Goal: Task Accomplishment & Management: Manage account settings

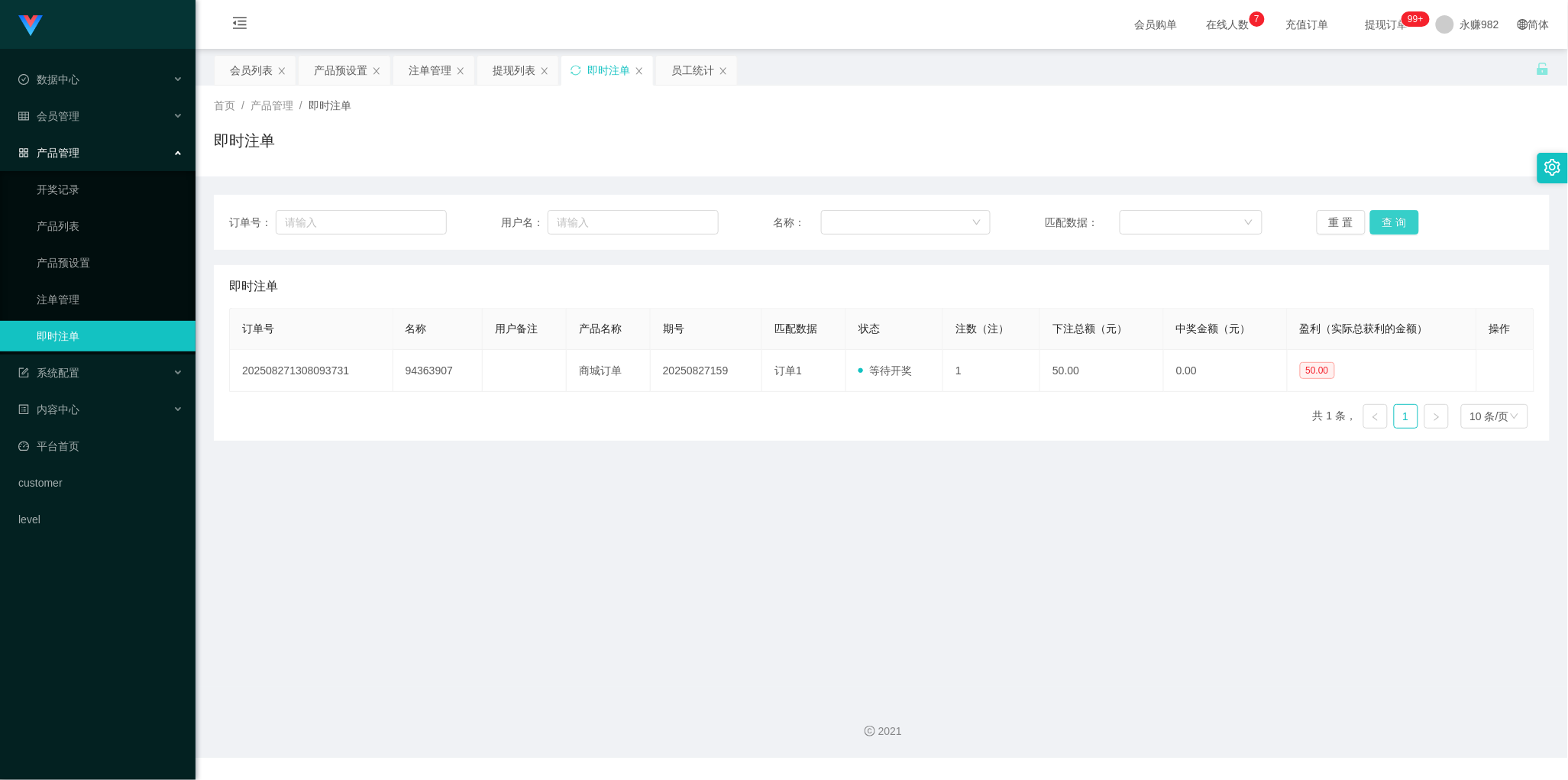
click at [1390, 228] on button "查 询" at bounding box center [1394, 222] width 49 height 25
drag, startPoint x: 885, startPoint y: 470, endPoint x: 1129, endPoint y: 341, distance: 276.0
click at [885, 470] on main "关闭左侧 关闭右侧 关闭其它 刷新页面 会员列表 产品预设置 注单管理 提现列表 即时注单 员工统计 首页 / 产品管理 / 即时注单 / 即时注单 订单号：…" at bounding box center [882, 368] width 1372 height 638
click at [1395, 222] on button "查 询" at bounding box center [1394, 222] width 49 height 25
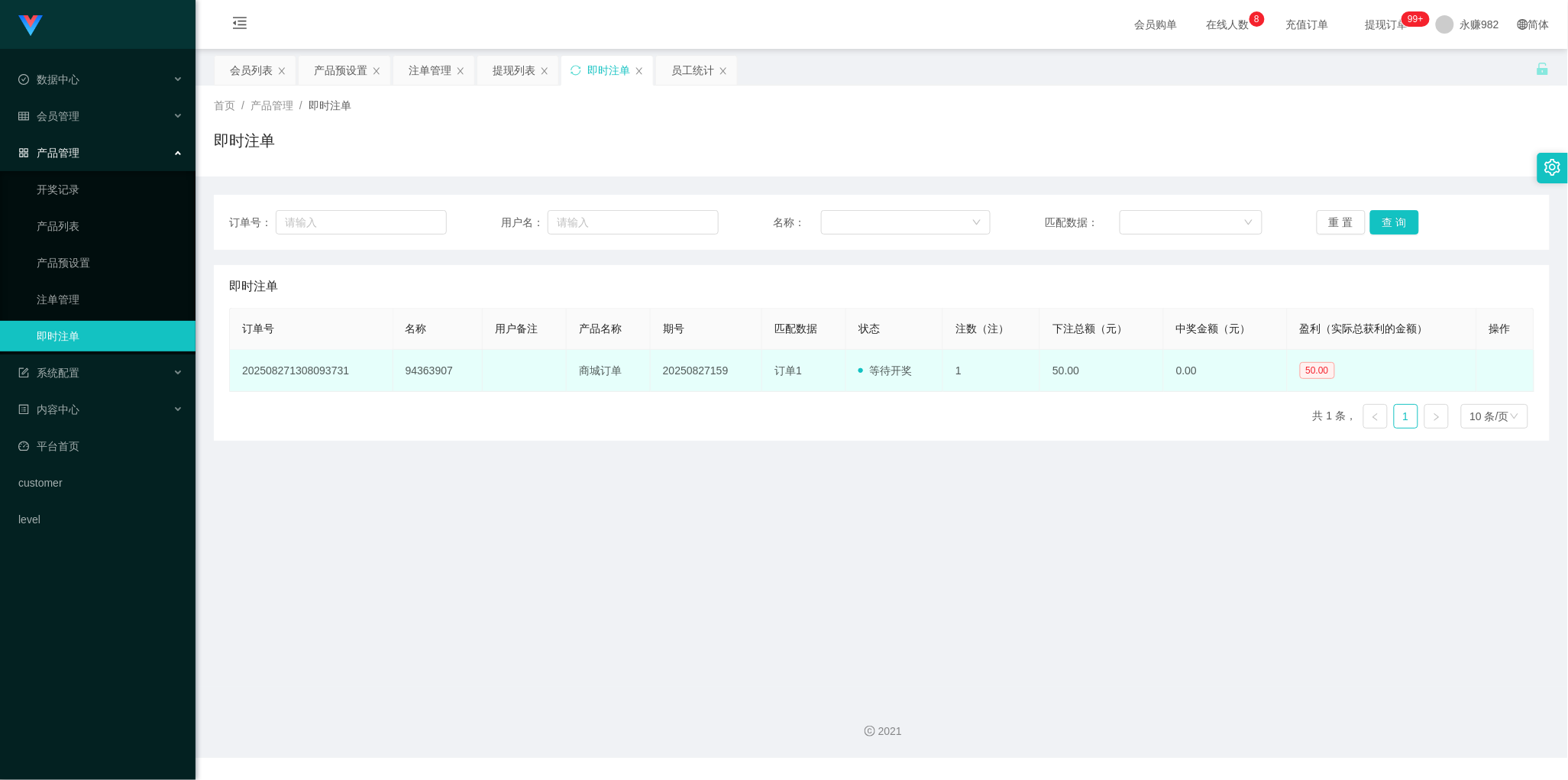
click at [685, 372] on td "20250827159" at bounding box center [706, 371] width 112 height 42
copy td "20250827159"
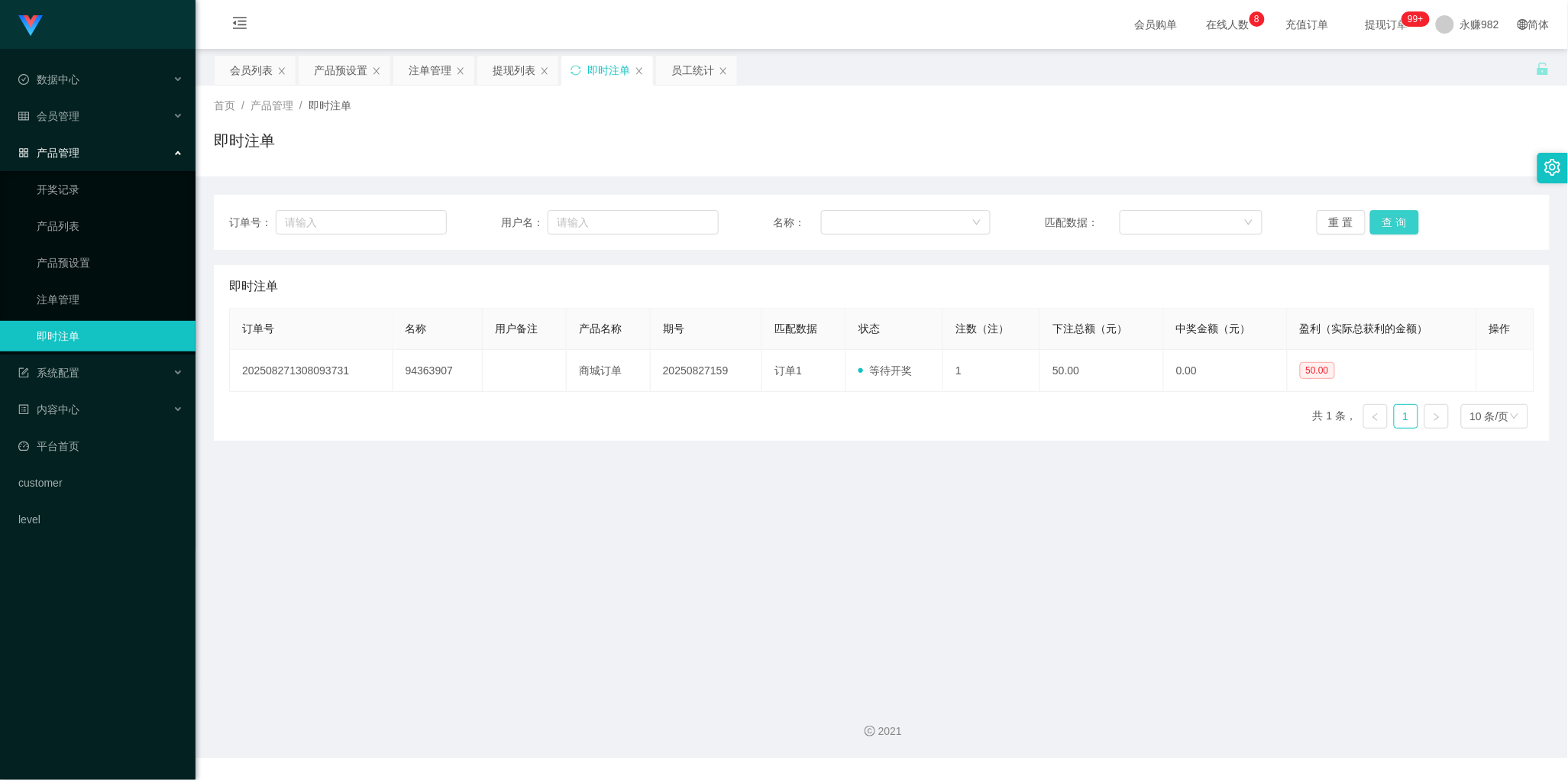
click at [1392, 225] on button "查 询" at bounding box center [1394, 222] width 49 height 25
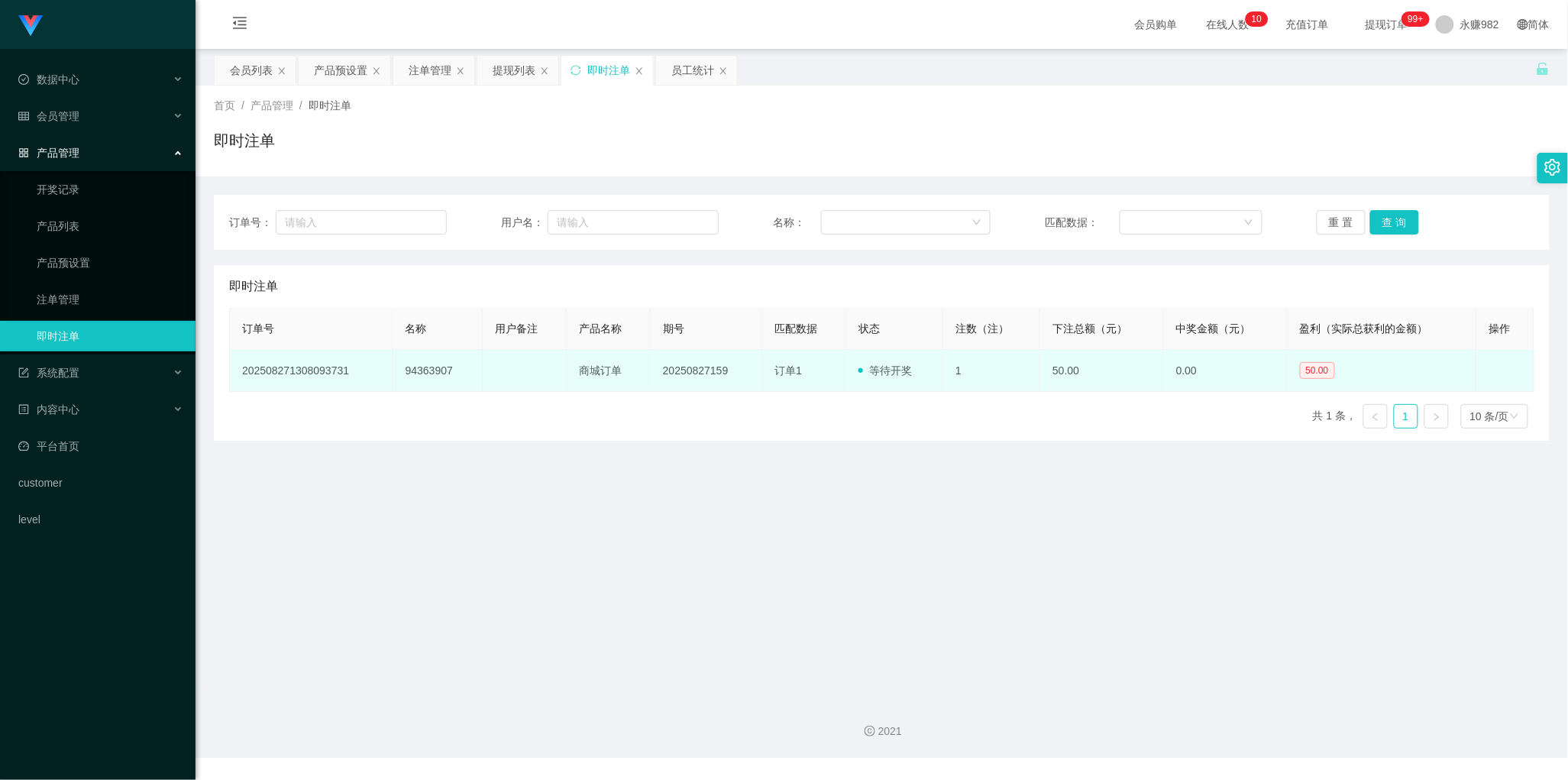
drag, startPoint x: 827, startPoint y: 422, endPoint x: 918, endPoint y: 390, distance: 96.5
click at [827, 422] on div "订单号 名称 用户备注 产品名称 期号 匹配数据 状态 注数（注） 下注总额（元） 中奖金额（元） 盈利（实际总获利的金额） 操作 2025082713080…" at bounding box center [882, 373] width 1305 height 133
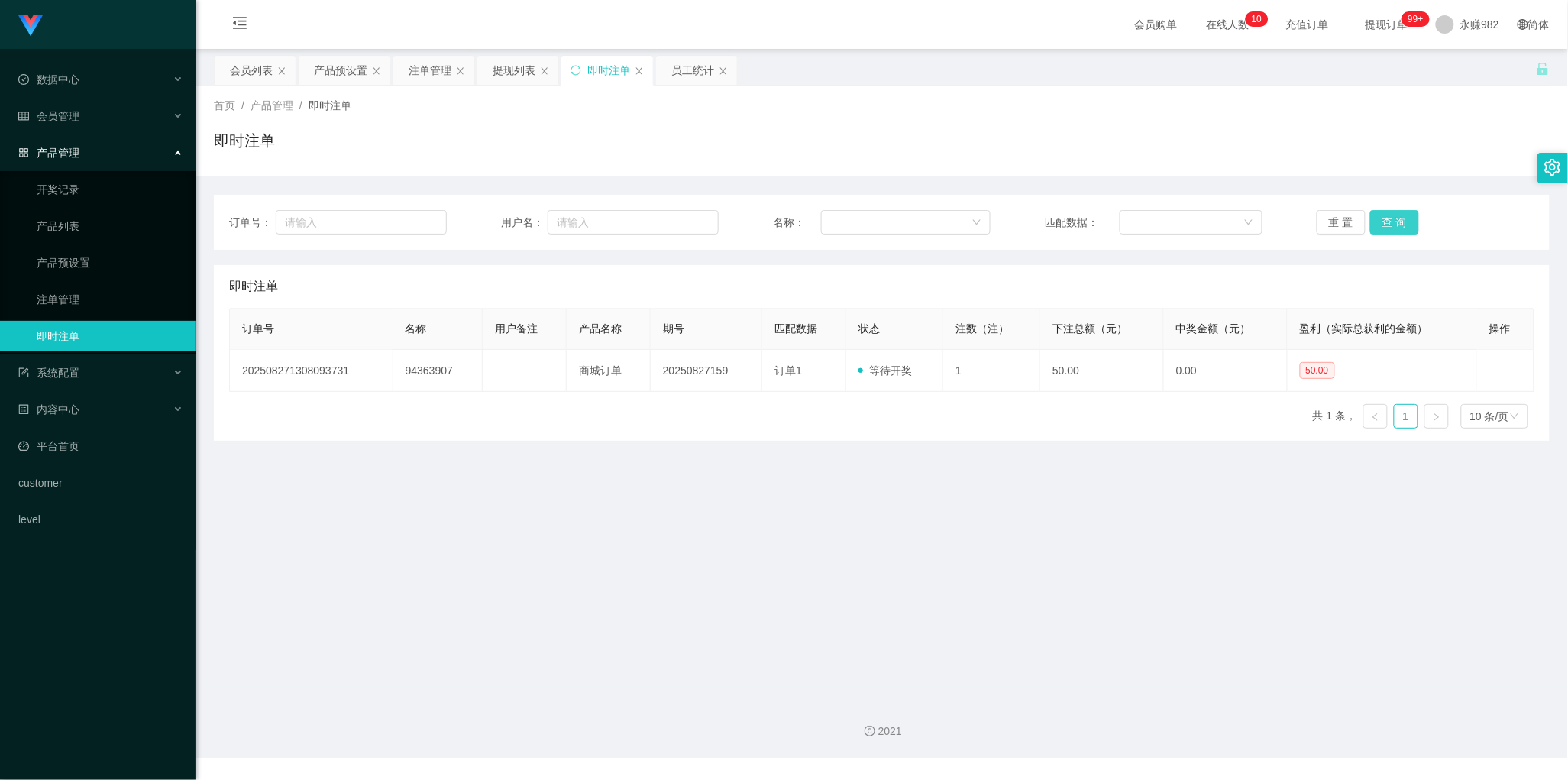
click at [1380, 226] on button "查 询" at bounding box center [1394, 222] width 49 height 25
click at [914, 463] on main "关闭左侧 关闭右侧 关闭其它 刷新页面 会员列表 产品预设置 注单管理 提现列表 即时注单 员工统计 首页 / 产品管理 / 即时注单 / 即时注单 订单号：…" at bounding box center [882, 368] width 1372 height 638
click at [1381, 218] on button "查 询" at bounding box center [1394, 222] width 49 height 25
click at [950, 443] on main "关闭左侧 关闭右侧 关闭其它 刷新页面 会员列表 产品预设置 注单管理 提现列表 即时注单 员工统计 首页 / 产品管理 / 即时注单 / 即时注单 订单号：…" at bounding box center [882, 368] width 1372 height 638
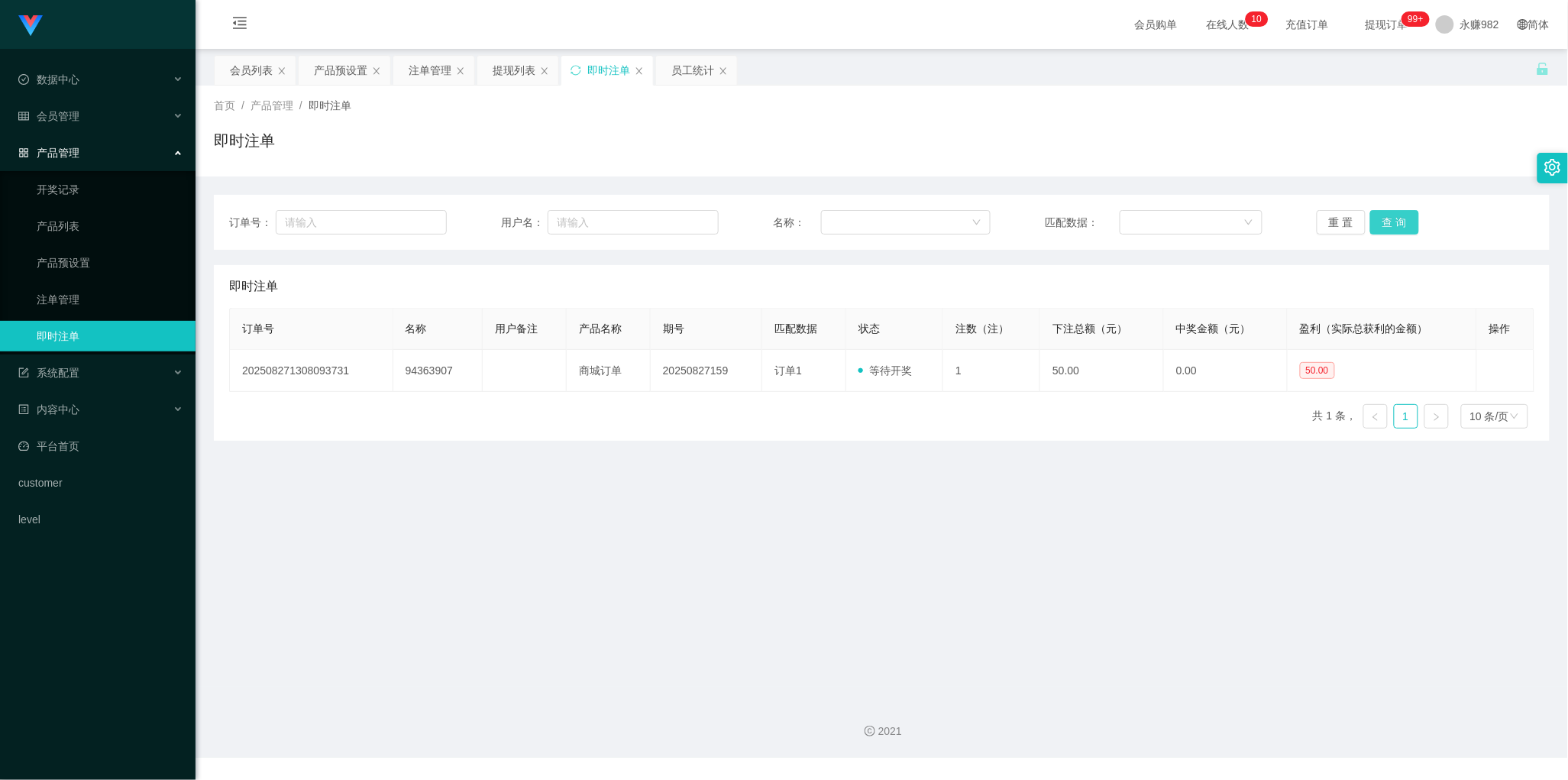
click at [1384, 216] on button "查 询" at bounding box center [1394, 222] width 49 height 25
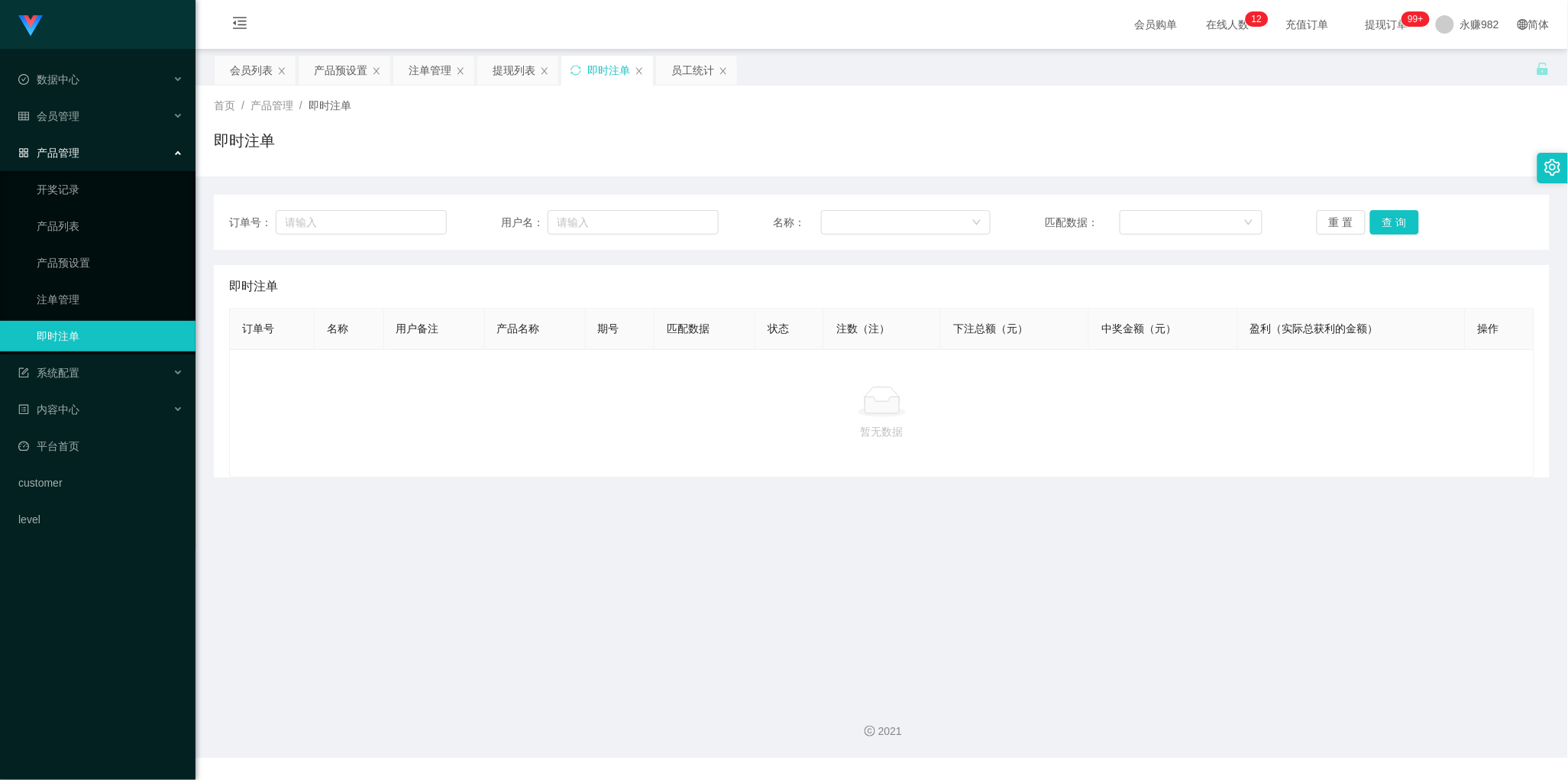
click at [756, 433] on p "暂无数据" at bounding box center [882, 431] width 1279 height 17
click at [431, 76] on div "注单管理" at bounding box center [430, 69] width 43 height 29
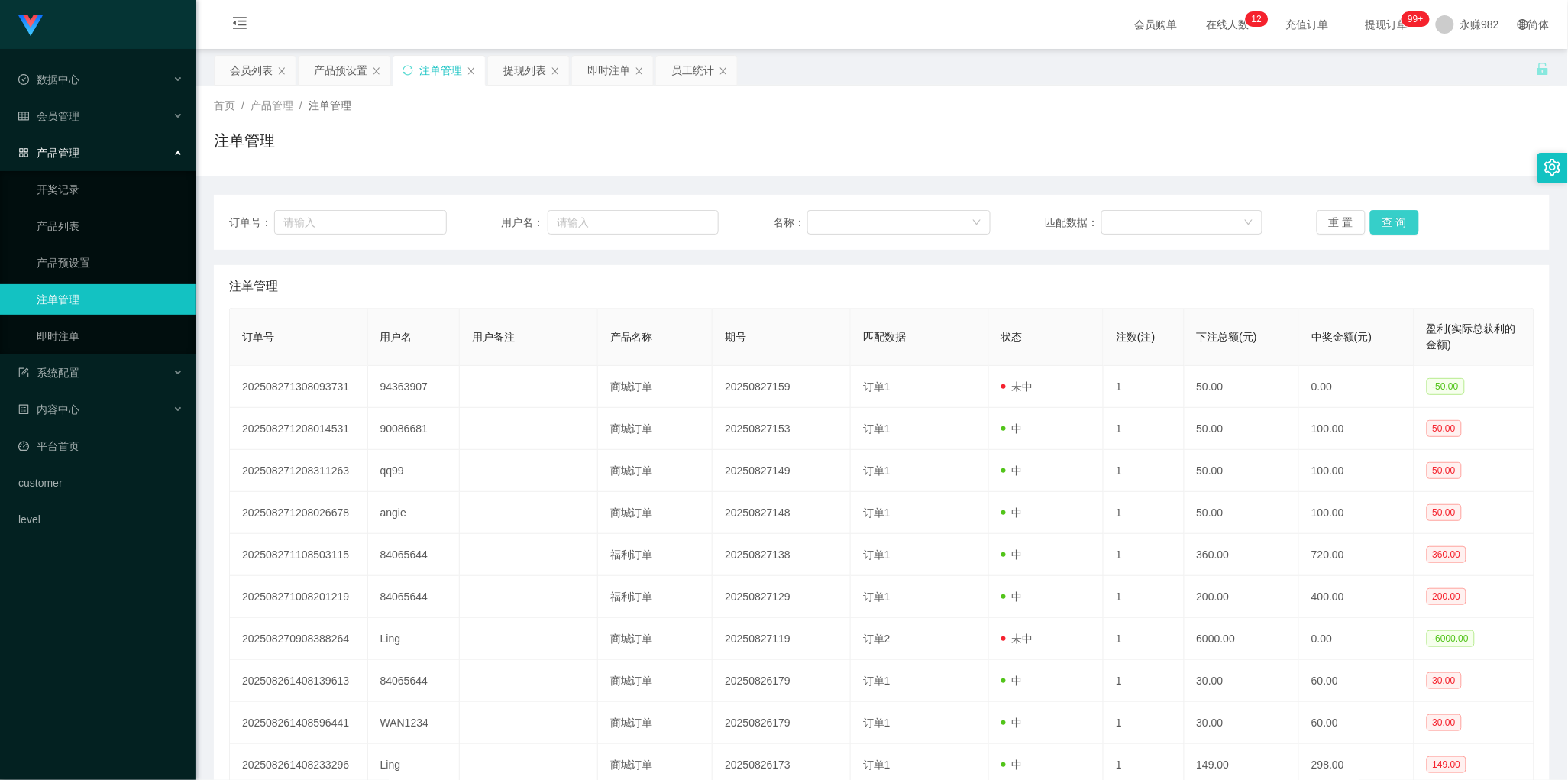
click at [1388, 219] on button "查 询" at bounding box center [1394, 222] width 49 height 25
click at [784, 306] on div "注单管理" at bounding box center [882, 286] width 1305 height 43
click at [1401, 219] on button "查 询" at bounding box center [1394, 222] width 49 height 25
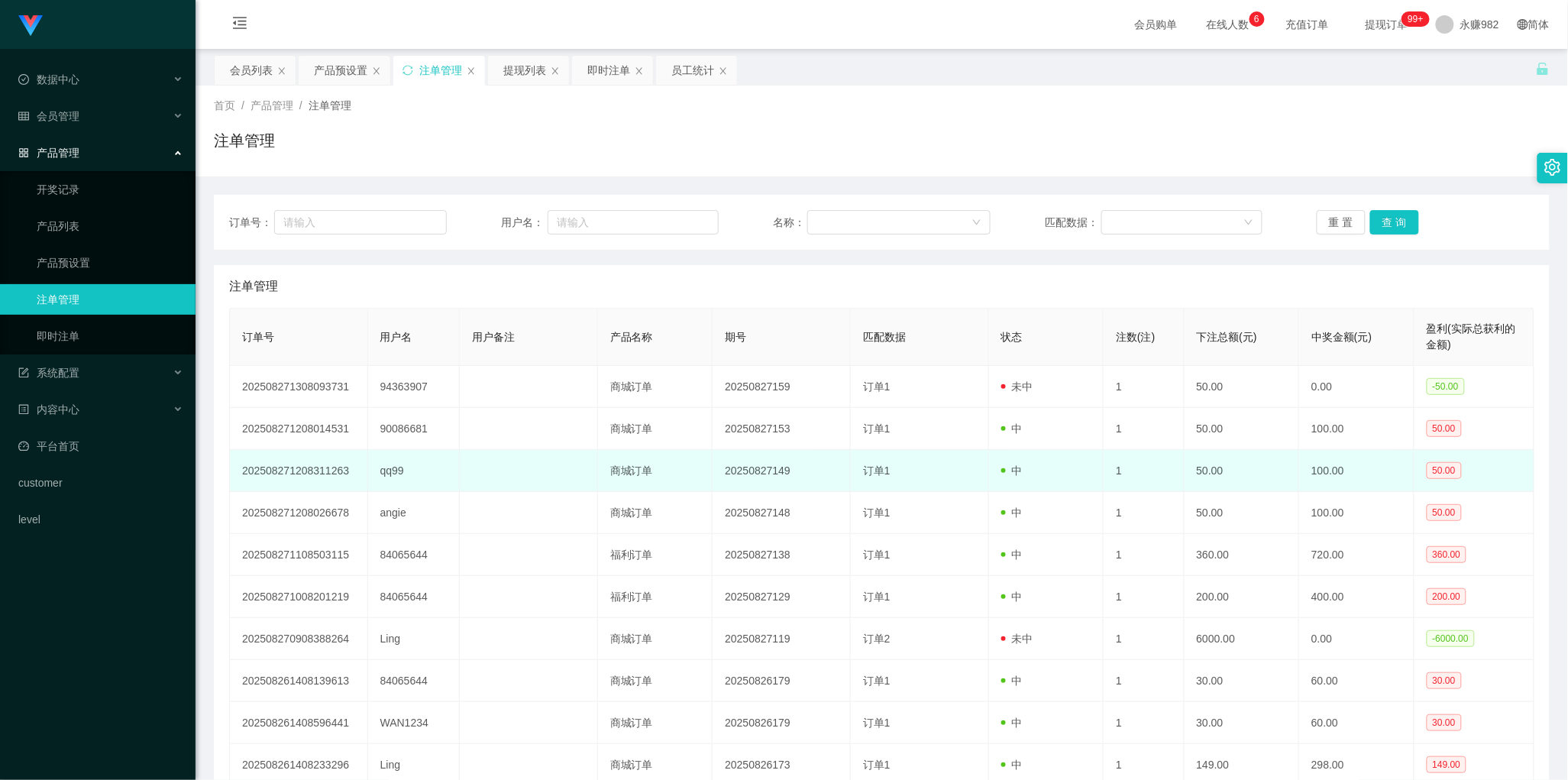
click at [789, 459] on td "20250827149" at bounding box center [781, 471] width 138 height 42
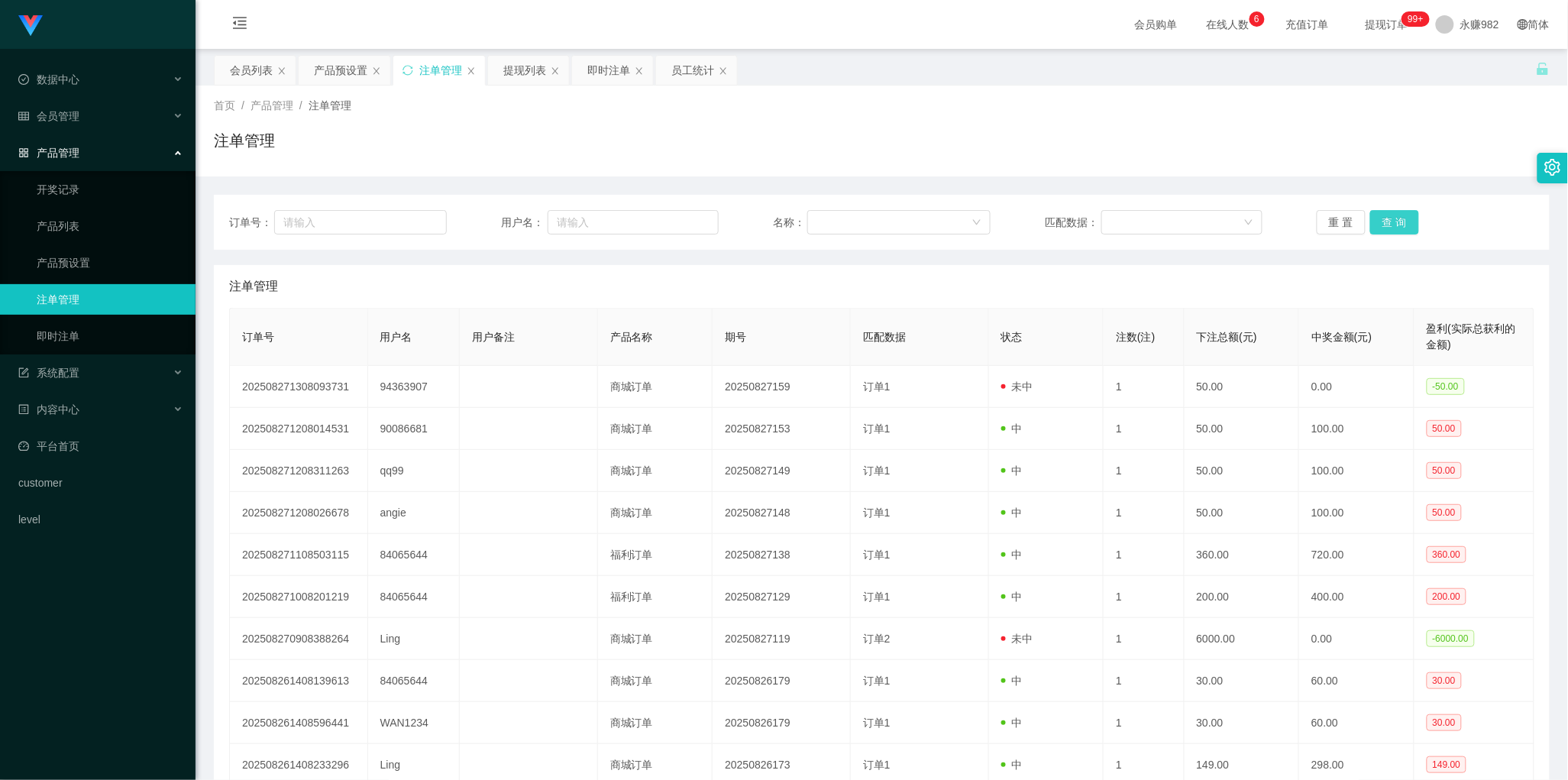
click at [1382, 213] on button "查 询" at bounding box center [1394, 222] width 49 height 25
click at [467, 307] on div "注单管理 订单号 用户名 用户备注 产品名称 期号 匹配数据 状态 注数(注) 下注总额(元) 中奖金额(元) 盈利(实际总获利的金额) 2025082713…" at bounding box center [881, 550] width 1335 height 569
click at [1376, 219] on button "查 询" at bounding box center [1394, 222] width 49 height 25
click at [250, 77] on div "会员列表" at bounding box center [251, 69] width 43 height 29
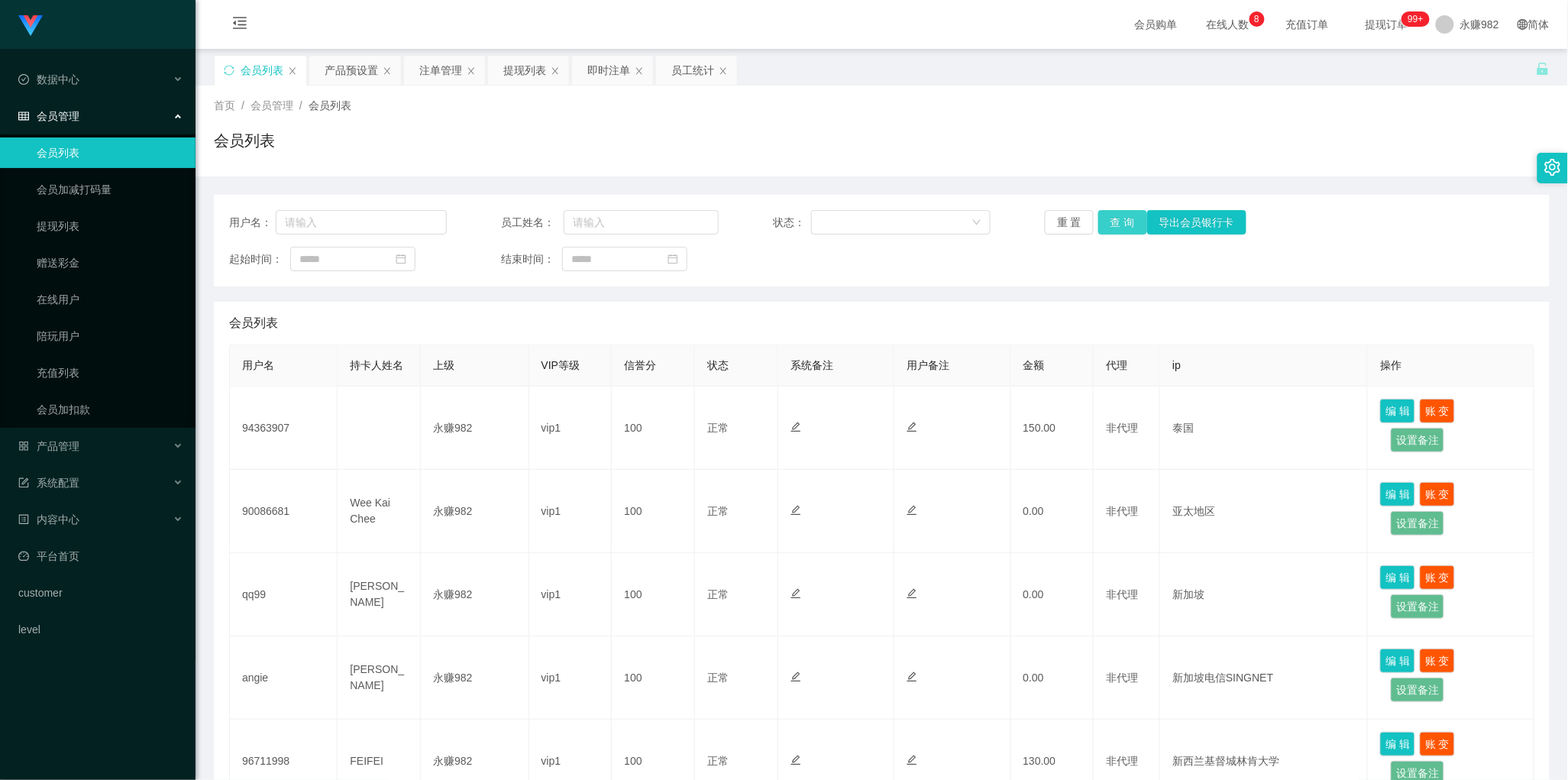
click at [1119, 229] on button "查 询" at bounding box center [1123, 222] width 49 height 25
click at [891, 318] on div "会员列表" at bounding box center [882, 322] width 1305 height 43
click at [1121, 218] on button "查 询" at bounding box center [1123, 222] width 49 height 25
click at [807, 307] on div "会员列表" at bounding box center [882, 322] width 1305 height 43
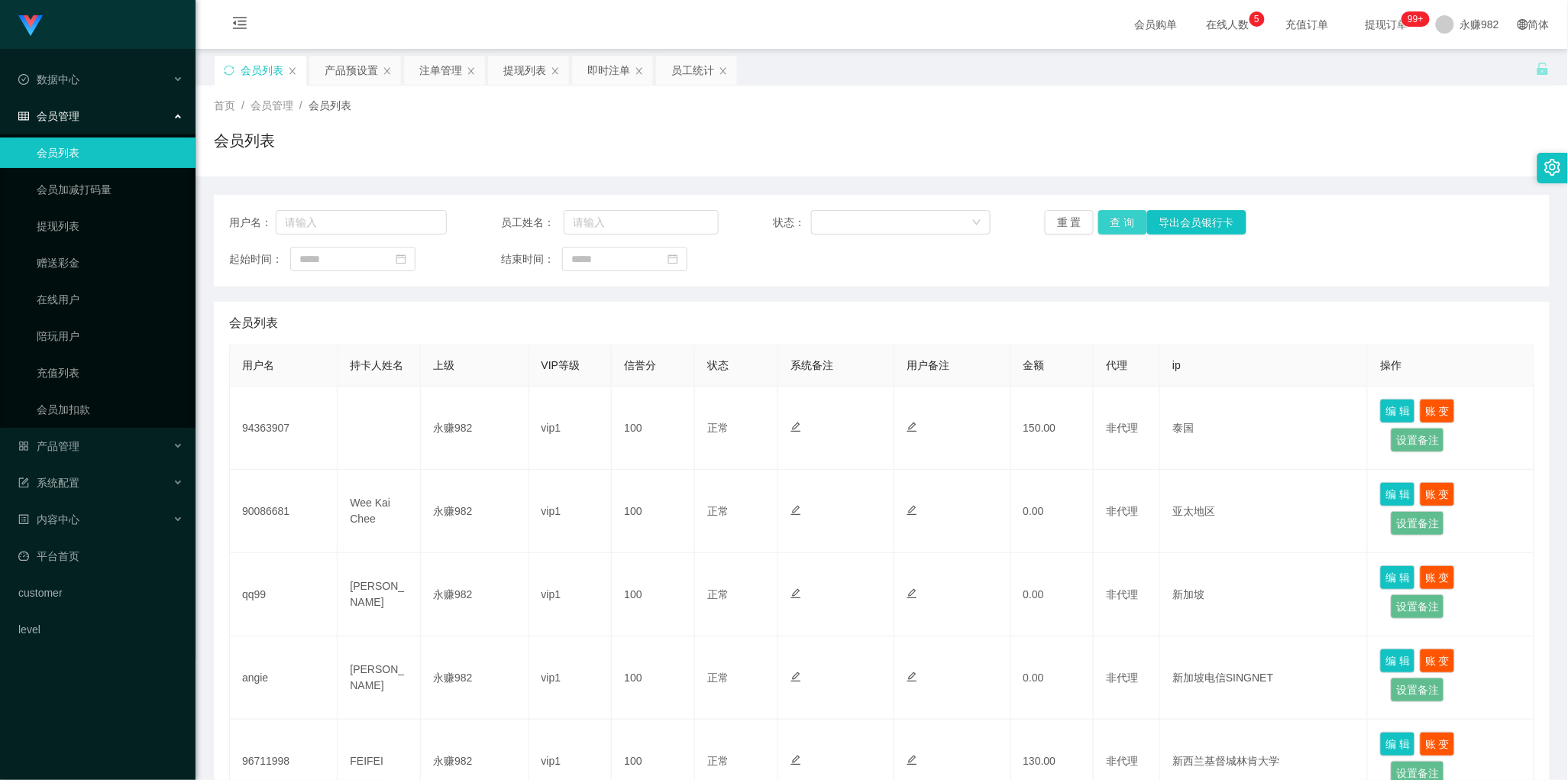
click at [1118, 225] on button "查 询" at bounding box center [1123, 222] width 49 height 25
click at [864, 310] on div "会员列表" at bounding box center [882, 322] width 1305 height 43
click at [1112, 224] on button "查 询" at bounding box center [1123, 222] width 49 height 25
click at [617, 74] on div "即时注单" at bounding box center [608, 69] width 43 height 29
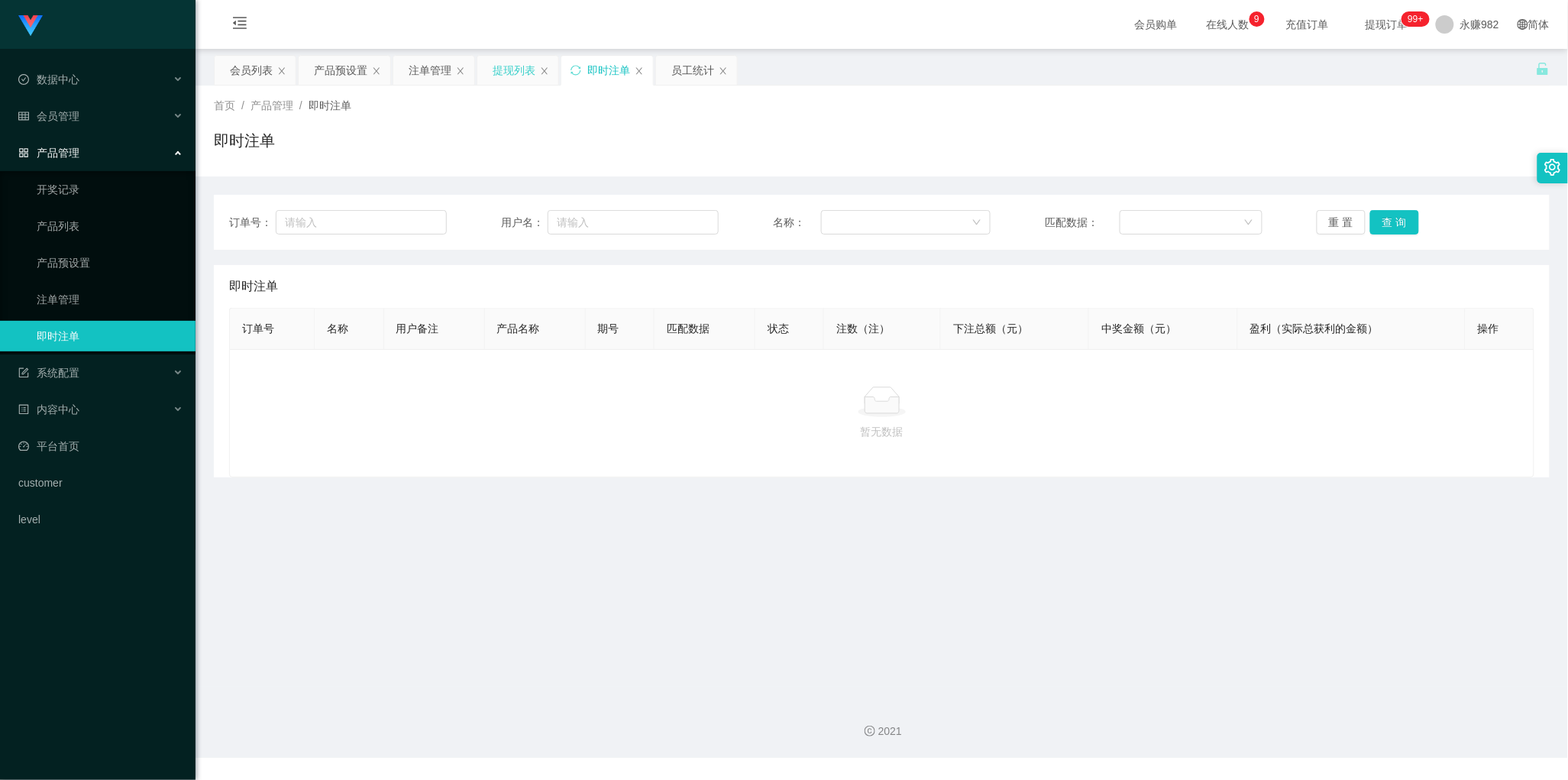
click at [508, 70] on div "提现列表" at bounding box center [514, 69] width 43 height 29
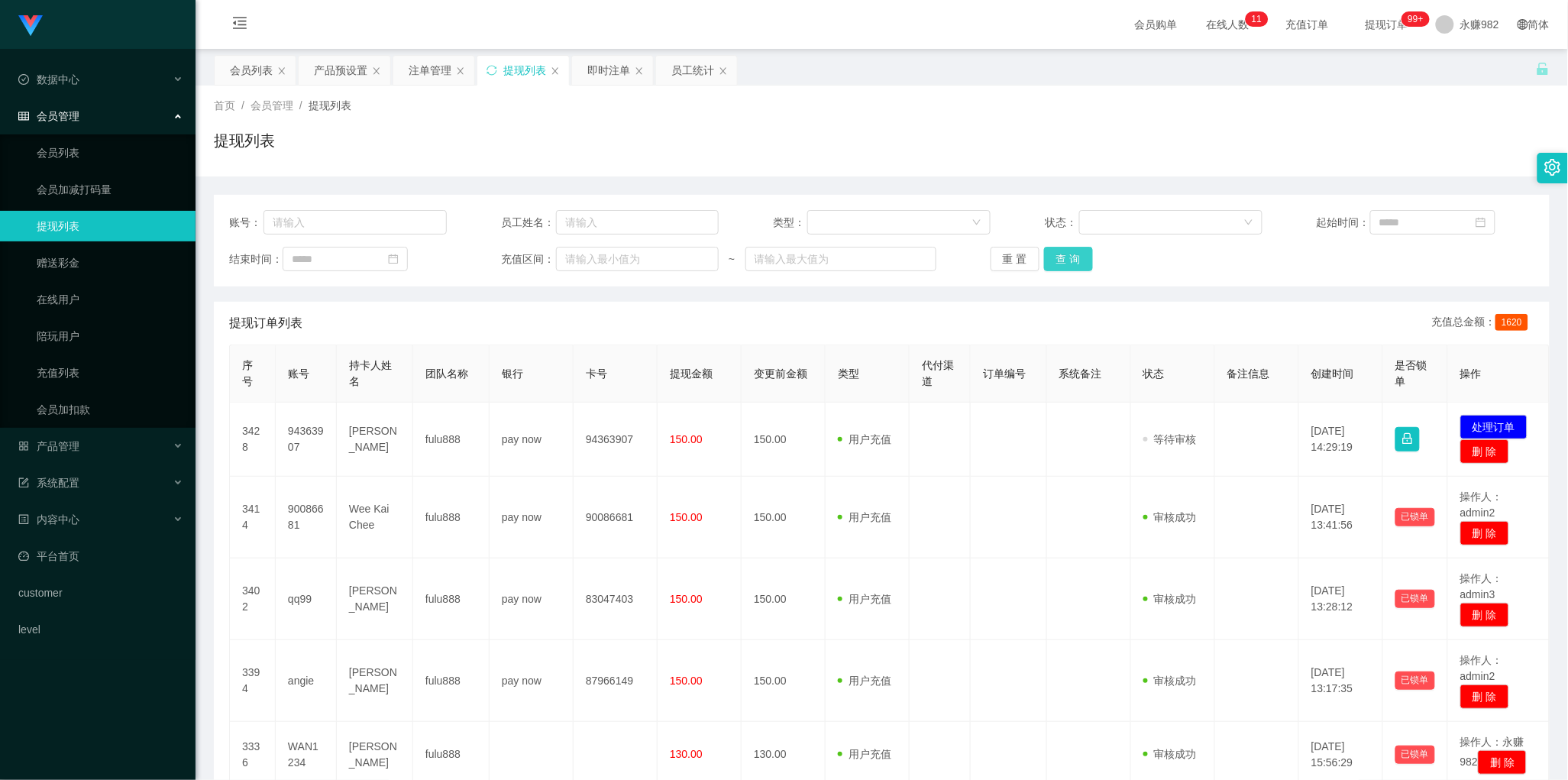
click at [1078, 256] on button "查 询" at bounding box center [1068, 259] width 49 height 25
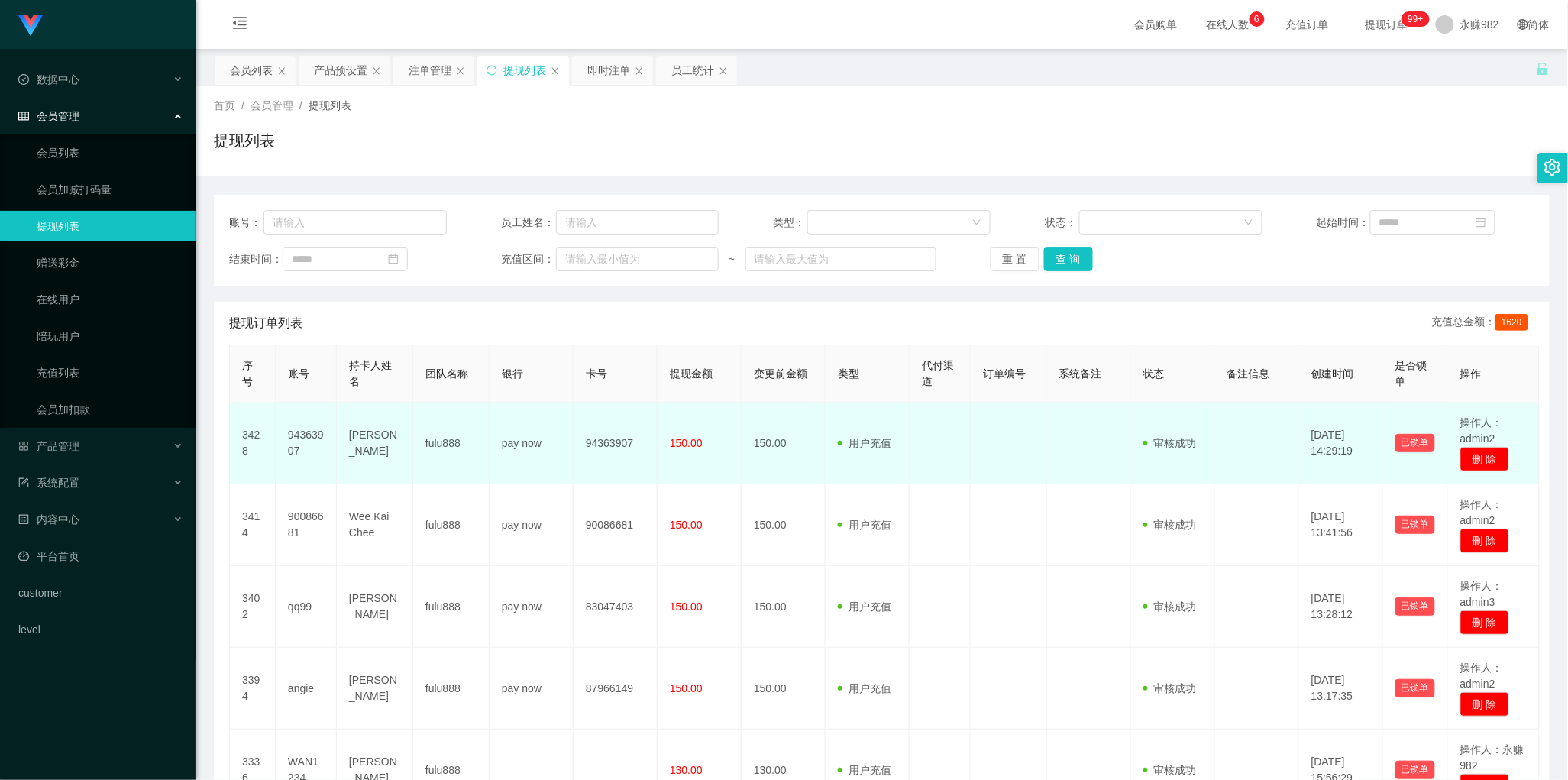
click at [842, 474] on td "用户充值 人工扣款" at bounding box center [868, 443] width 84 height 82
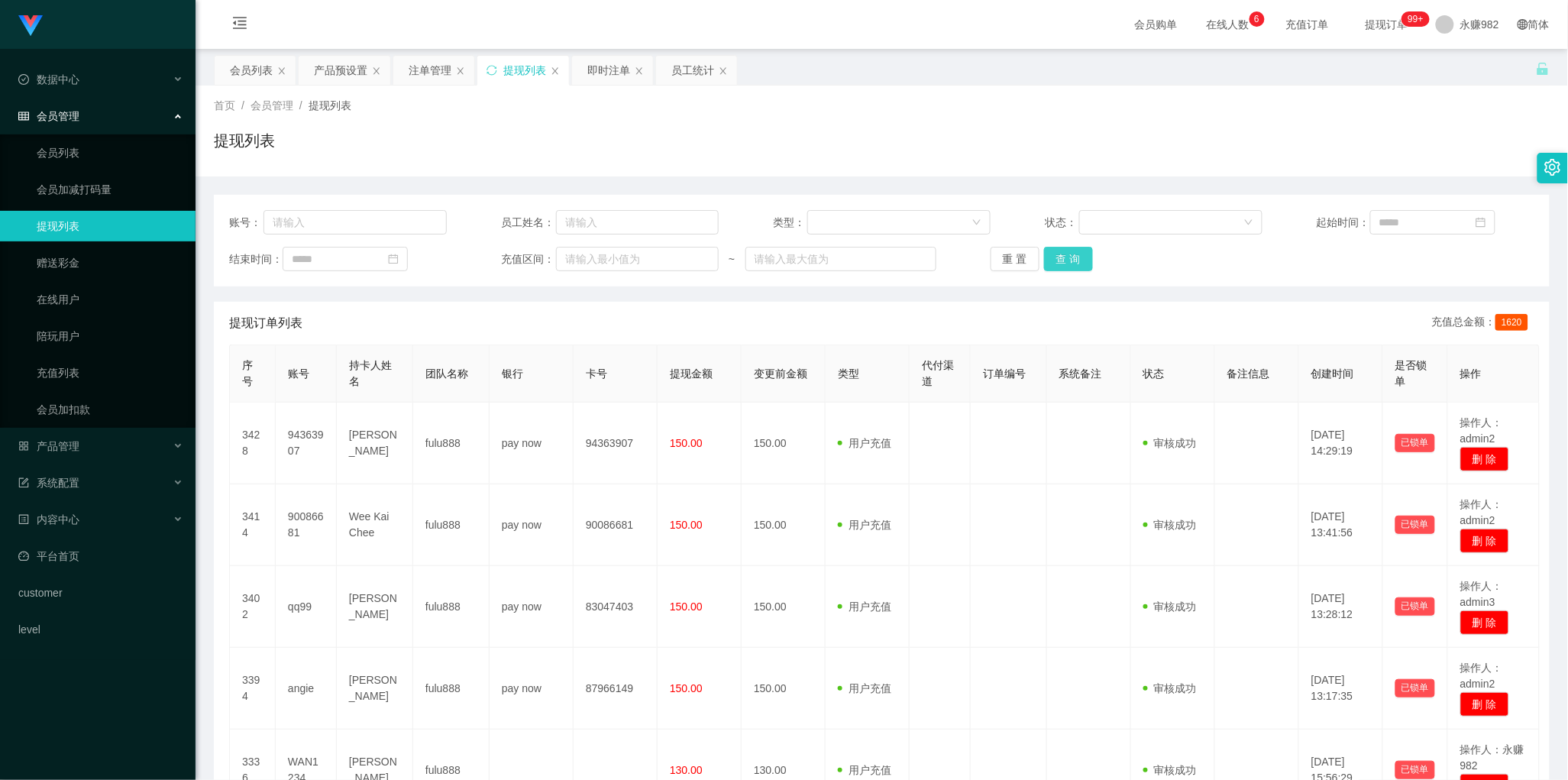
click at [1063, 266] on button "查 询" at bounding box center [1068, 259] width 49 height 25
drag, startPoint x: 765, startPoint y: 329, endPoint x: 819, endPoint y: 314, distance: 56.0
click at [765, 329] on div "提现订单列表 充值总金额： 1620" at bounding box center [882, 322] width 1305 height 43
click at [1066, 257] on button "查 询" at bounding box center [1068, 259] width 49 height 25
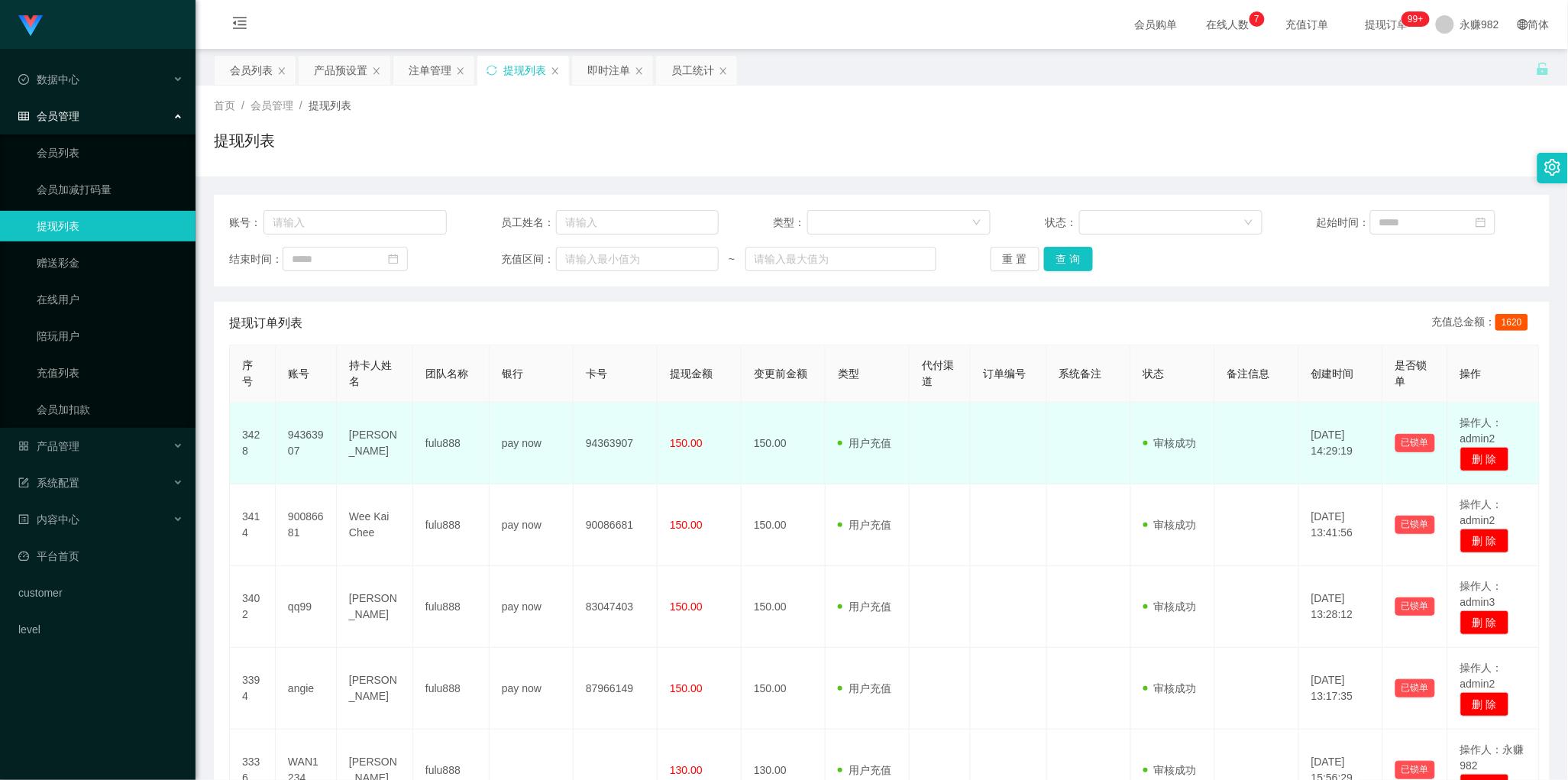
click at [703, 440] on td "150.00" at bounding box center [699, 443] width 84 height 82
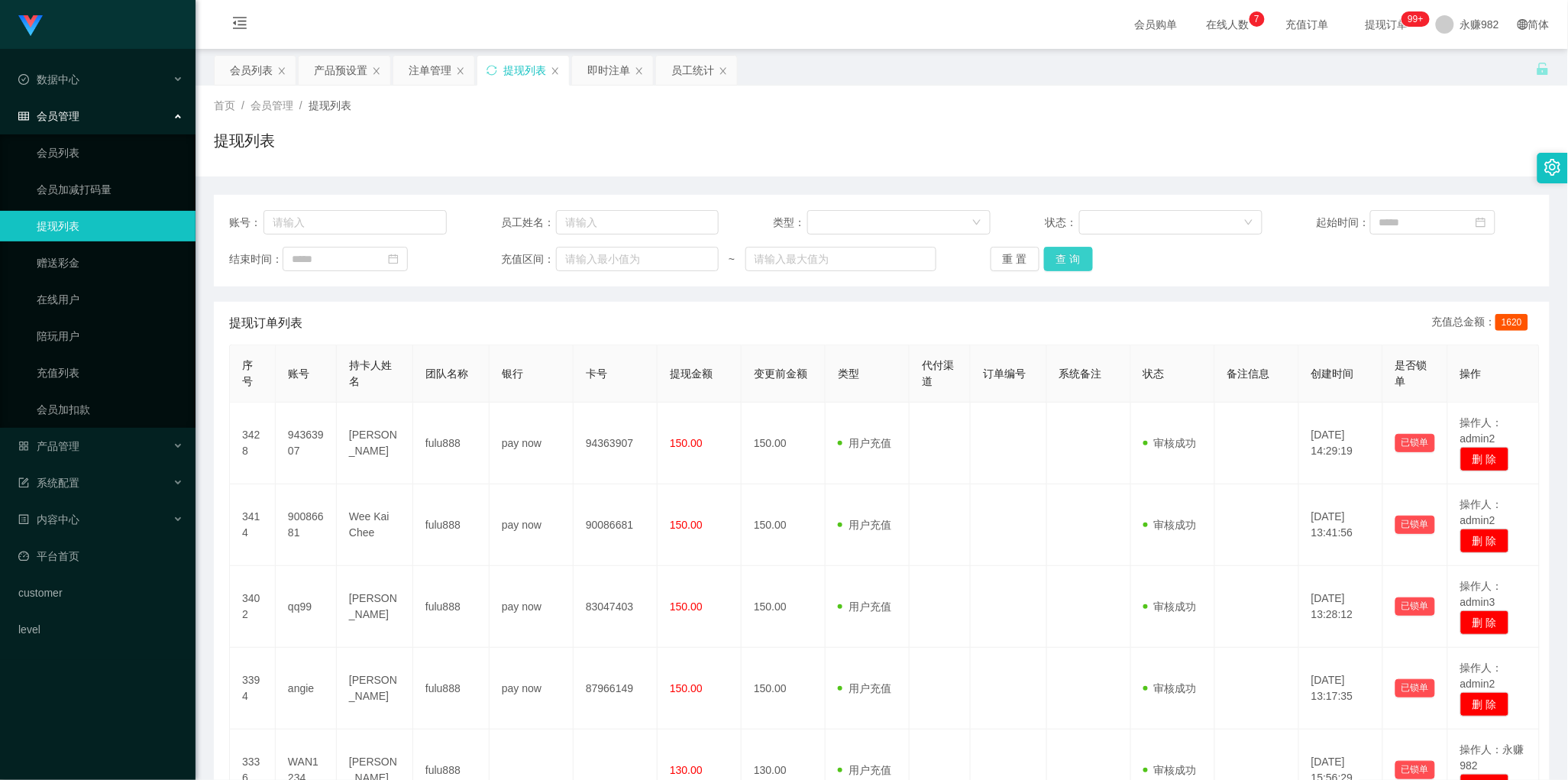
click at [1064, 261] on button "查 询" at bounding box center [1068, 259] width 49 height 25
click at [747, 335] on div "提现订单列表 充值总金额： 1620" at bounding box center [882, 322] width 1305 height 43
click at [1077, 253] on button "查 询" at bounding box center [1068, 259] width 49 height 25
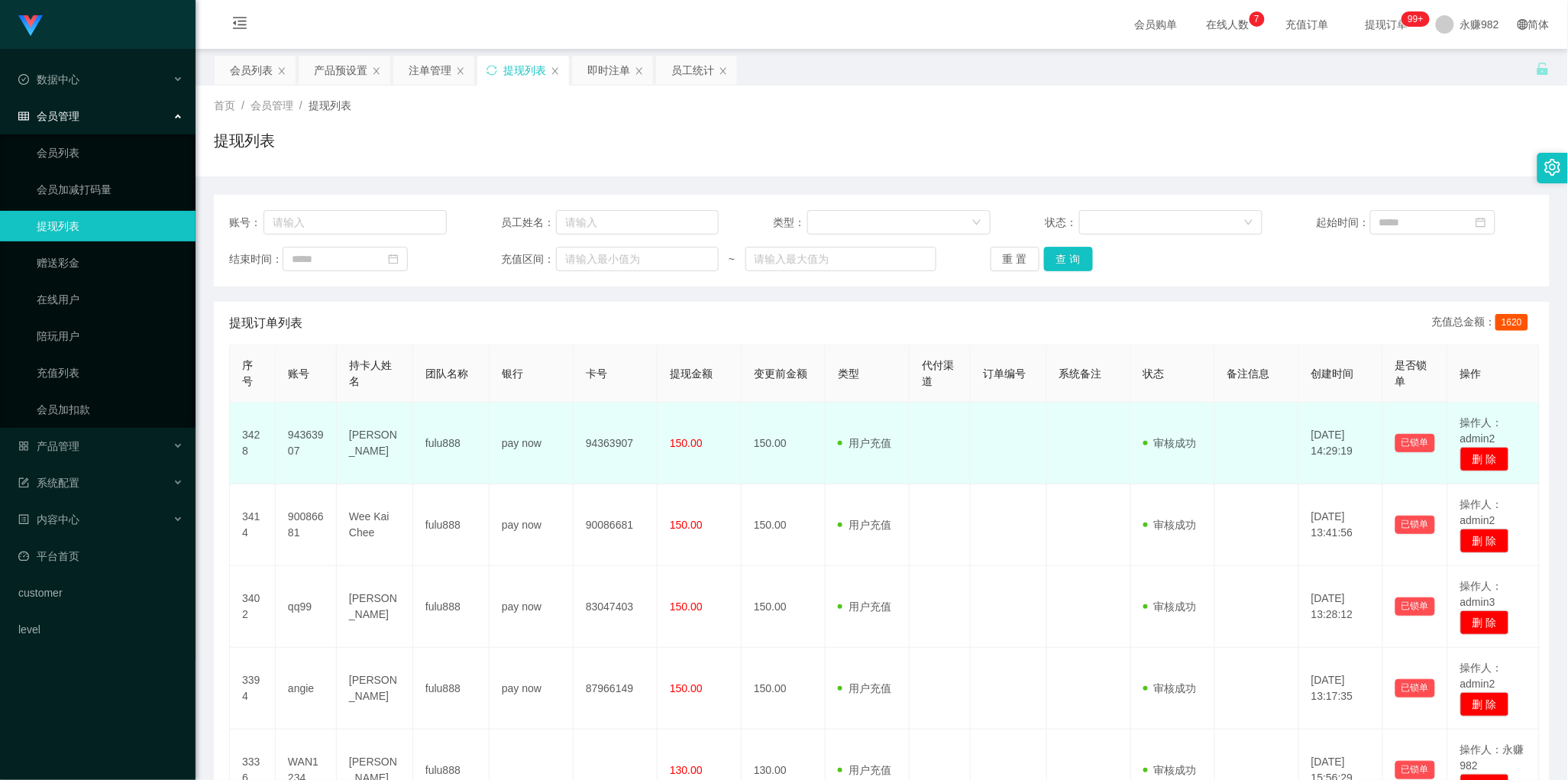
click at [918, 441] on td at bounding box center [940, 443] width 61 height 82
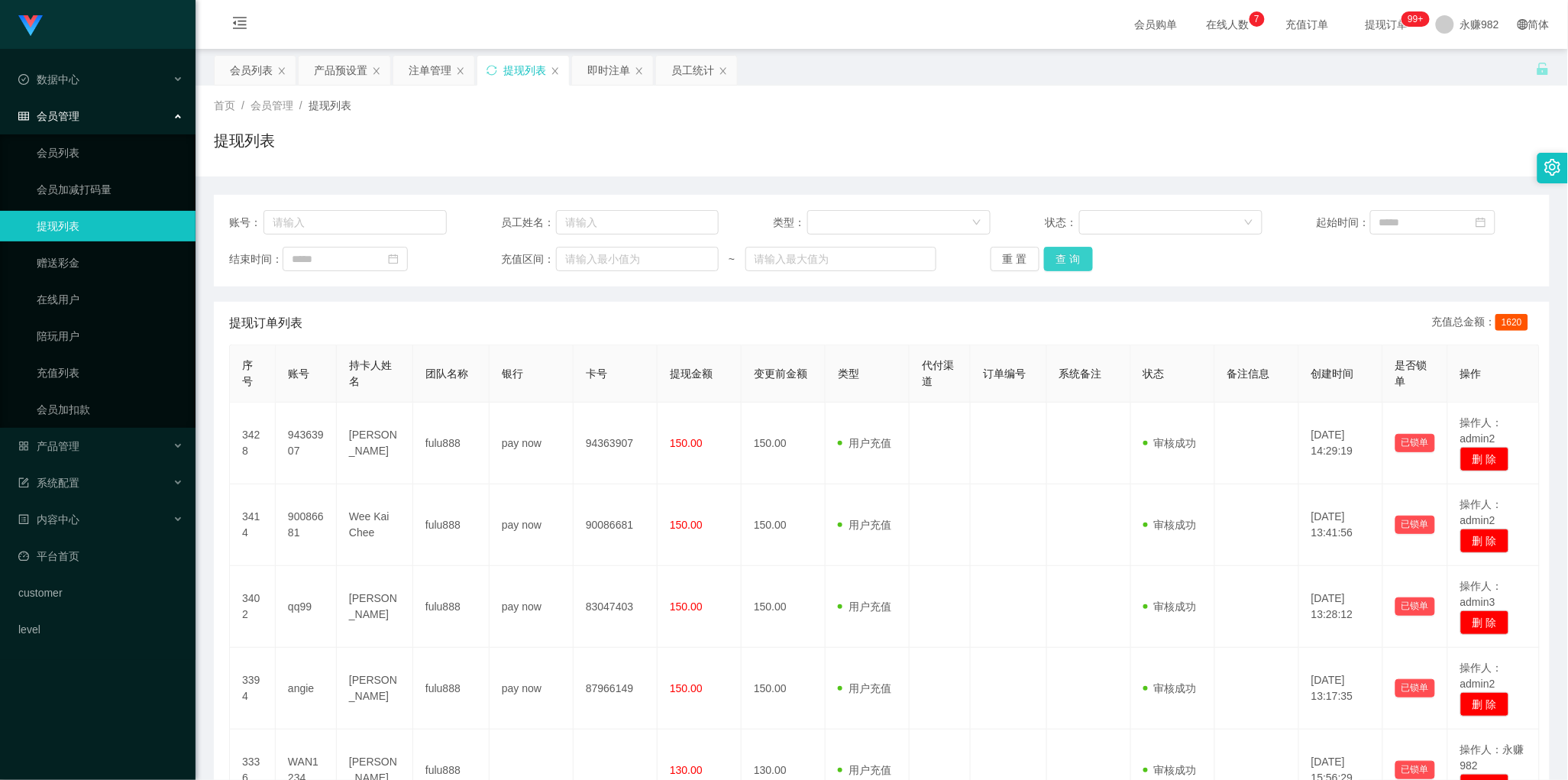
click at [1066, 264] on button "查 询" at bounding box center [1068, 259] width 49 height 25
click at [871, 330] on div "提现订单列表 充值总金额： 1620" at bounding box center [882, 322] width 1305 height 43
click at [1075, 264] on button "查 询" at bounding box center [1068, 259] width 49 height 25
click at [686, 71] on div "员工统计" at bounding box center [692, 69] width 43 height 29
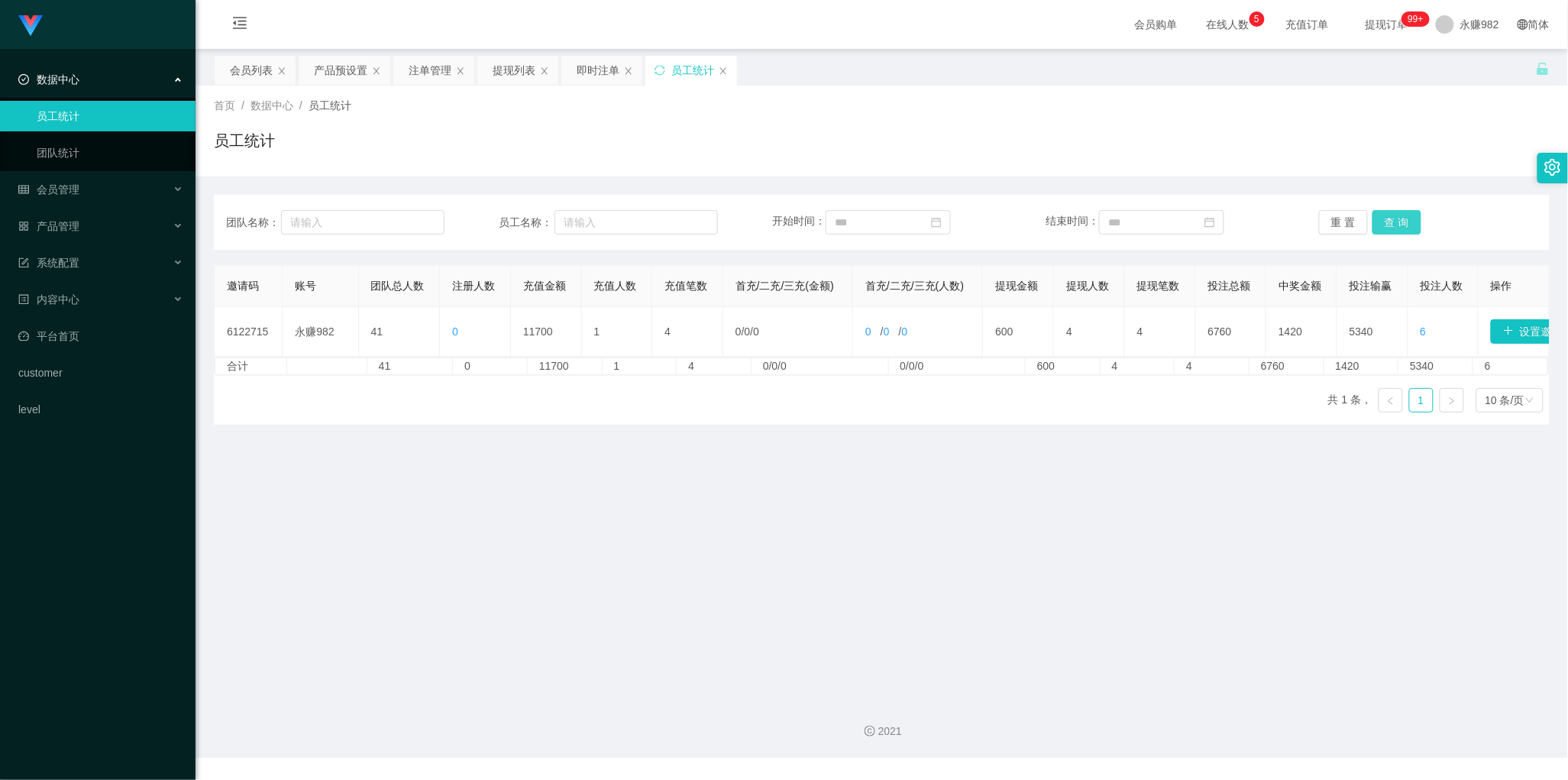
click at [1388, 225] on button "查 询" at bounding box center [1397, 222] width 49 height 25
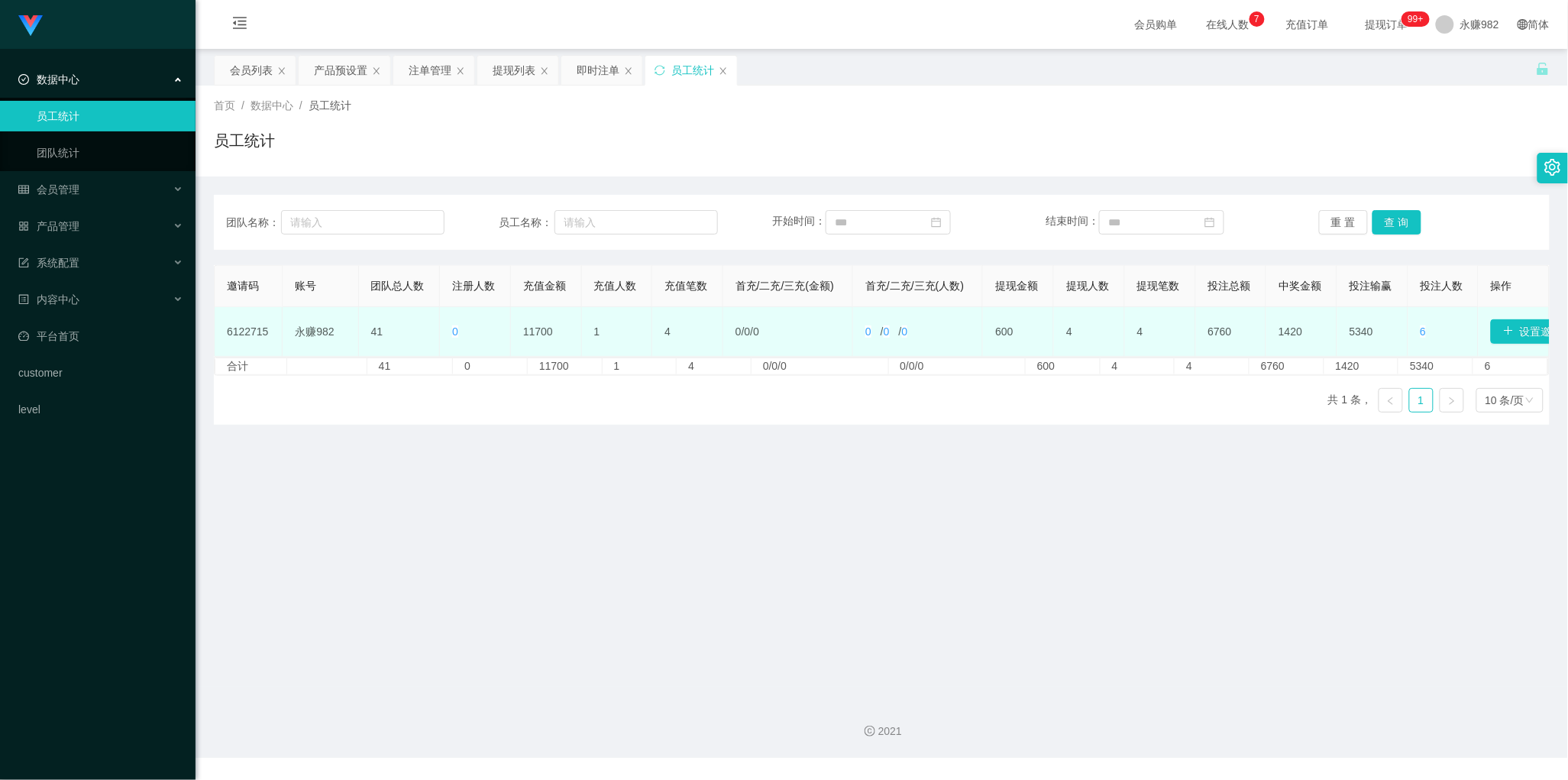
click at [544, 329] on td "11700" at bounding box center [546, 331] width 71 height 50
click at [538, 327] on td "11700" at bounding box center [546, 331] width 71 height 50
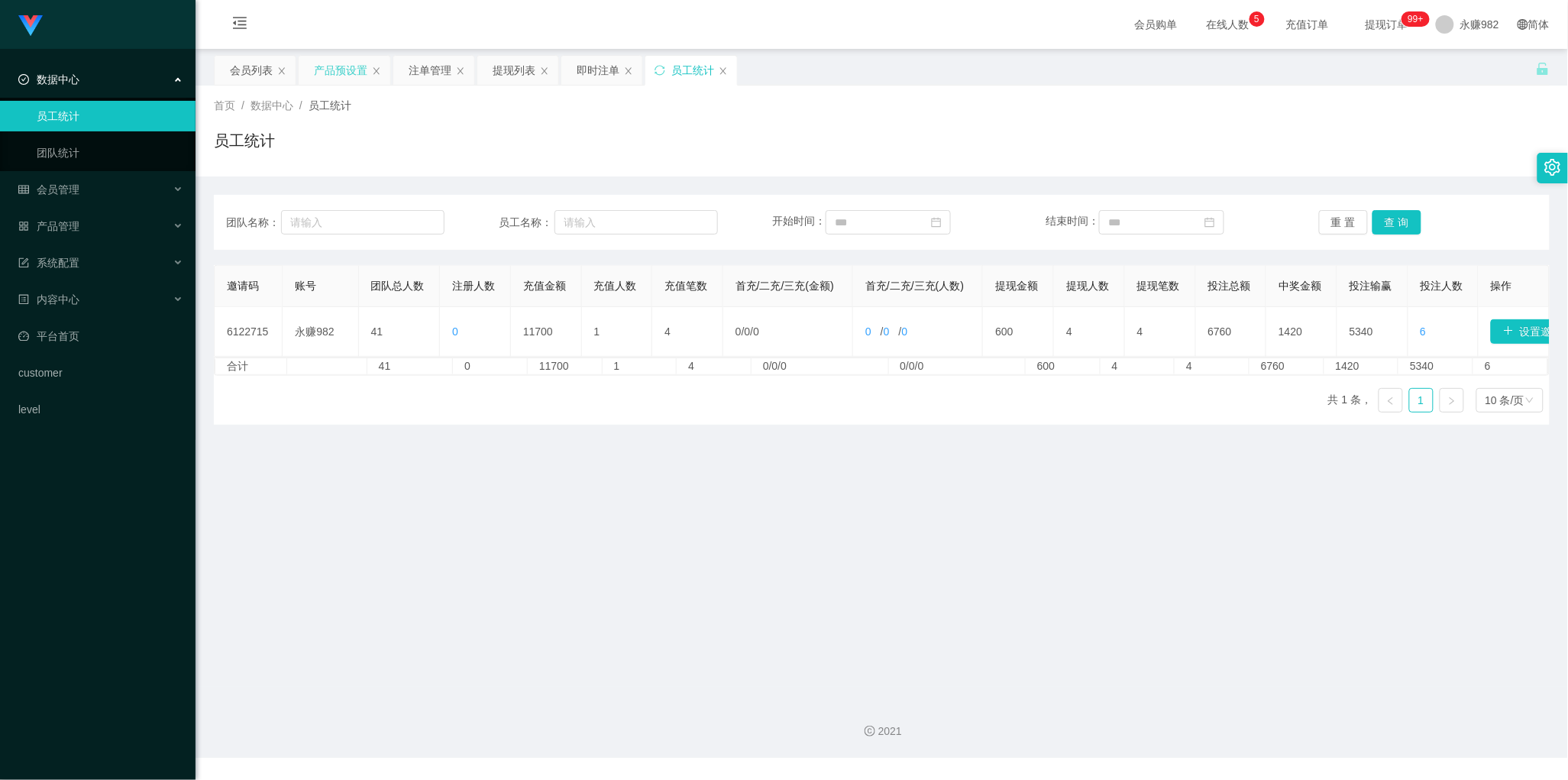
click at [353, 75] on div "产品预设置" at bounding box center [340, 69] width 54 height 29
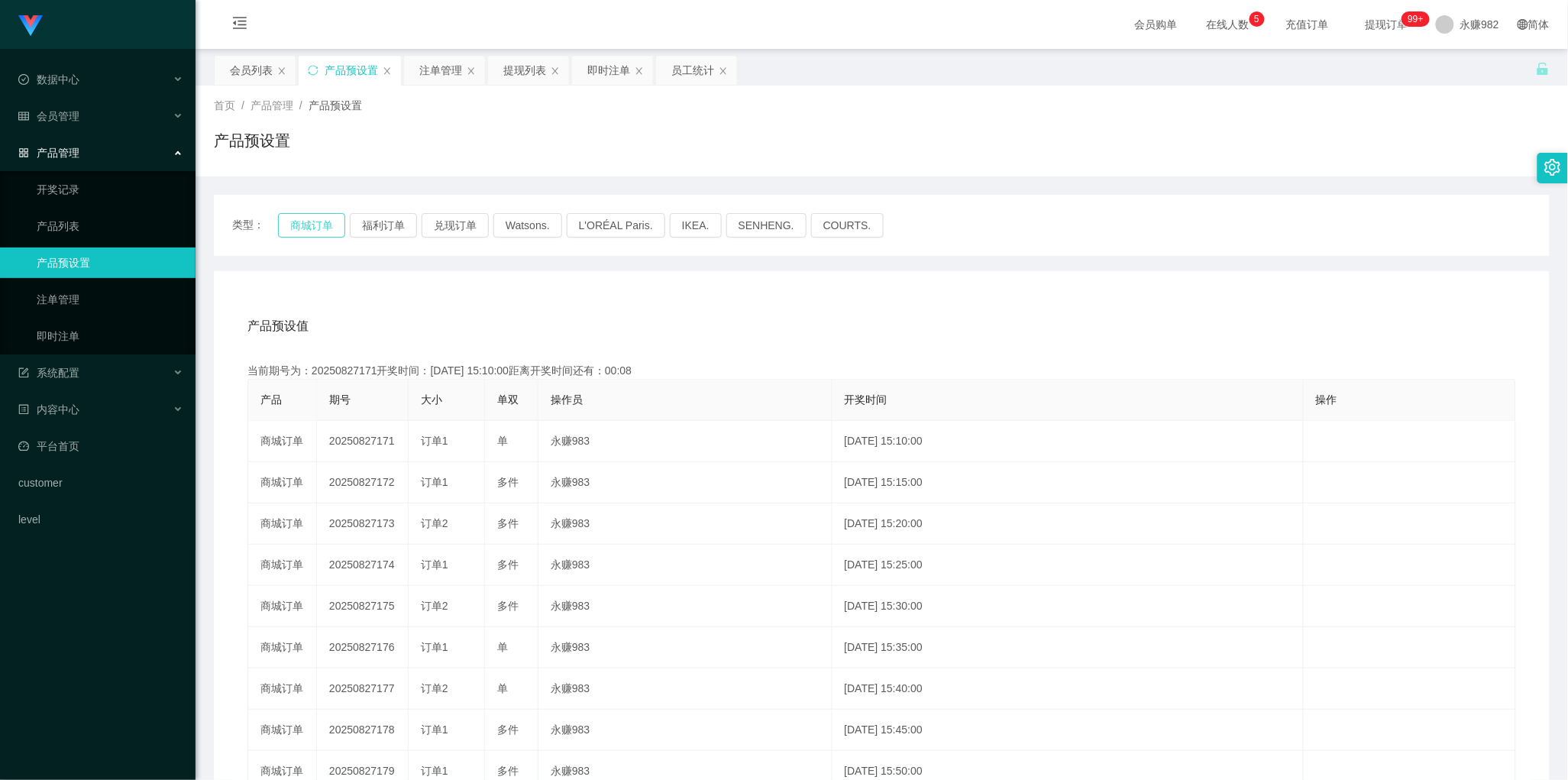
click at [289, 220] on button "商城订单" at bounding box center [311, 226] width 67 height 25
click at [318, 223] on button "商城订单" at bounding box center [311, 226] width 67 height 25
click at [441, 75] on div "注单管理" at bounding box center [440, 69] width 43 height 29
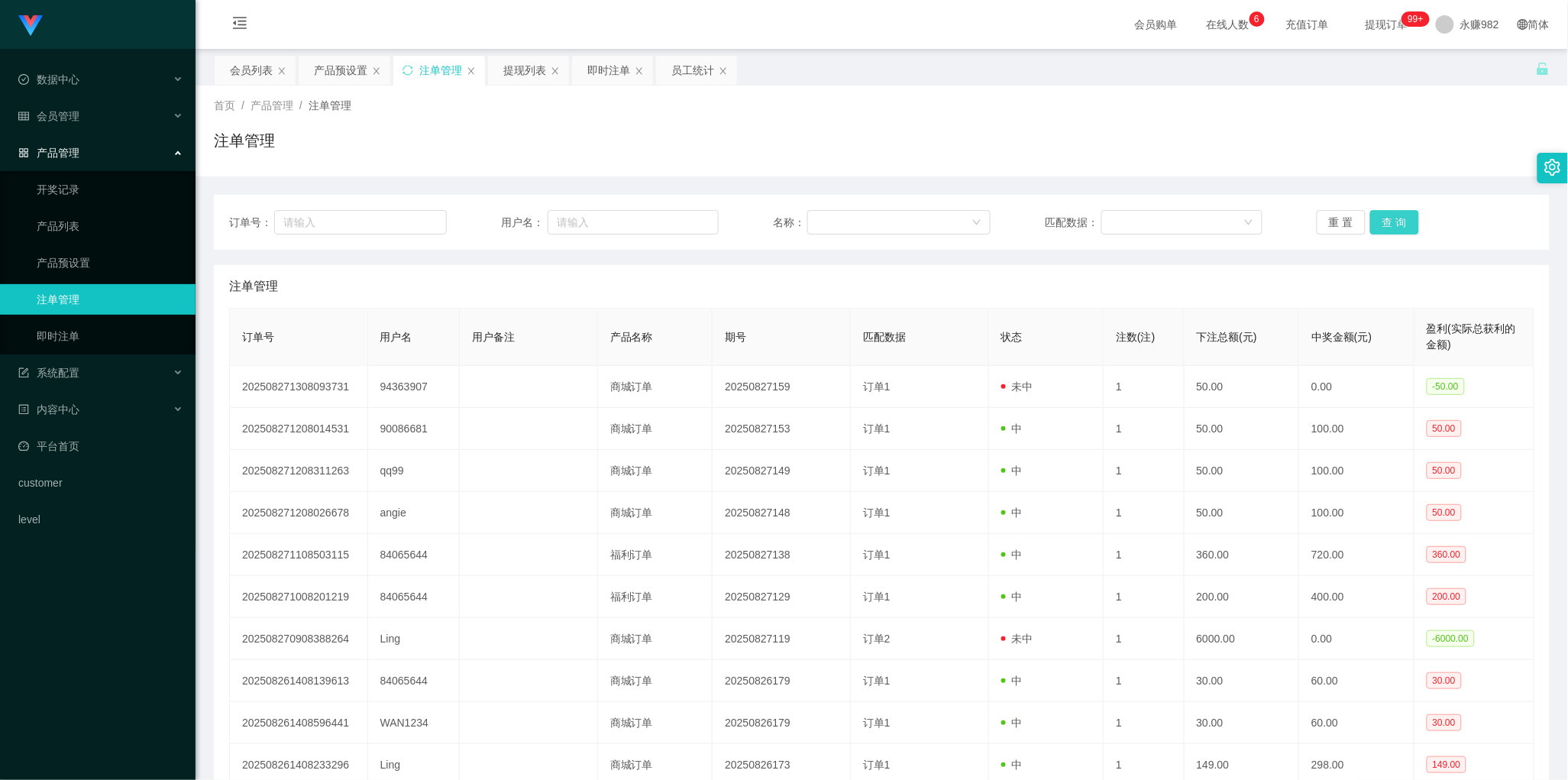
click at [1369, 220] on button "查 询" at bounding box center [1394, 222] width 49 height 25
click at [1388, 214] on button "查 询" at bounding box center [1394, 222] width 49 height 25
drag, startPoint x: 856, startPoint y: 278, endPoint x: 913, endPoint y: 278, distance: 57.0
click at [856, 278] on div "注单管理" at bounding box center [882, 286] width 1305 height 43
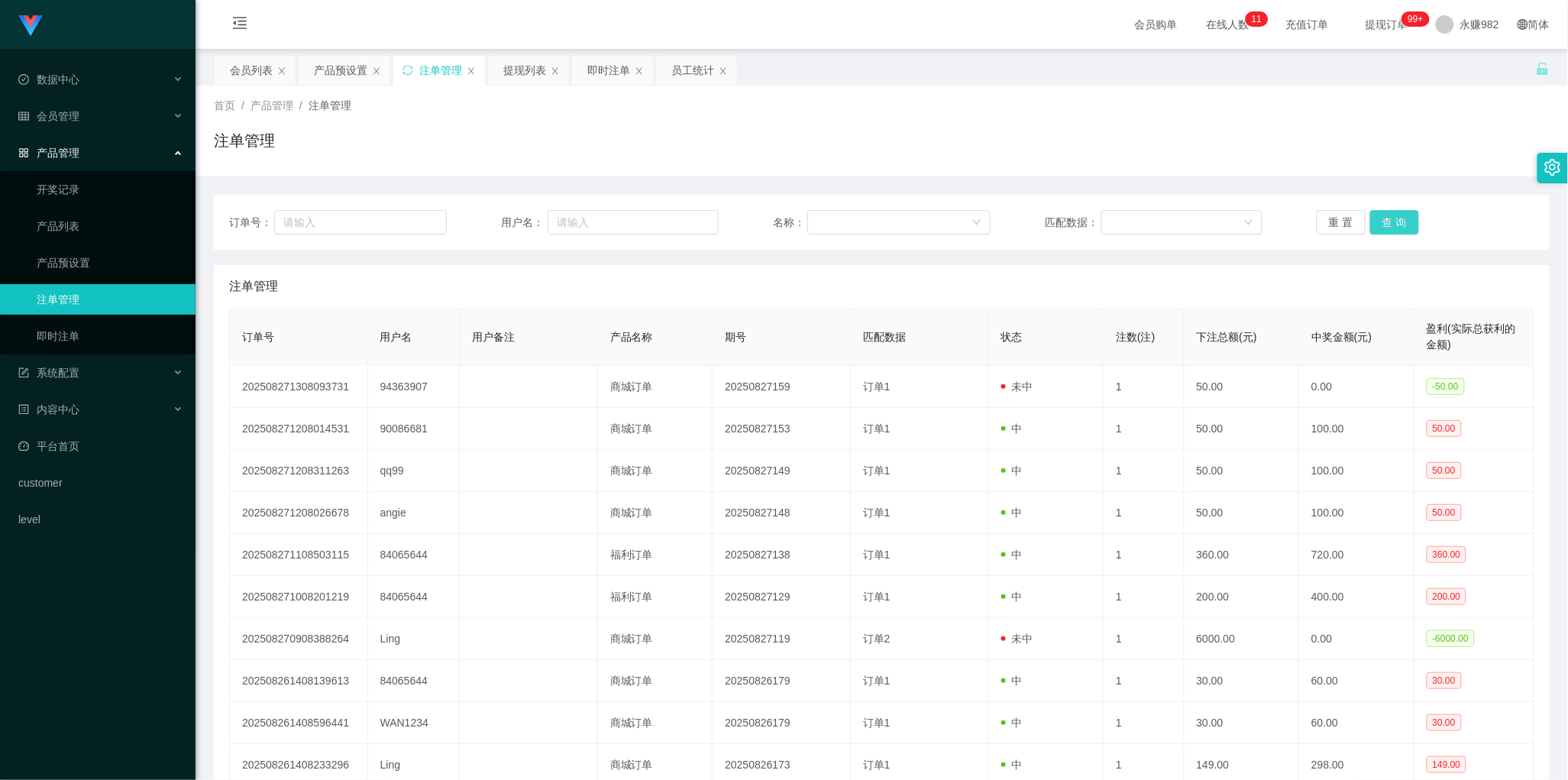
click at [1398, 223] on button "查 询" at bounding box center [1394, 222] width 49 height 25
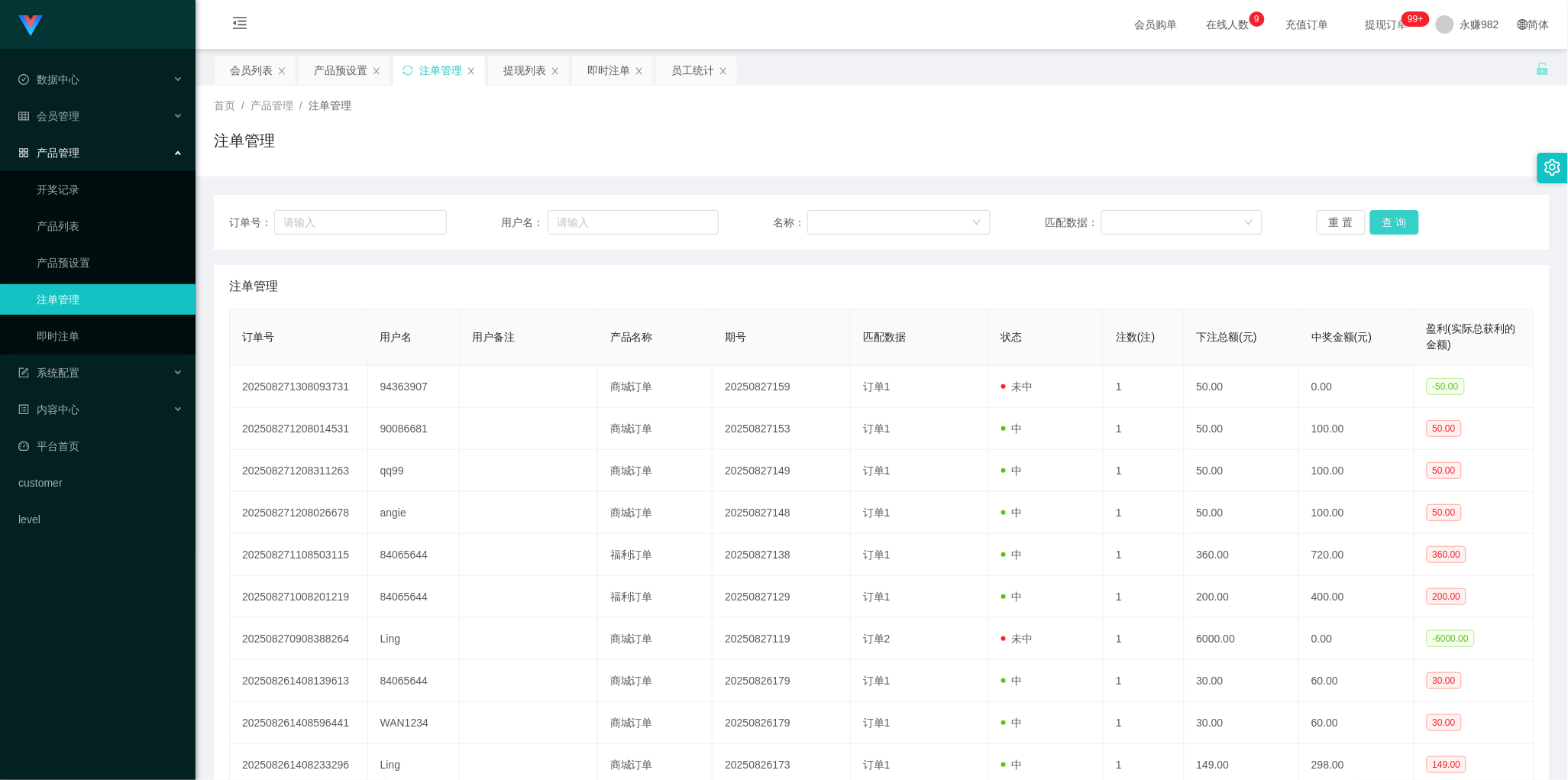
click at [1398, 223] on button "查 询" at bounding box center [1394, 222] width 49 height 25
click at [1395, 225] on button "查 询" at bounding box center [1394, 222] width 49 height 25
click at [872, 120] on div "首页 / 产品管理 / 注单管理 / 注单管理" at bounding box center [881, 131] width 1335 height 67
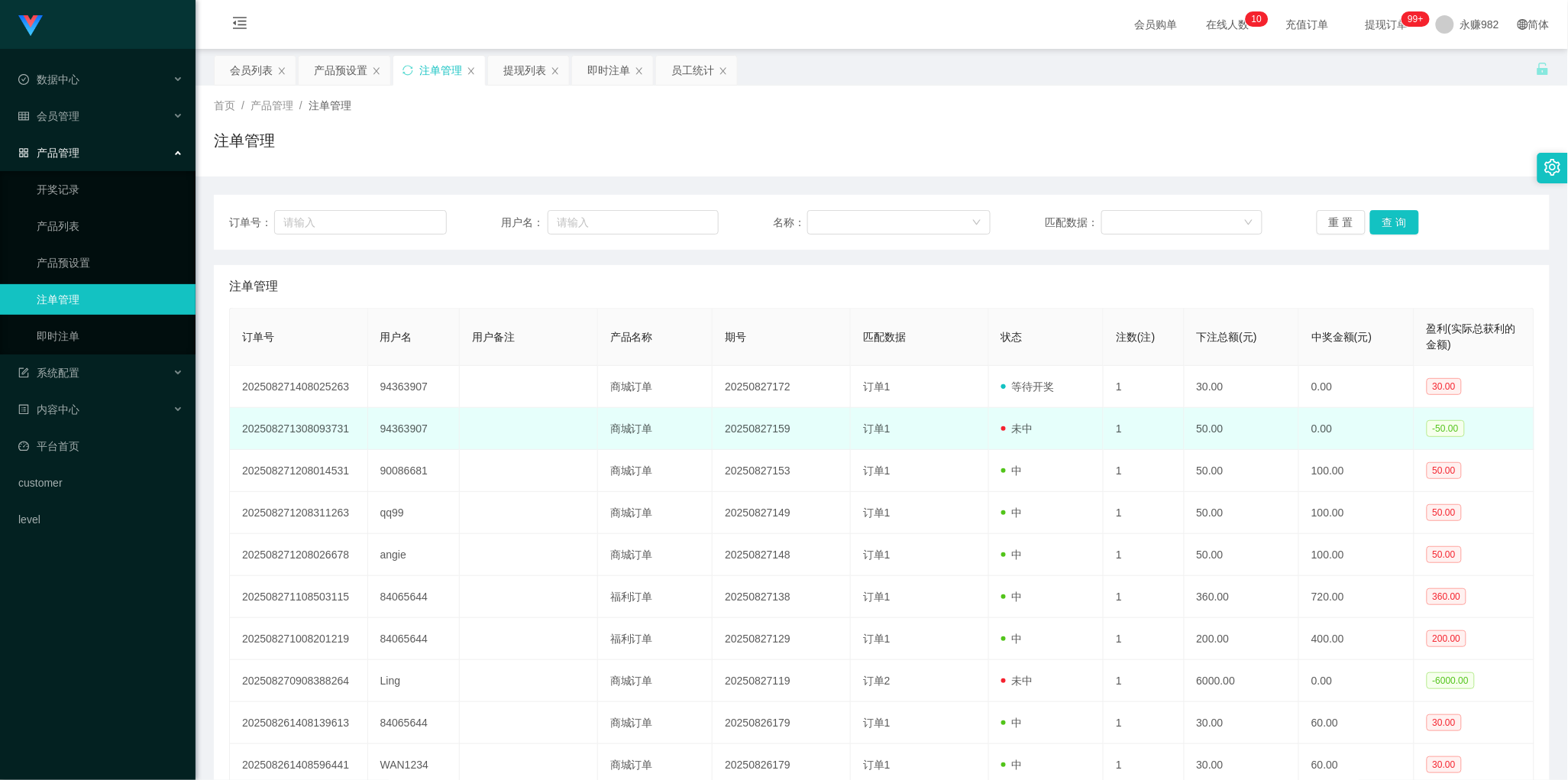
click at [693, 421] on td "商城订单" at bounding box center [655, 429] width 115 height 42
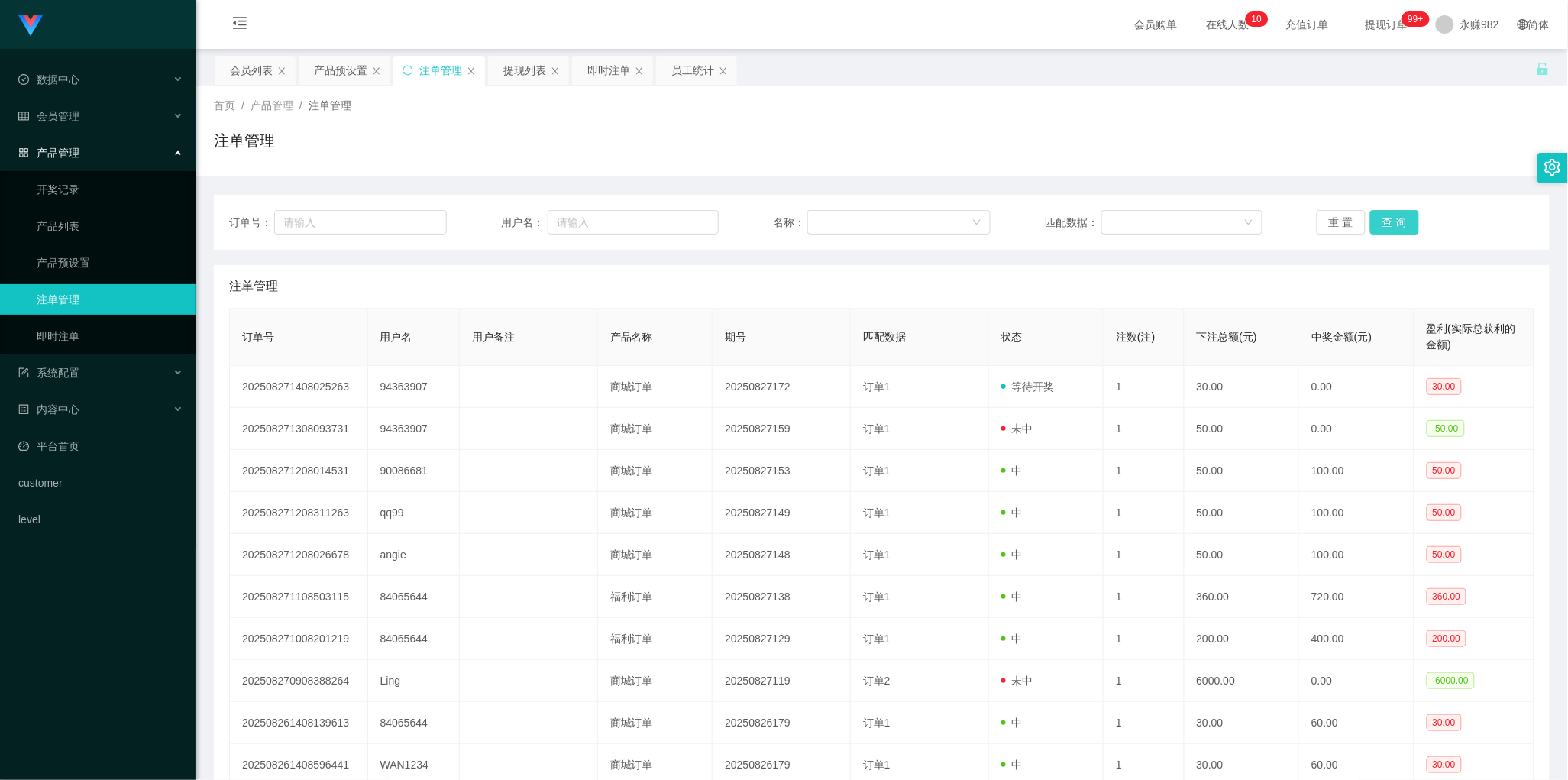
click at [1388, 219] on button "查 询" at bounding box center [1394, 222] width 49 height 25
drag, startPoint x: 428, startPoint y: 161, endPoint x: 402, endPoint y: 148, distance: 29.1
click at [428, 161] on div "注单管理" at bounding box center [881, 147] width 1335 height 35
click at [257, 77] on div "会员列表" at bounding box center [251, 69] width 43 height 29
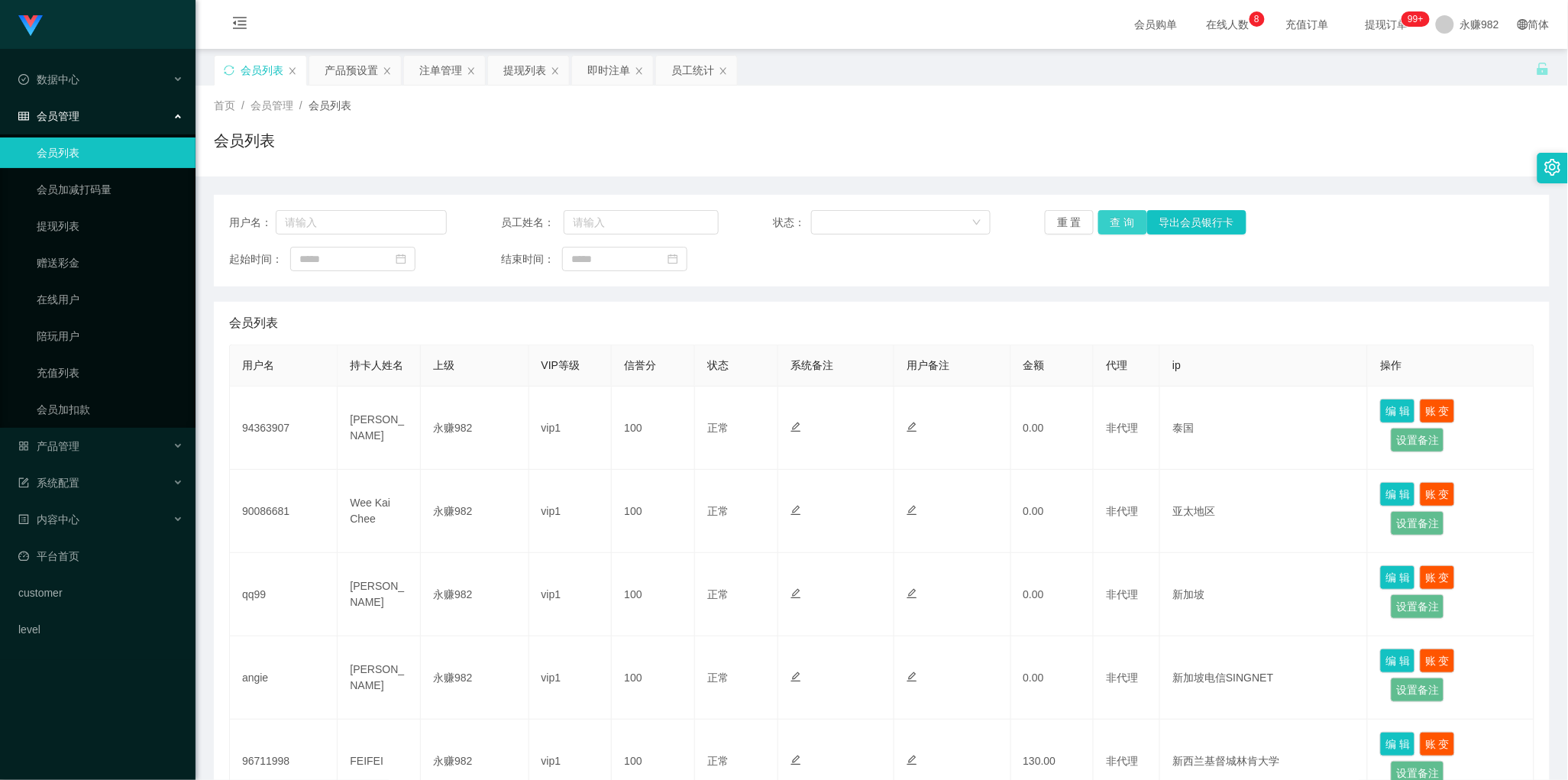
click at [1106, 220] on button "查 询" at bounding box center [1123, 222] width 49 height 25
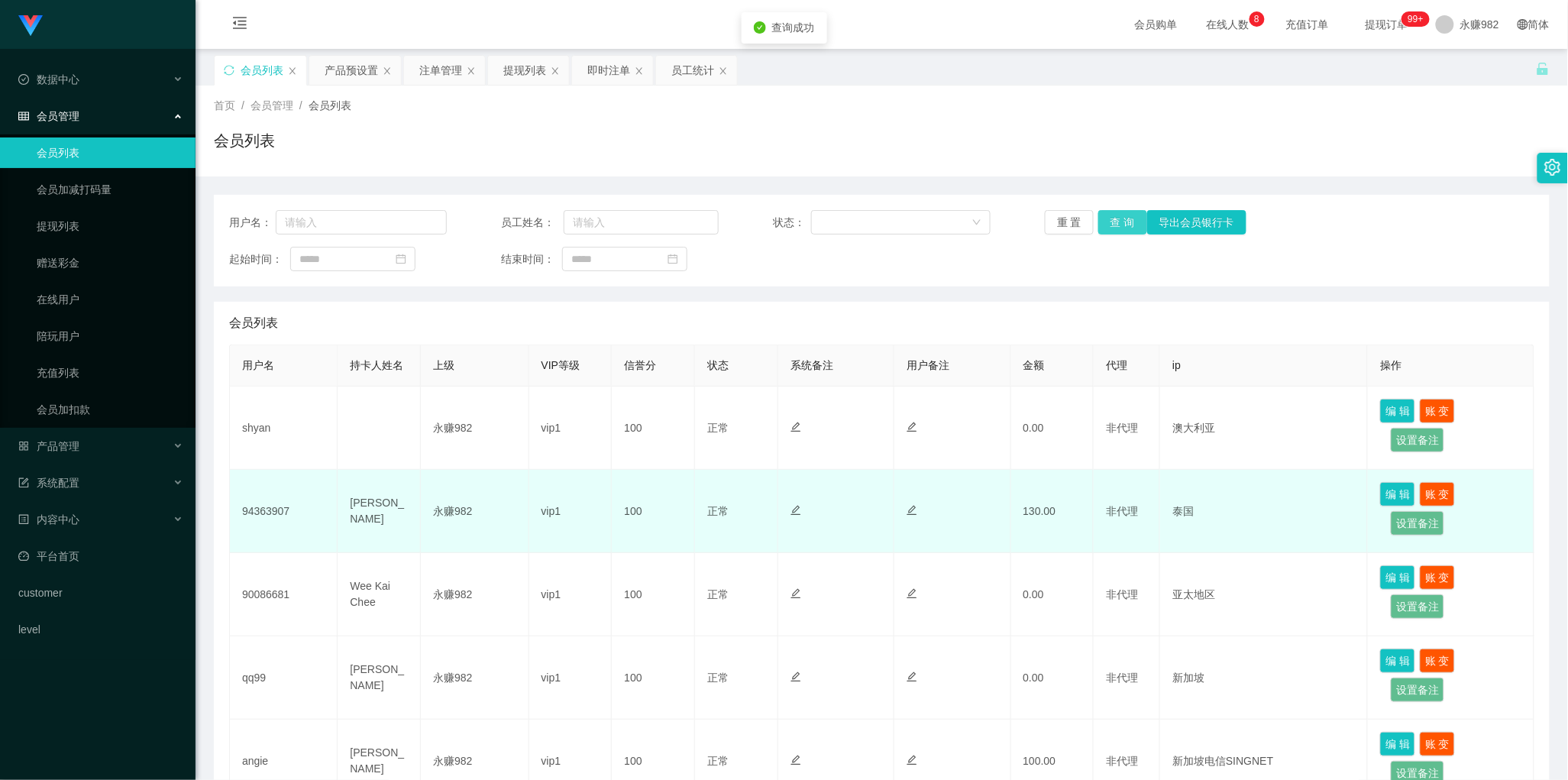
scroll to position [96, 0]
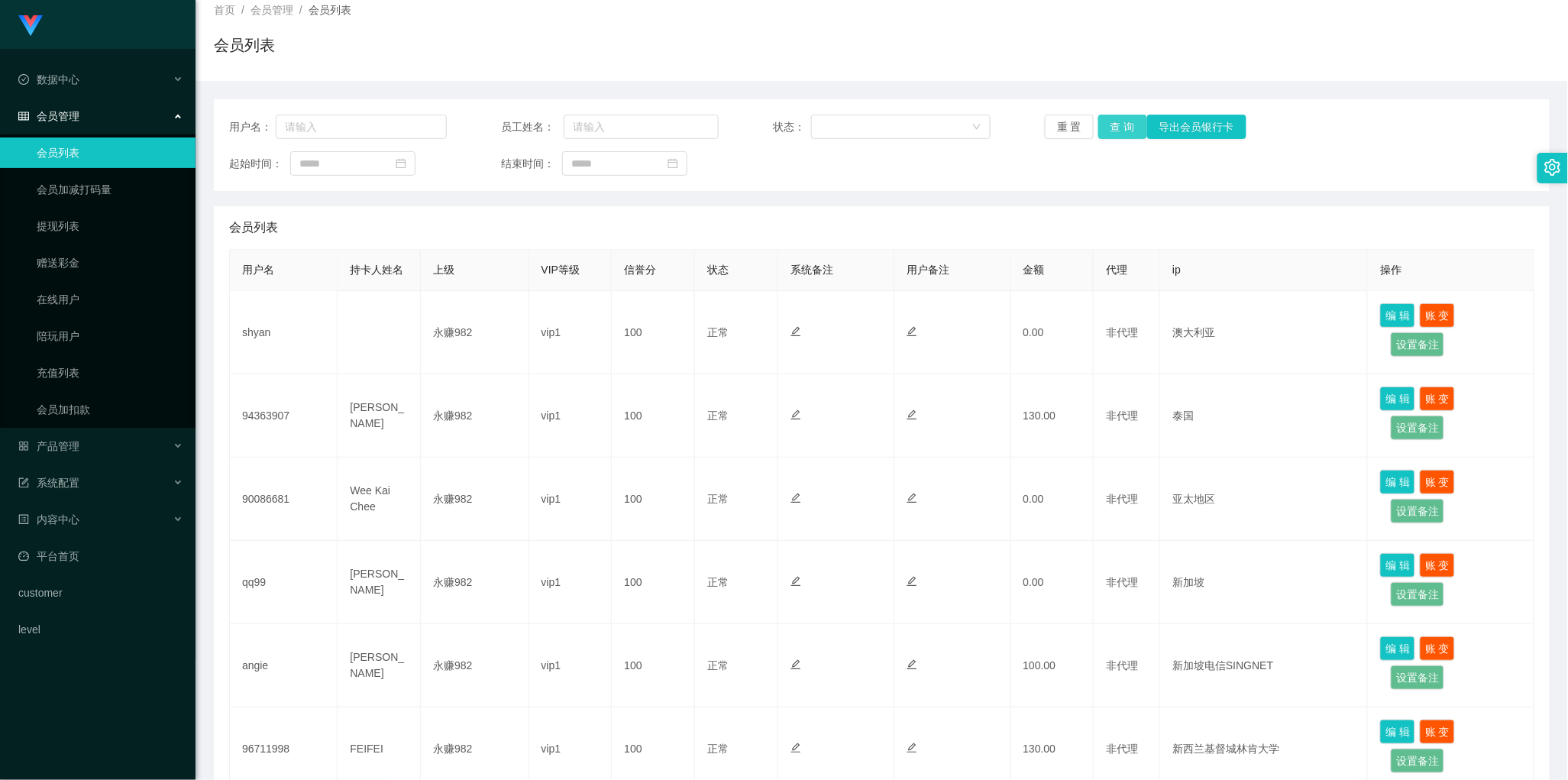
click at [1116, 124] on button "查 询" at bounding box center [1123, 126] width 49 height 25
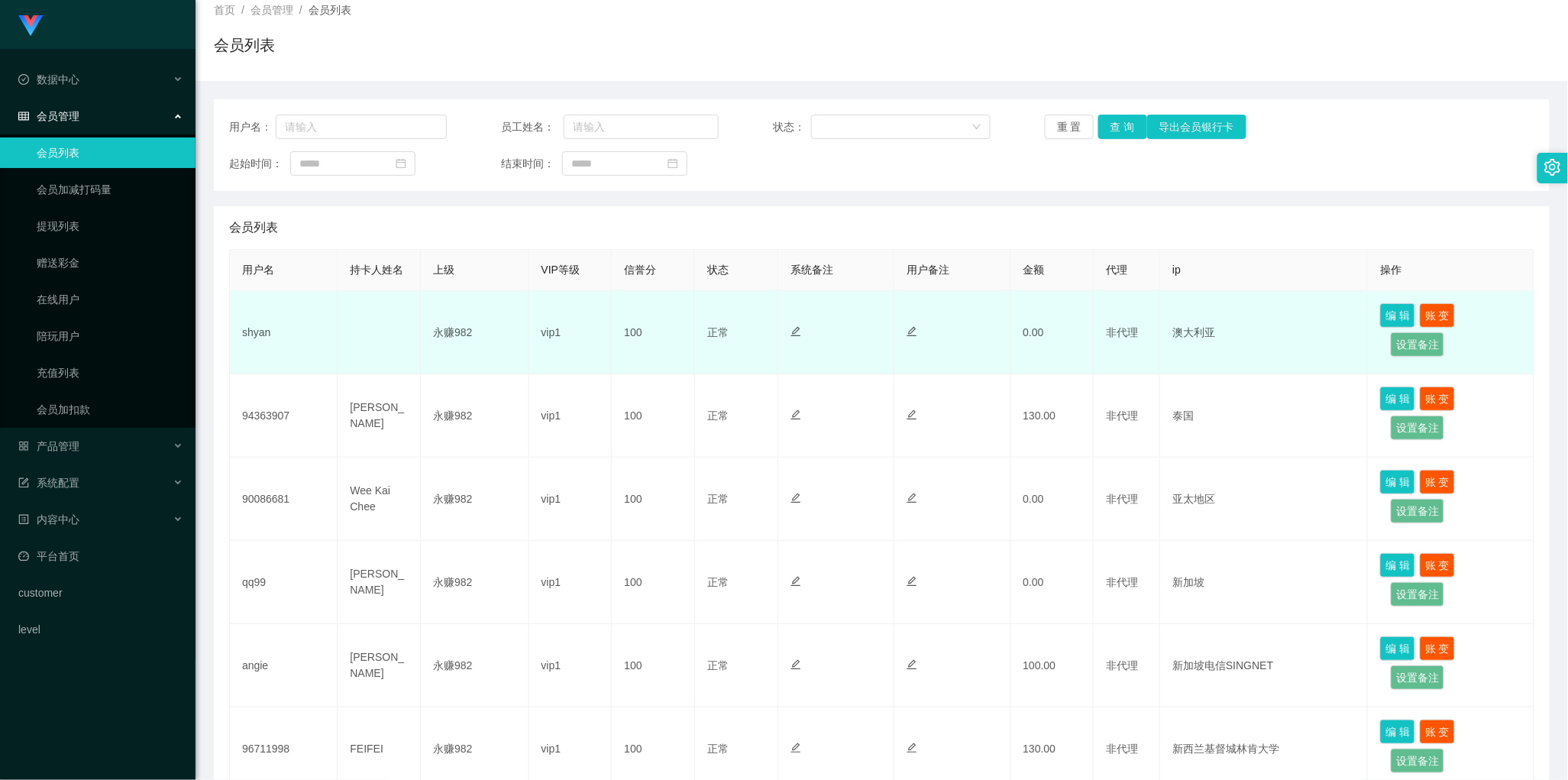
click at [254, 335] on td "shyan" at bounding box center [284, 332] width 108 height 83
copy td "shyan"
click at [639, 307] on td "100" at bounding box center [653, 332] width 83 height 83
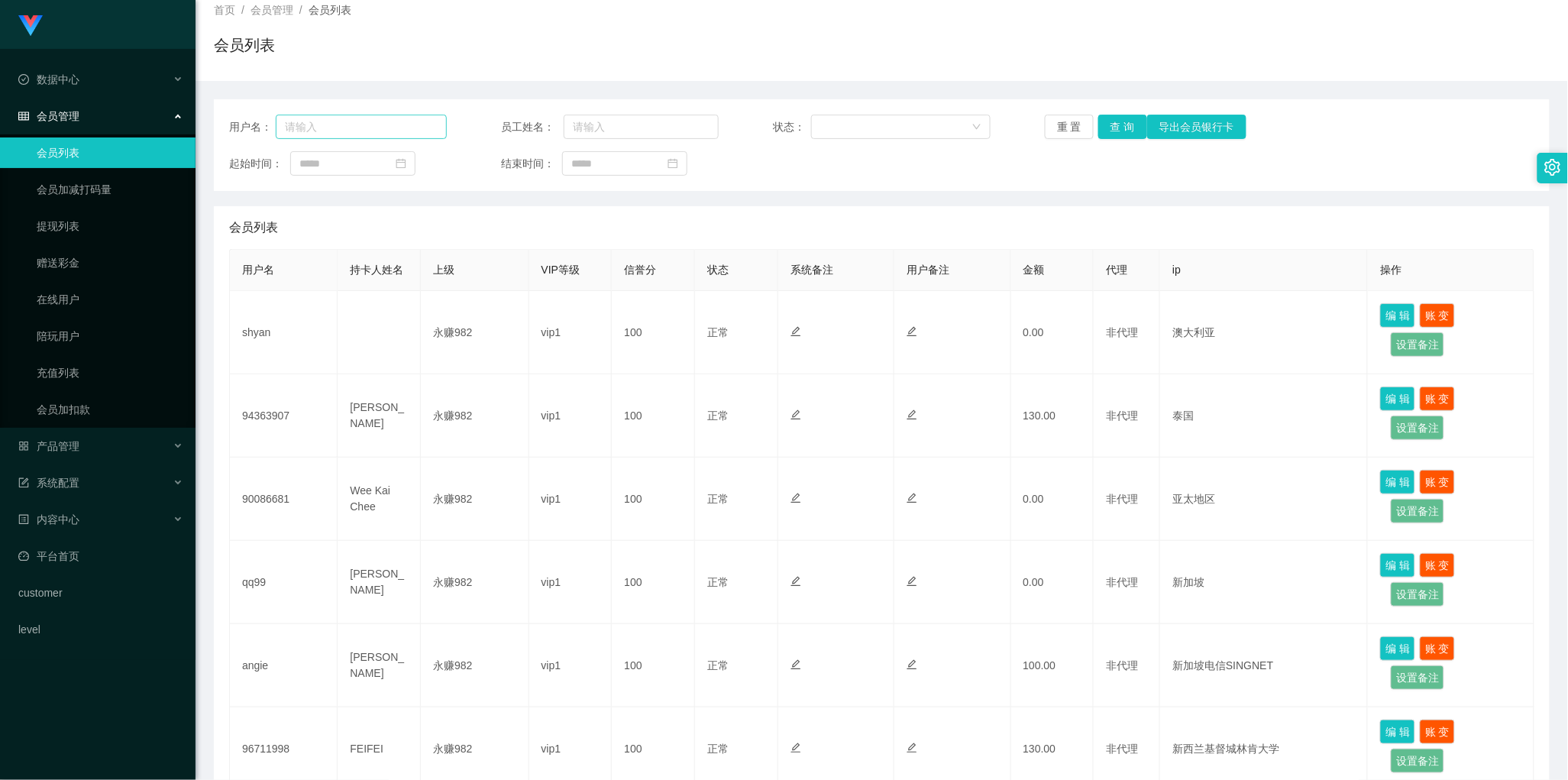
scroll to position [0, 0]
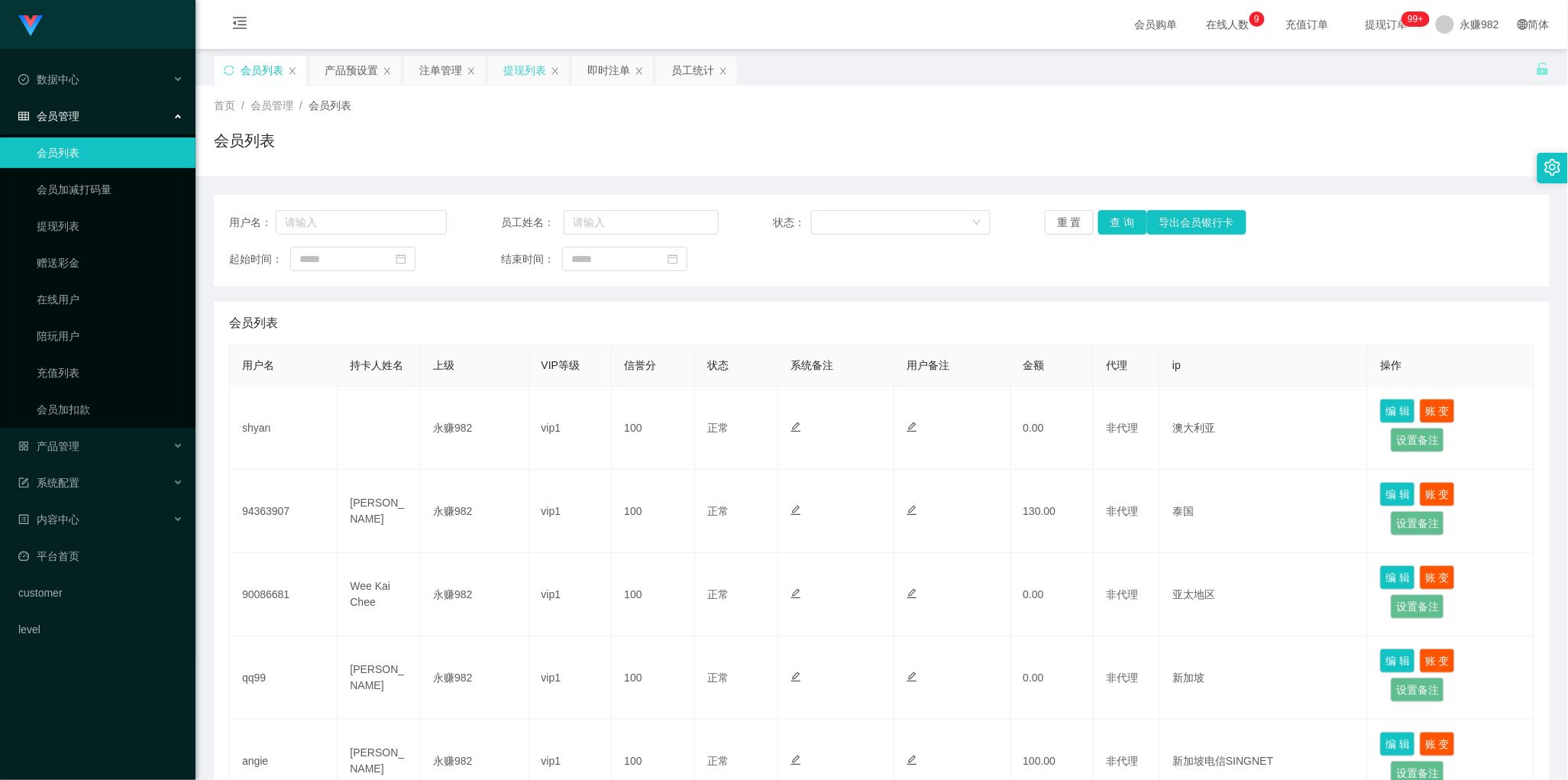
click at [513, 76] on div "提现列表" at bounding box center [524, 69] width 43 height 29
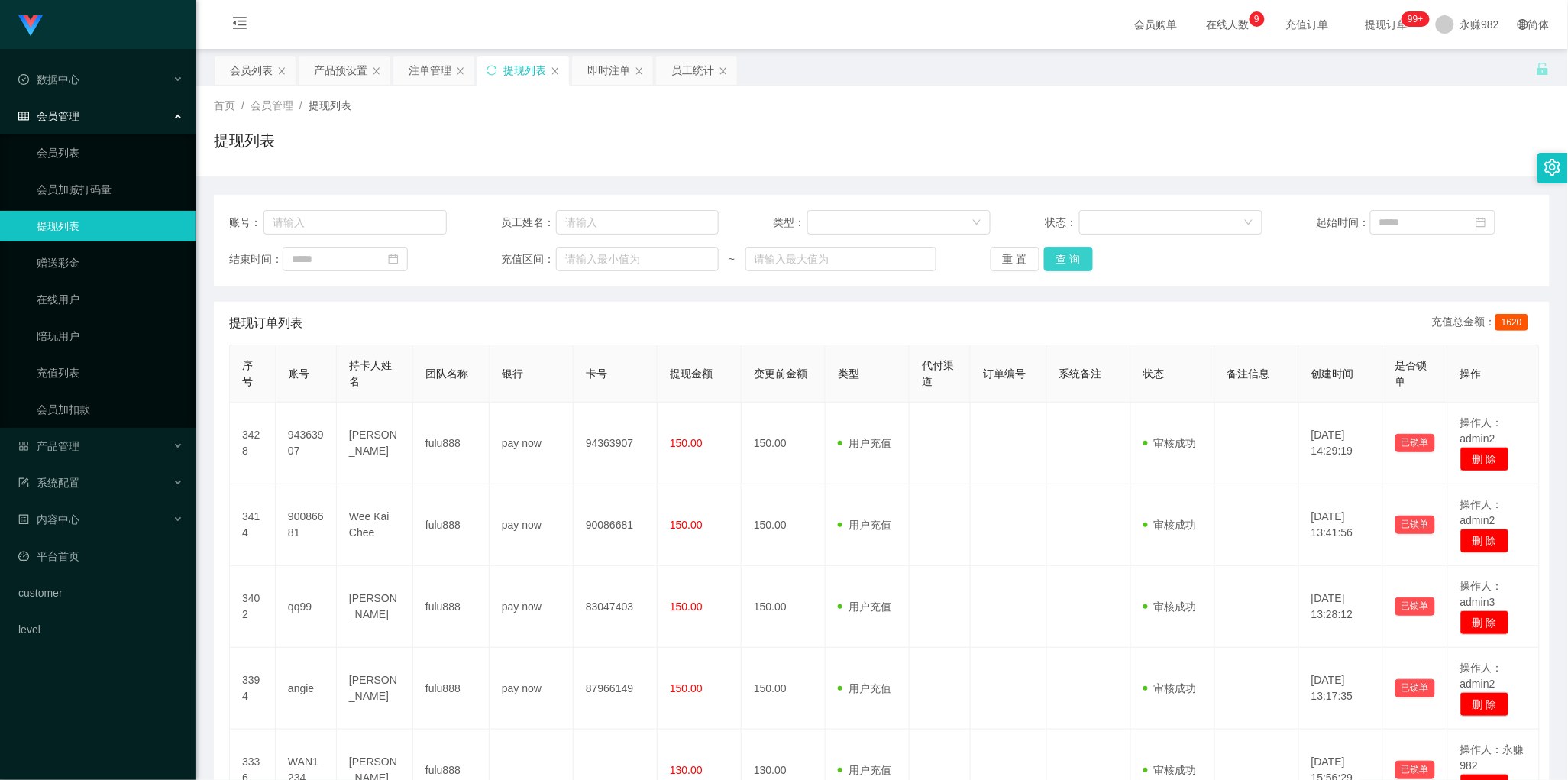
click at [1075, 256] on button "查 询" at bounding box center [1068, 259] width 49 height 25
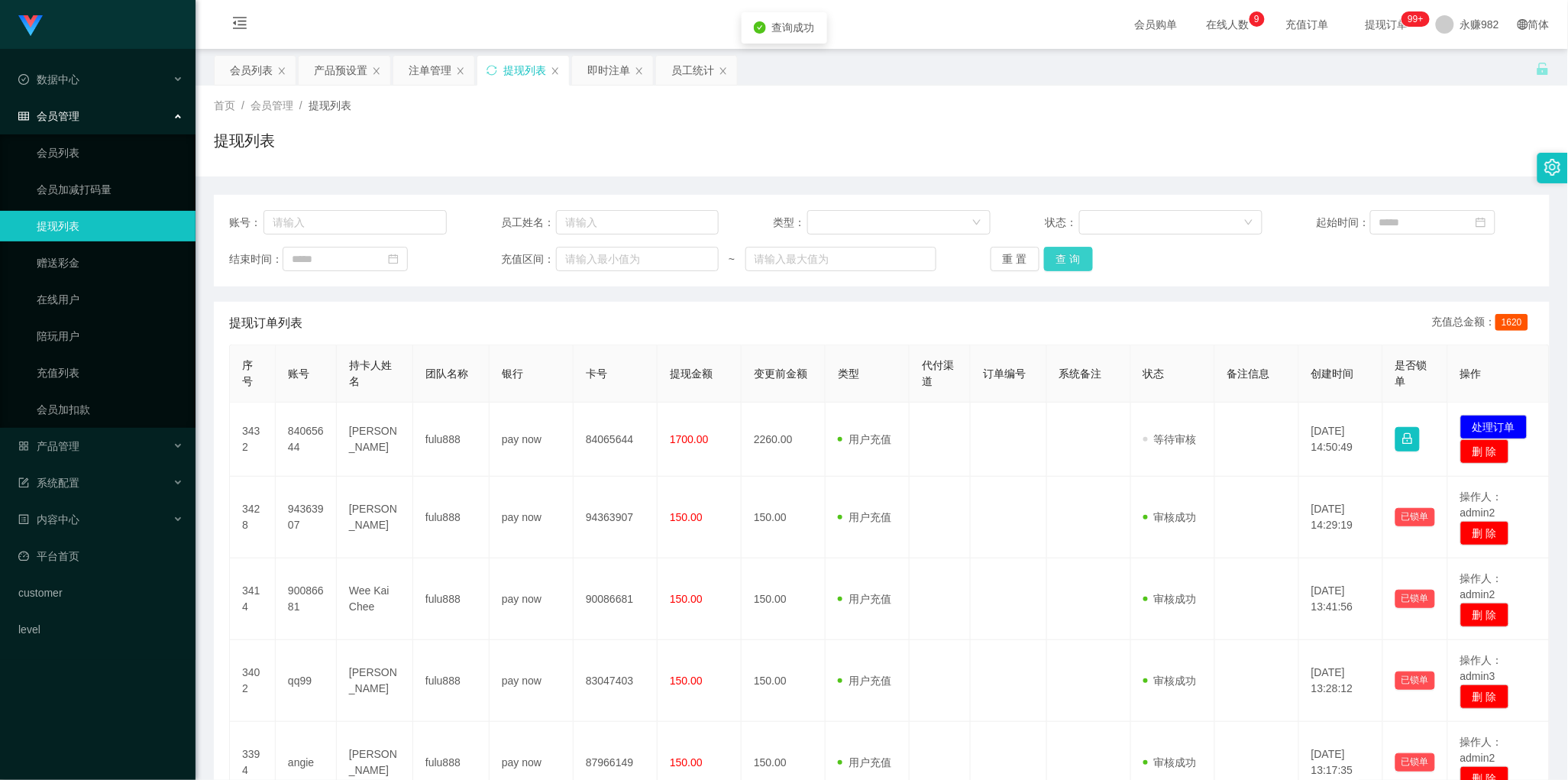
click at [1075, 256] on button "查 询" at bounding box center [1068, 259] width 49 height 25
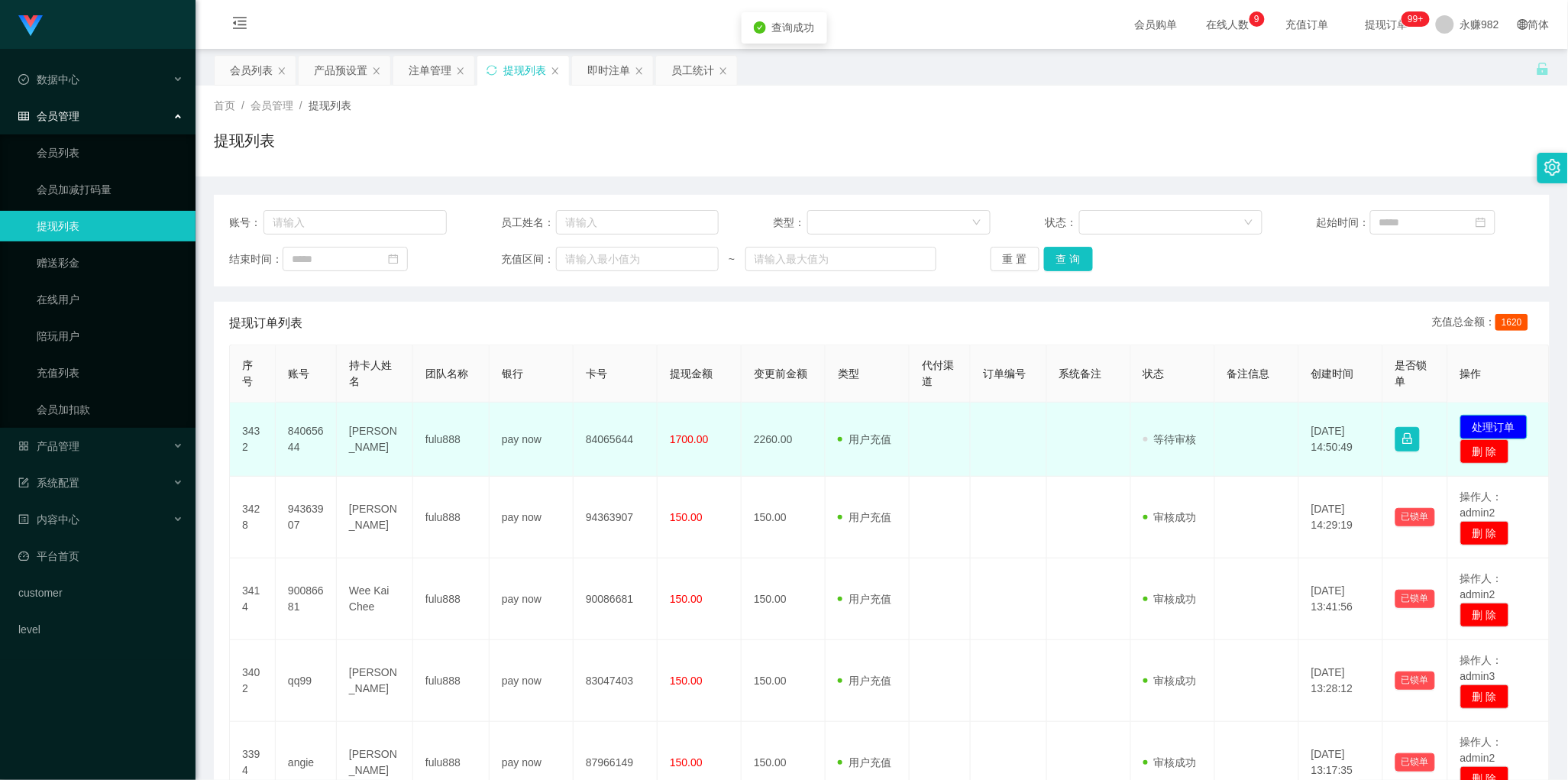
click at [1481, 425] on button "处理订单" at bounding box center [1493, 427] width 67 height 25
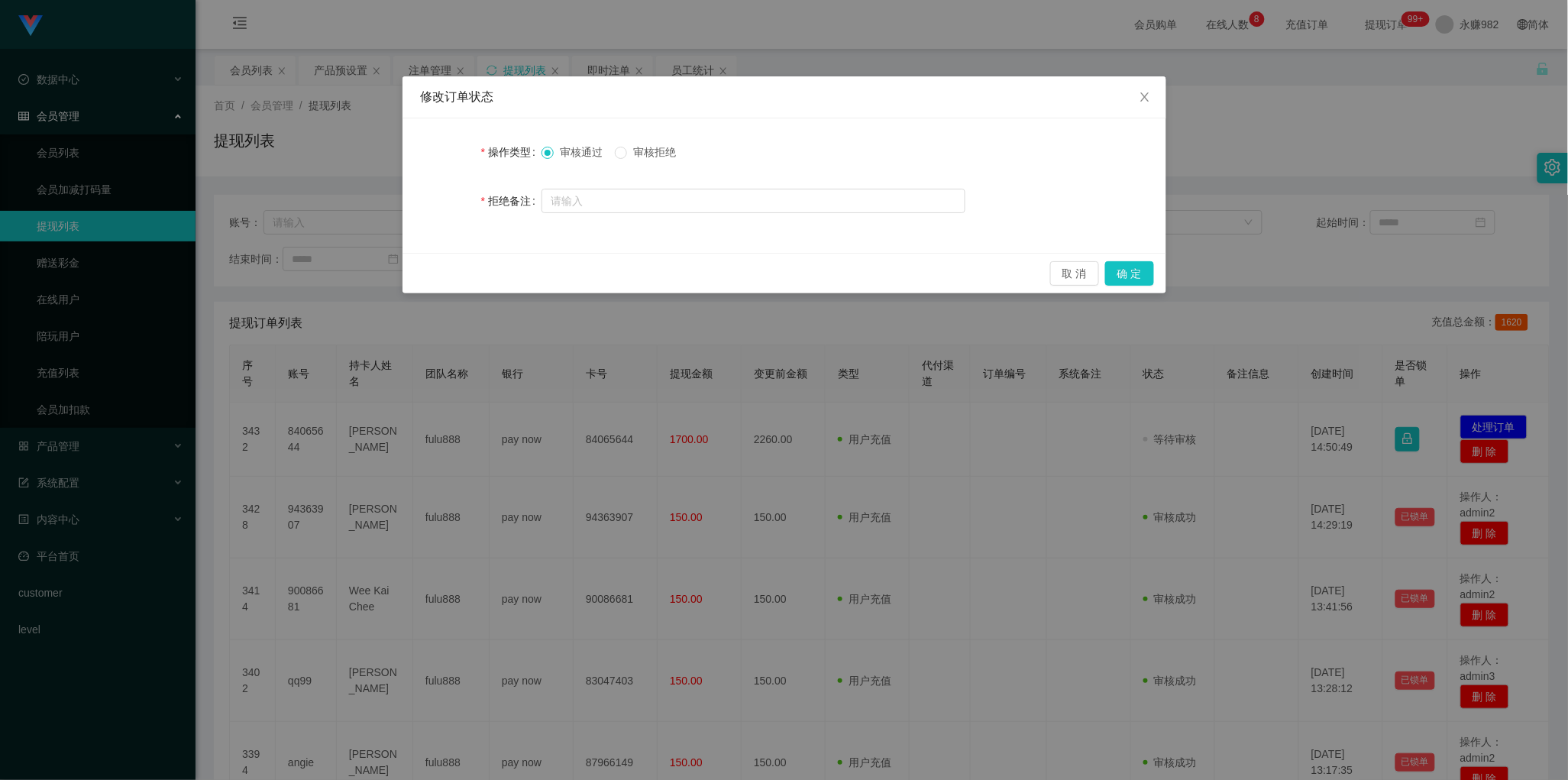
click at [669, 149] on span "审核拒绝" at bounding box center [654, 152] width 55 height 12
click at [1126, 272] on button "确 定" at bounding box center [1130, 273] width 49 height 25
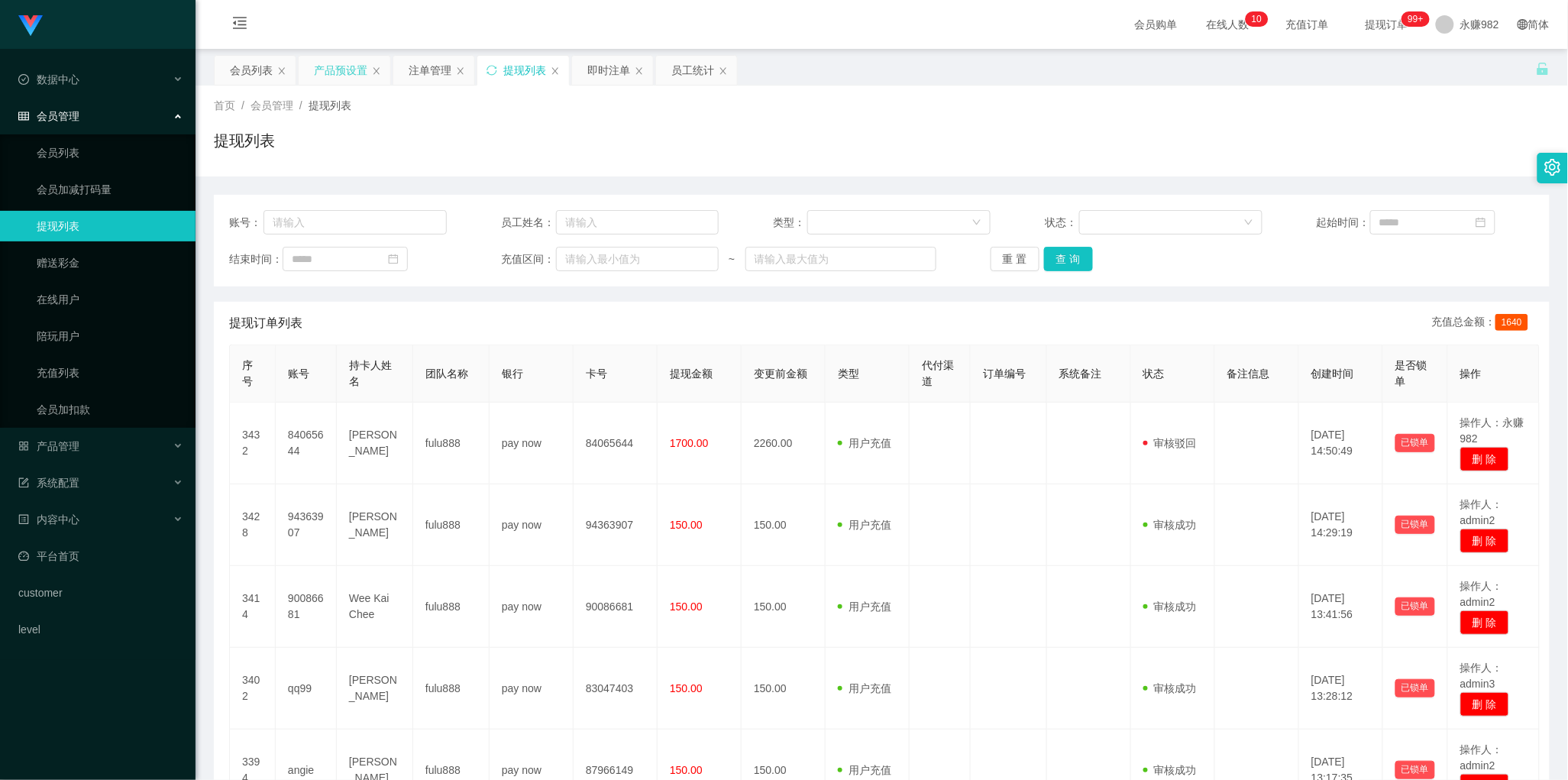
click at [345, 69] on div "产品预设置" at bounding box center [340, 69] width 54 height 29
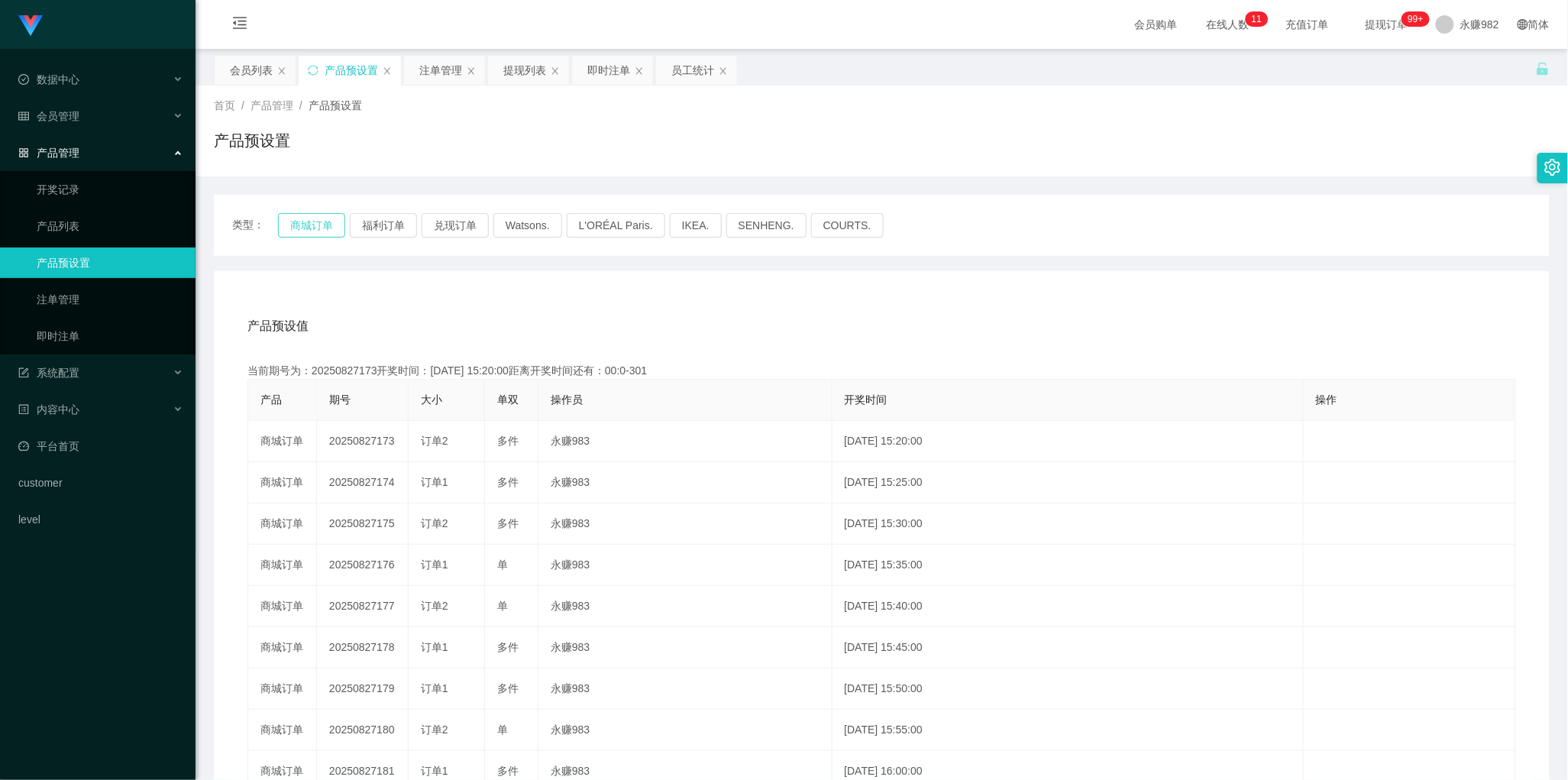
click at [307, 220] on button "商城订单" at bounding box center [311, 226] width 67 height 25
click at [443, 77] on div "注单管理" at bounding box center [440, 69] width 43 height 29
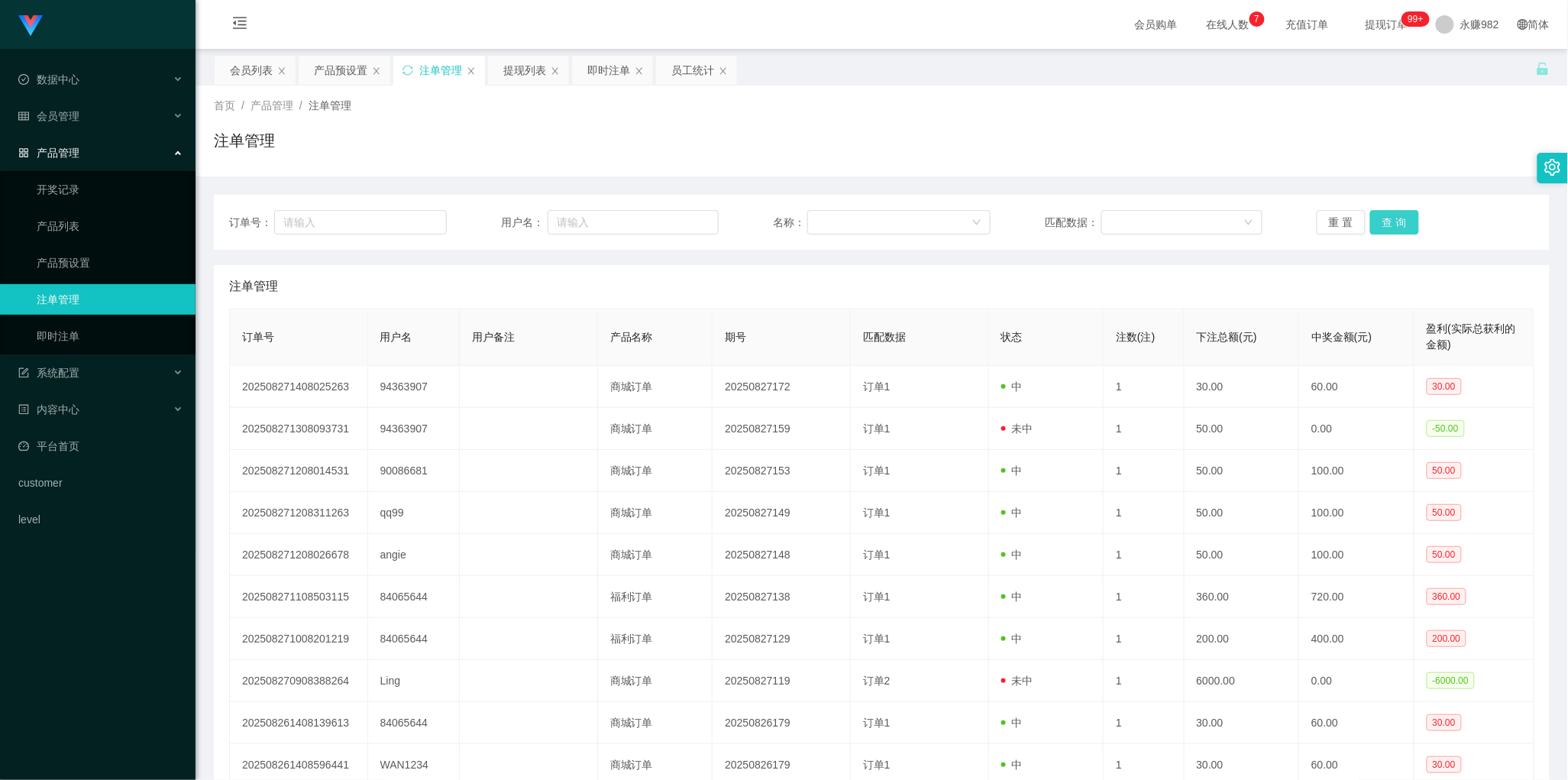
click at [1384, 229] on button "查 询" at bounding box center [1394, 222] width 49 height 25
click at [352, 74] on div "产品预设置" at bounding box center [340, 69] width 54 height 29
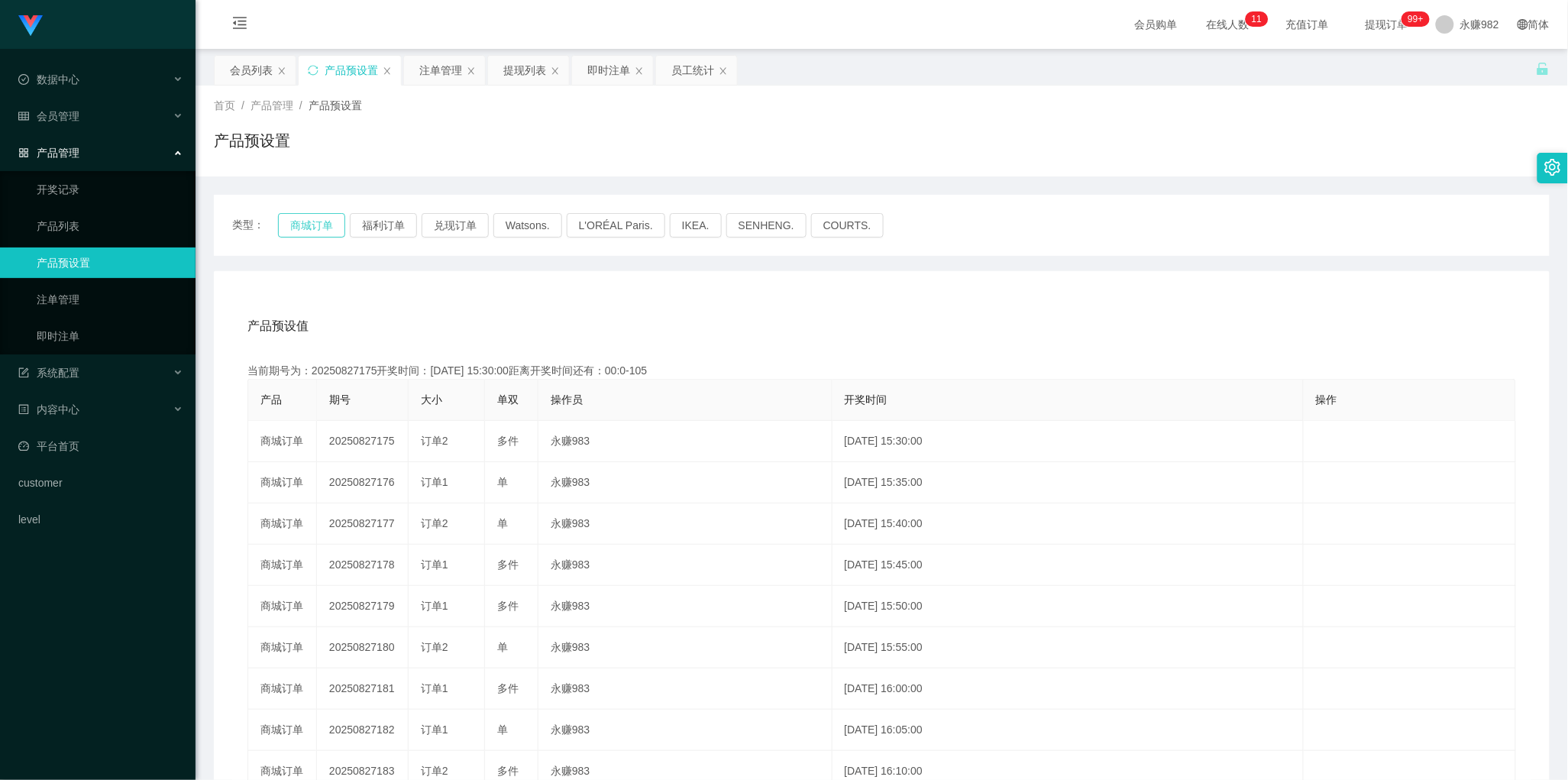
click at [326, 228] on button "商城订单" at bounding box center [311, 226] width 67 height 25
click at [724, 355] on div "产品预设值 添加期号 当前期号为：20250827176开奖时间：[DATE] 15:35:00距离开奖时间还有：02:33 产品 期号 大小 单双 操作员 …" at bounding box center [881, 593] width 1299 height 577
click at [435, 74] on div "注单管理" at bounding box center [440, 69] width 43 height 29
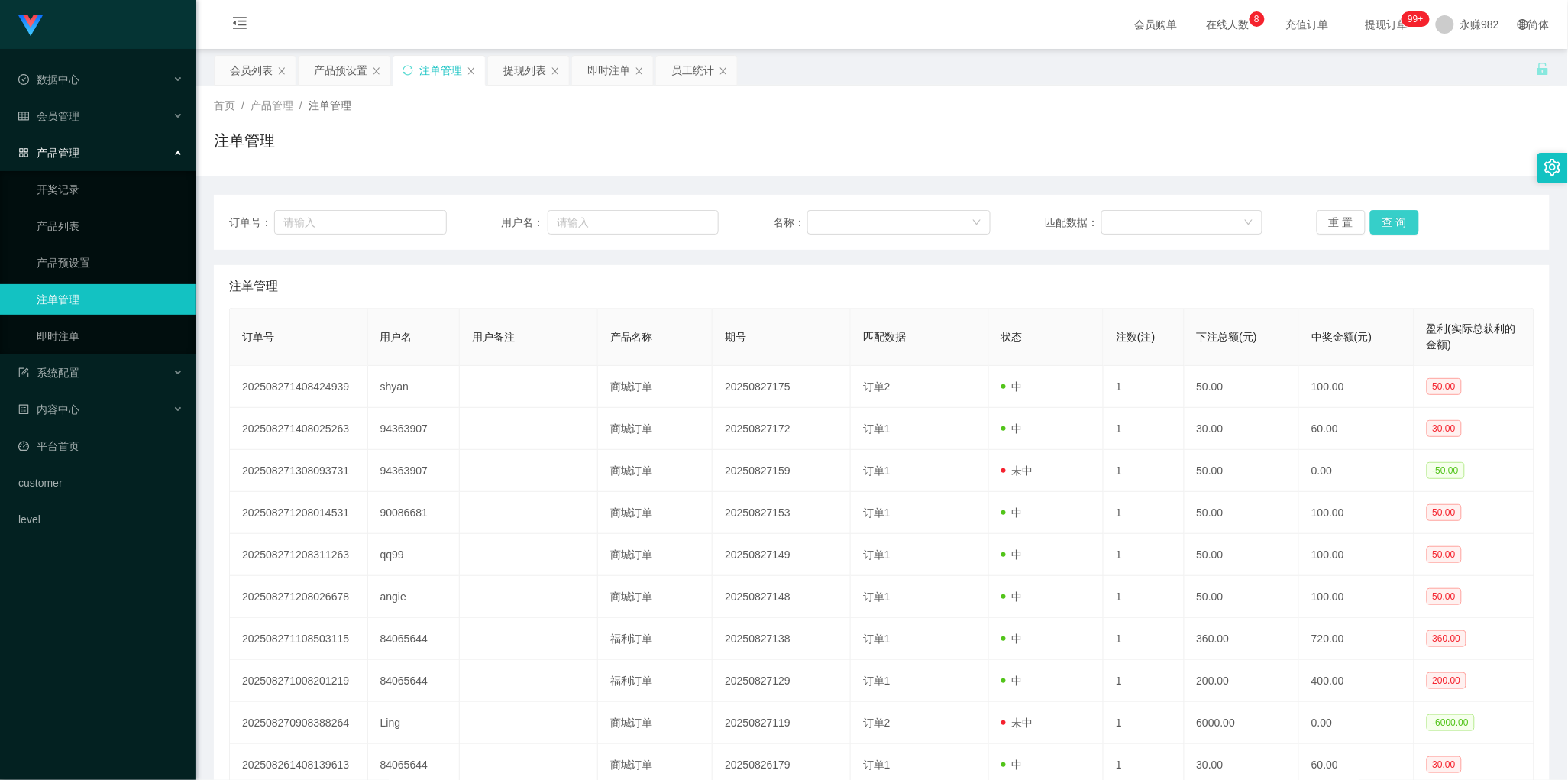
click at [1398, 223] on button "查 询" at bounding box center [1394, 222] width 49 height 25
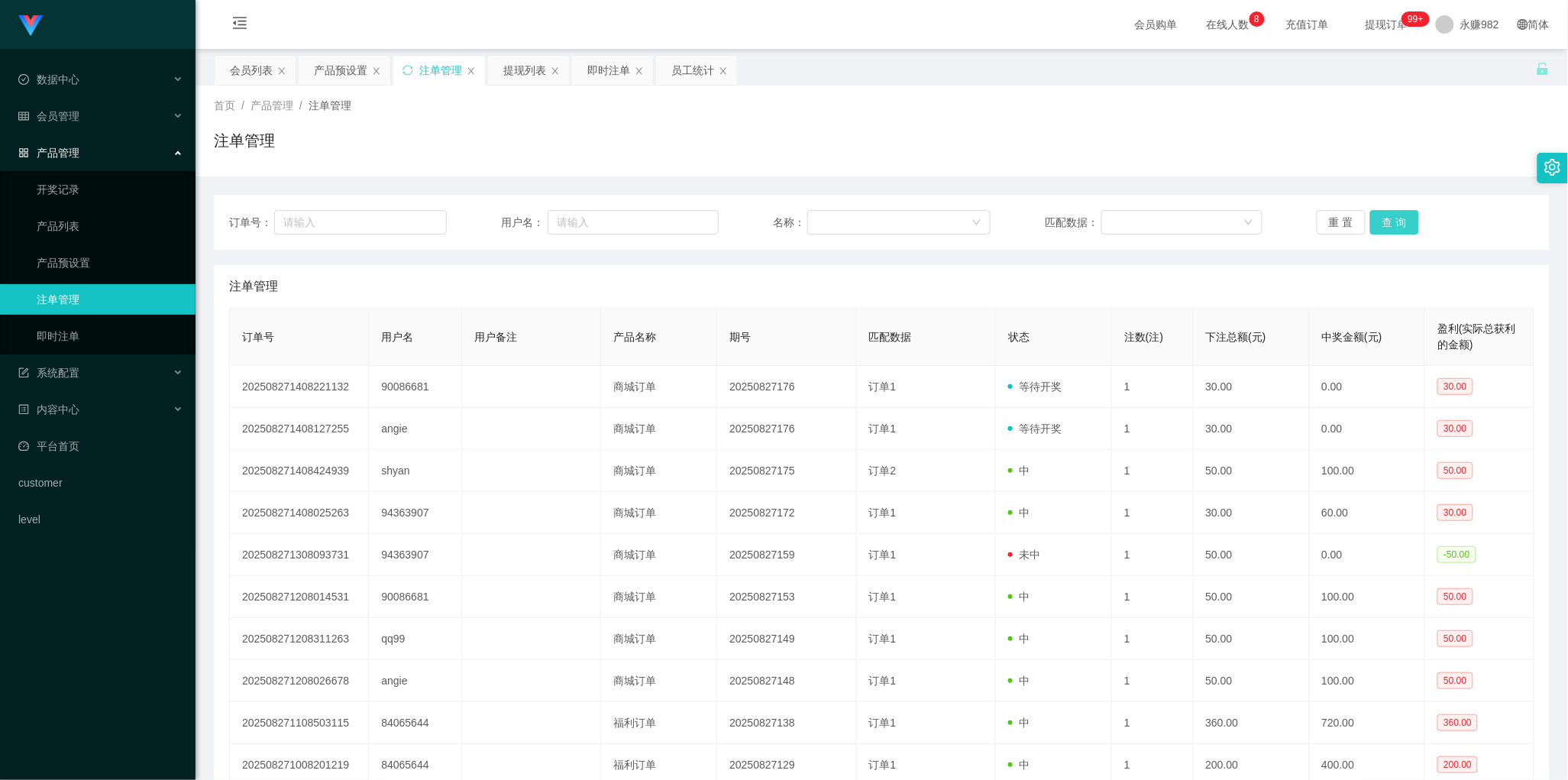
click at [1398, 223] on button "查 询" at bounding box center [1394, 222] width 49 height 25
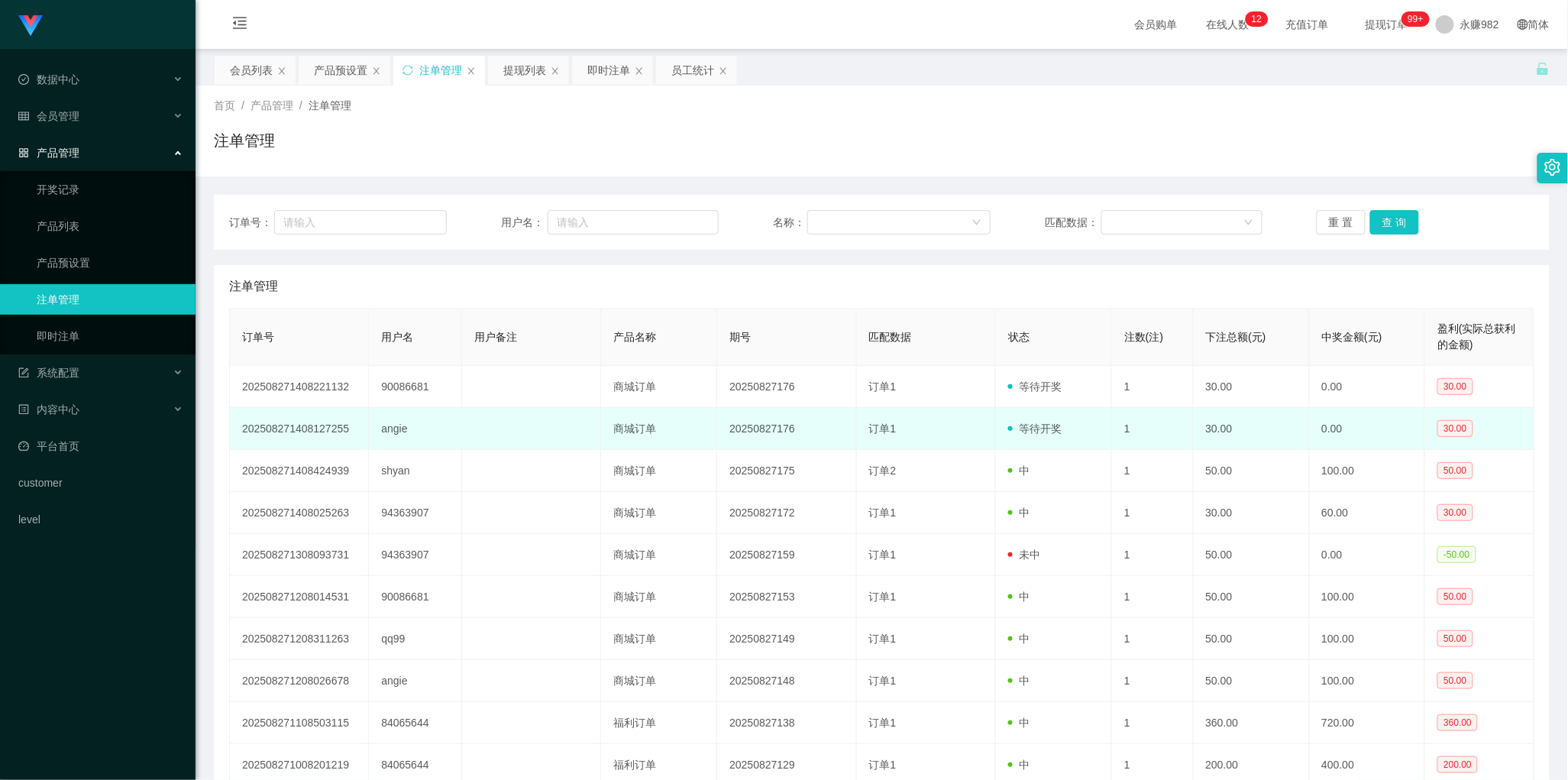
click at [636, 417] on td "商城订单" at bounding box center [659, 429] width 116 height 42
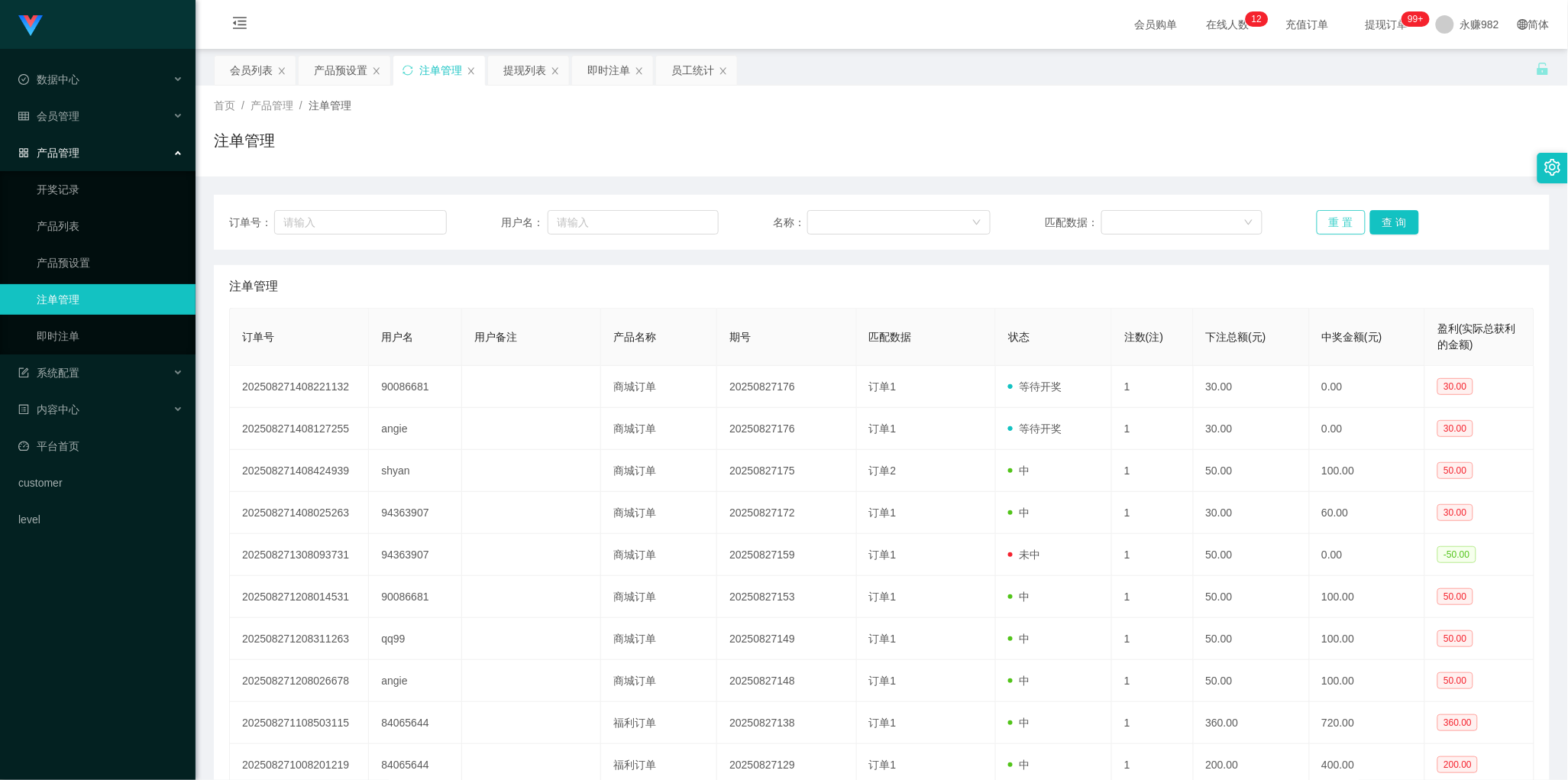
click at [1340, 226] on button "重 置" at bounding box center [1341, 222] width 49 height 25
click at [1380, 212] on button "查 询" at bounding box center [1394, 222] width 49 height 25
click at [1381, 212] on button "查 询" at bounding box center [1394, 222] width 49 height 25
drag, startPoint x: 833, startPoint y: 302, endPoint x: 1024, endPoint y: 295, distance: 191.1
click at [833, 302] on div "注单管理" at bounding box center [882, 286] width 1305 height 43
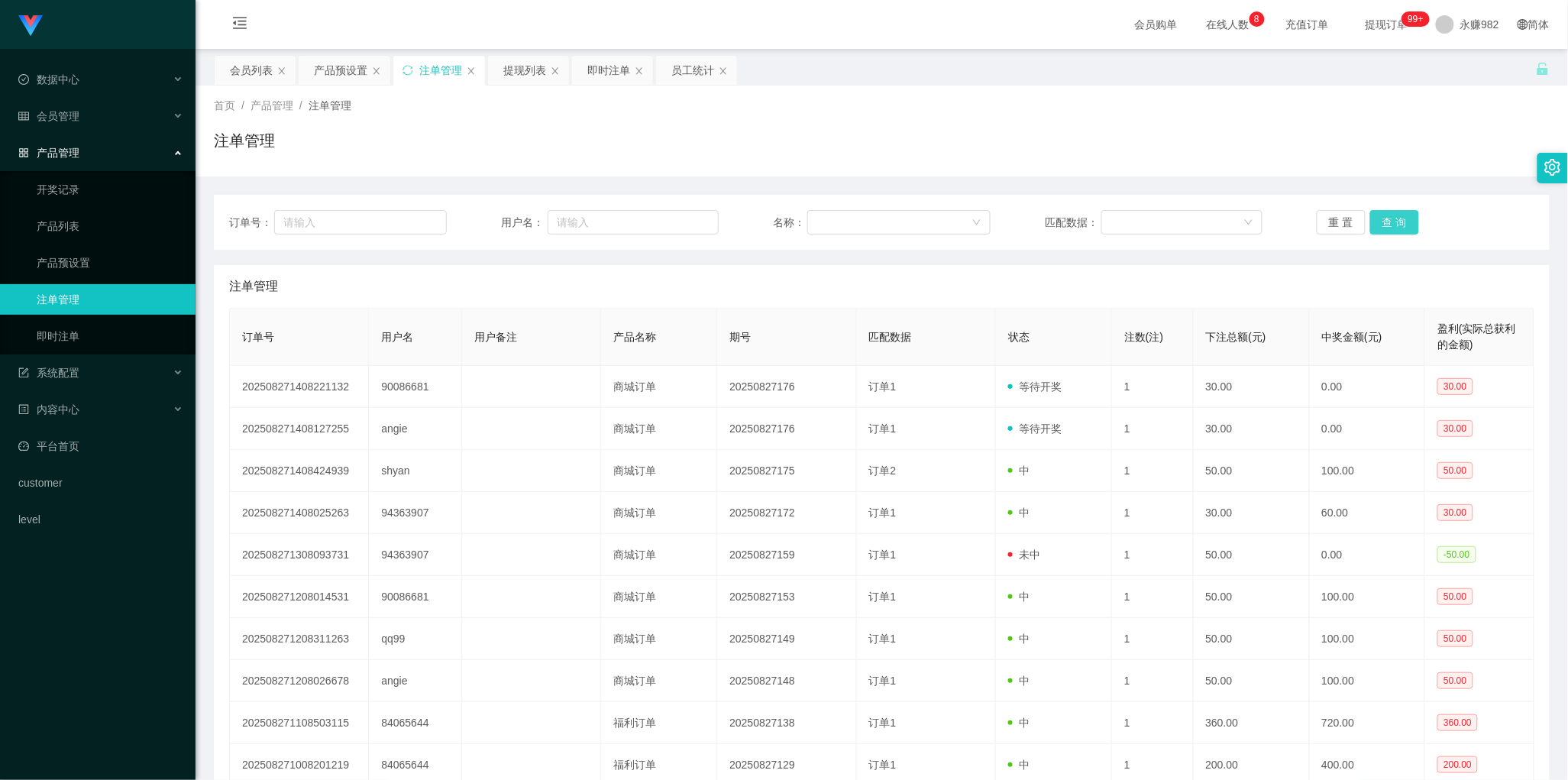
click at [1390, 229] on button "查 询" at bounding box center [1394, 222] width 49 height 25
click at [1391, 222] on button "查 询" at bounding box center [1394, 222] width 49 height 25
click at [342, 296] on div "注单管理" at bounding box center [882, 286] width 1305 height 43
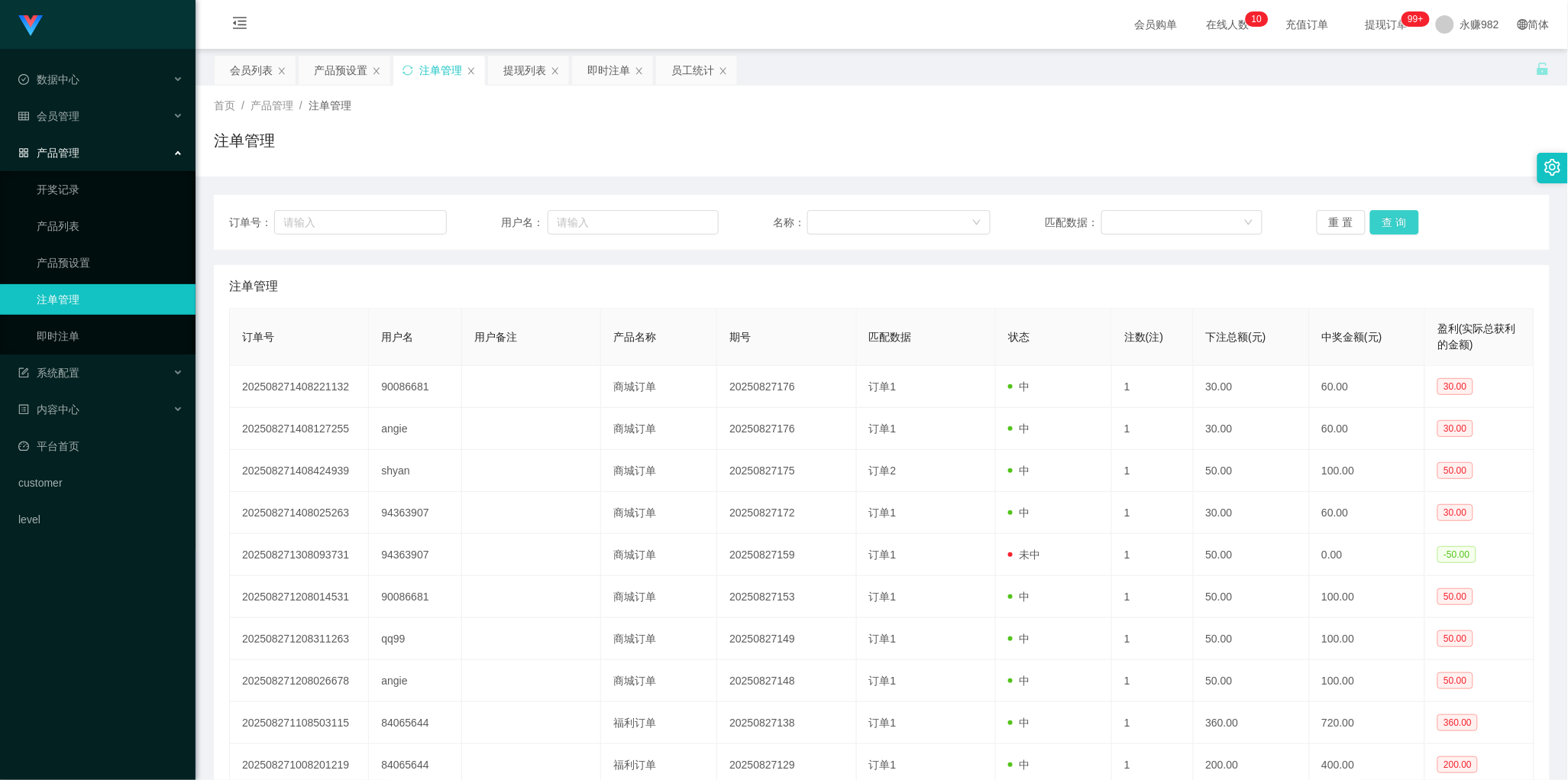
click at [1379, 223] on button "查 询" at bounding box center [1394, 222] width 49 height 25
click at [534, 77] on div "提现列表" at bounding box center [524, 69] width 43 height 29
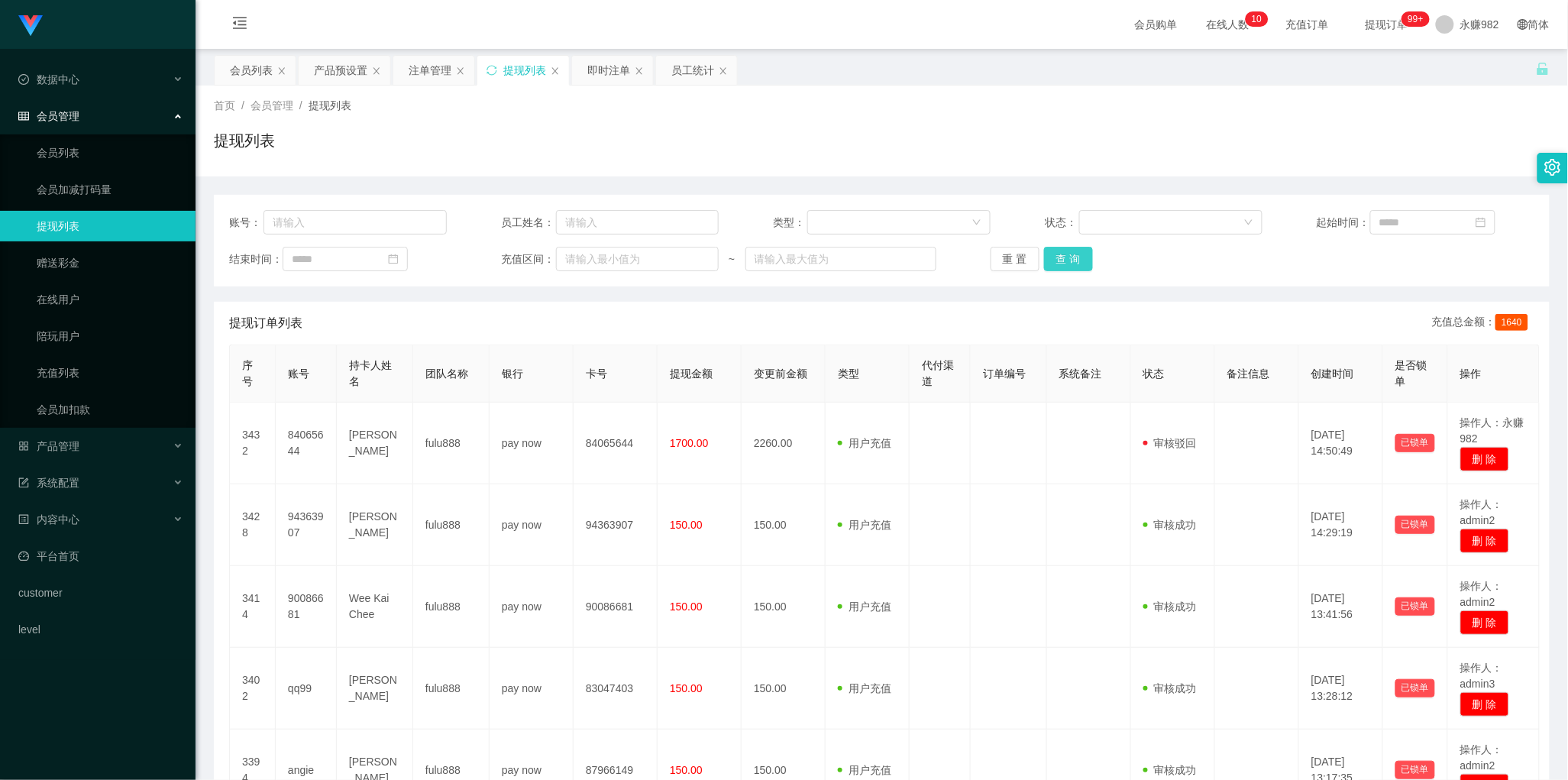
click at [1073, 261] on button "查 询" at bounding box center [1068, 259] width 49 height 25
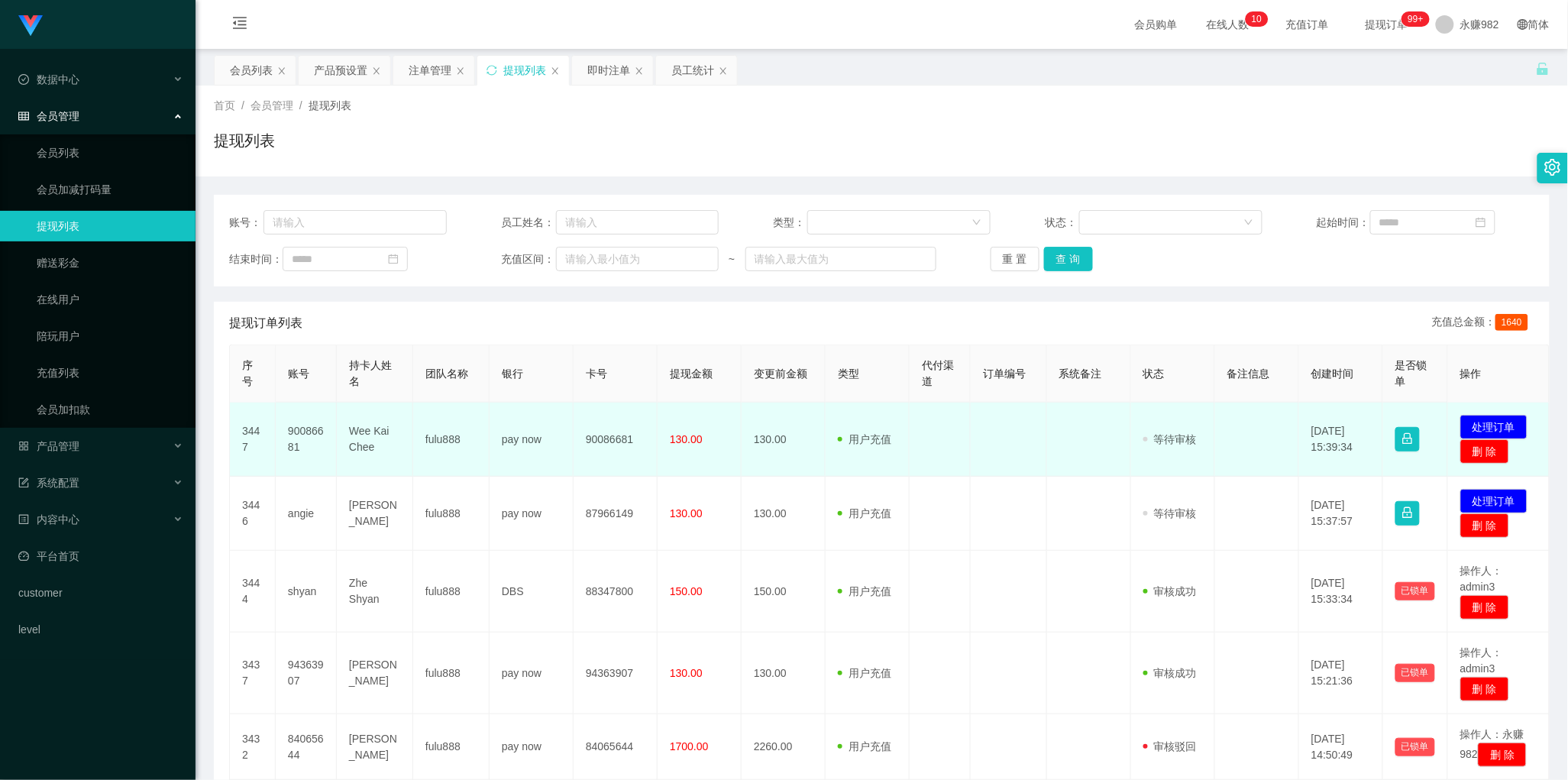
click at [303, 440] on td "90086681" at bounding box center [307, 439] width 61 height 74
click at [302, 432] on td "90086681" at bounding box center [307, 439] width 61 height 74
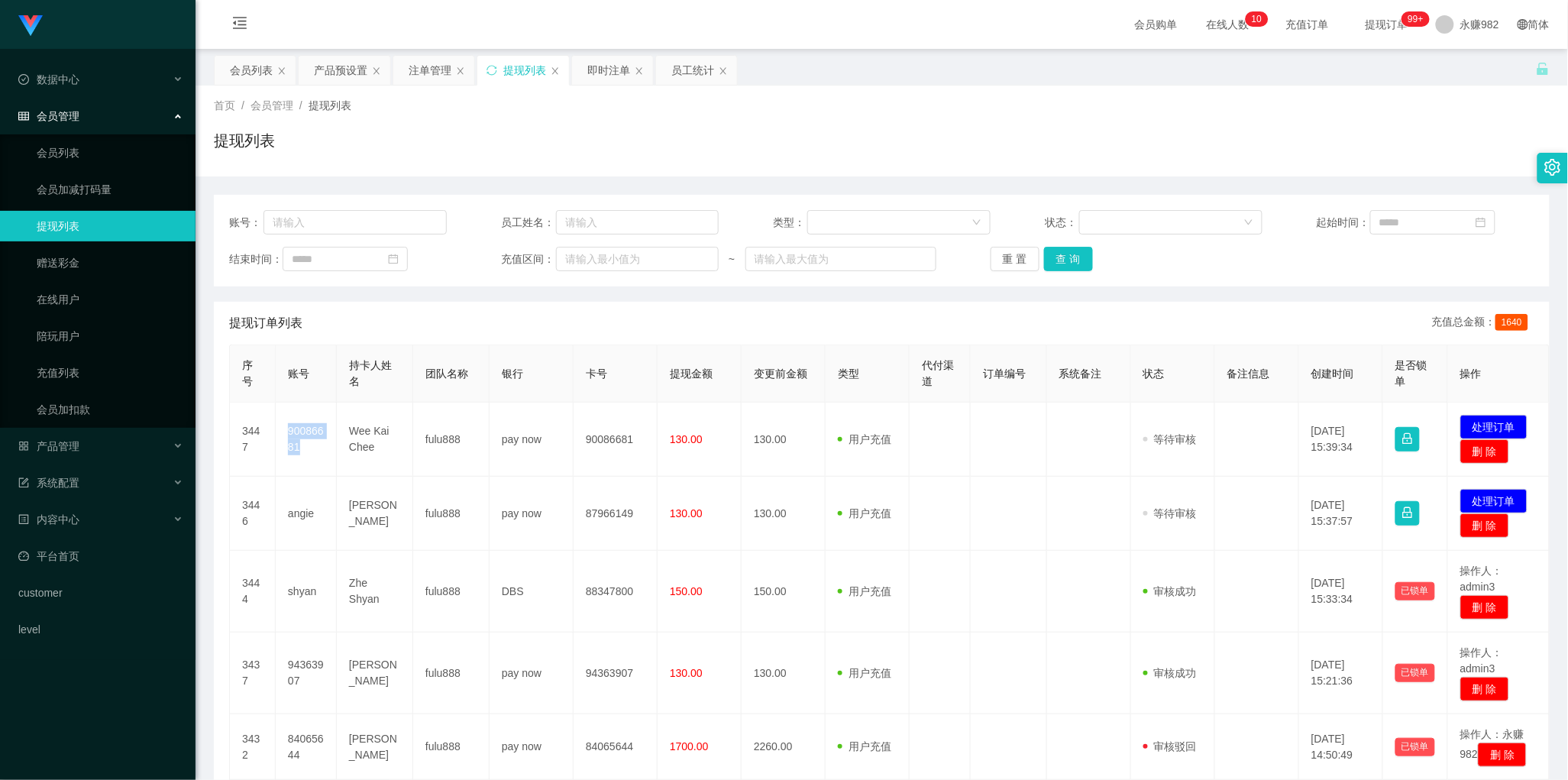
copy td "90086681"
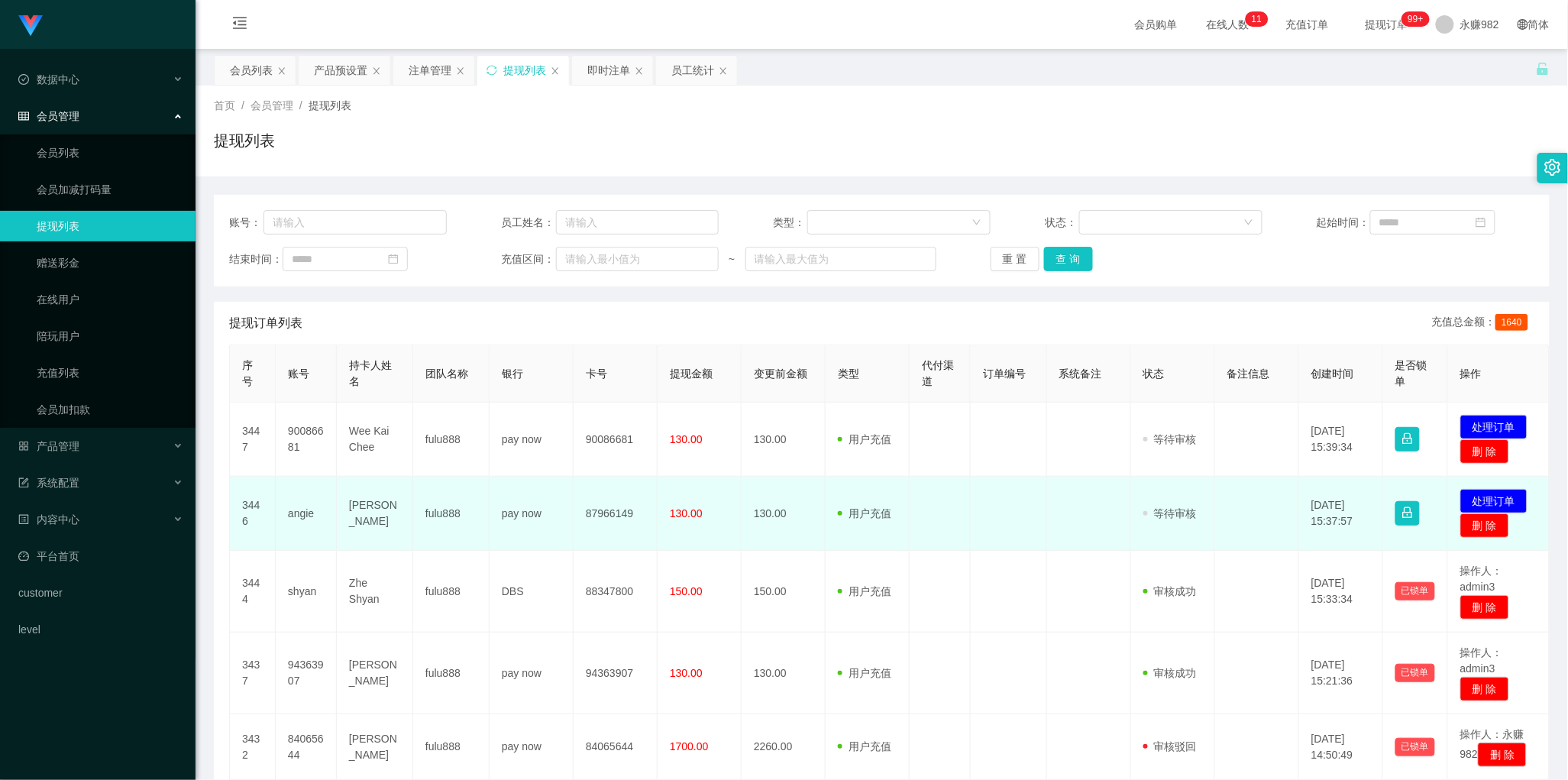
click at [300, 520] on td "angie" at bounding box center [307, 513] width 61 height 74
copy td "angie"
click at [907, 537] on td "用户充值 人工扣款" at bounding box center [868, 513] width 84 height 74
click at [985, 524] on td at bounding box center [1008, 513] width 76 height 74
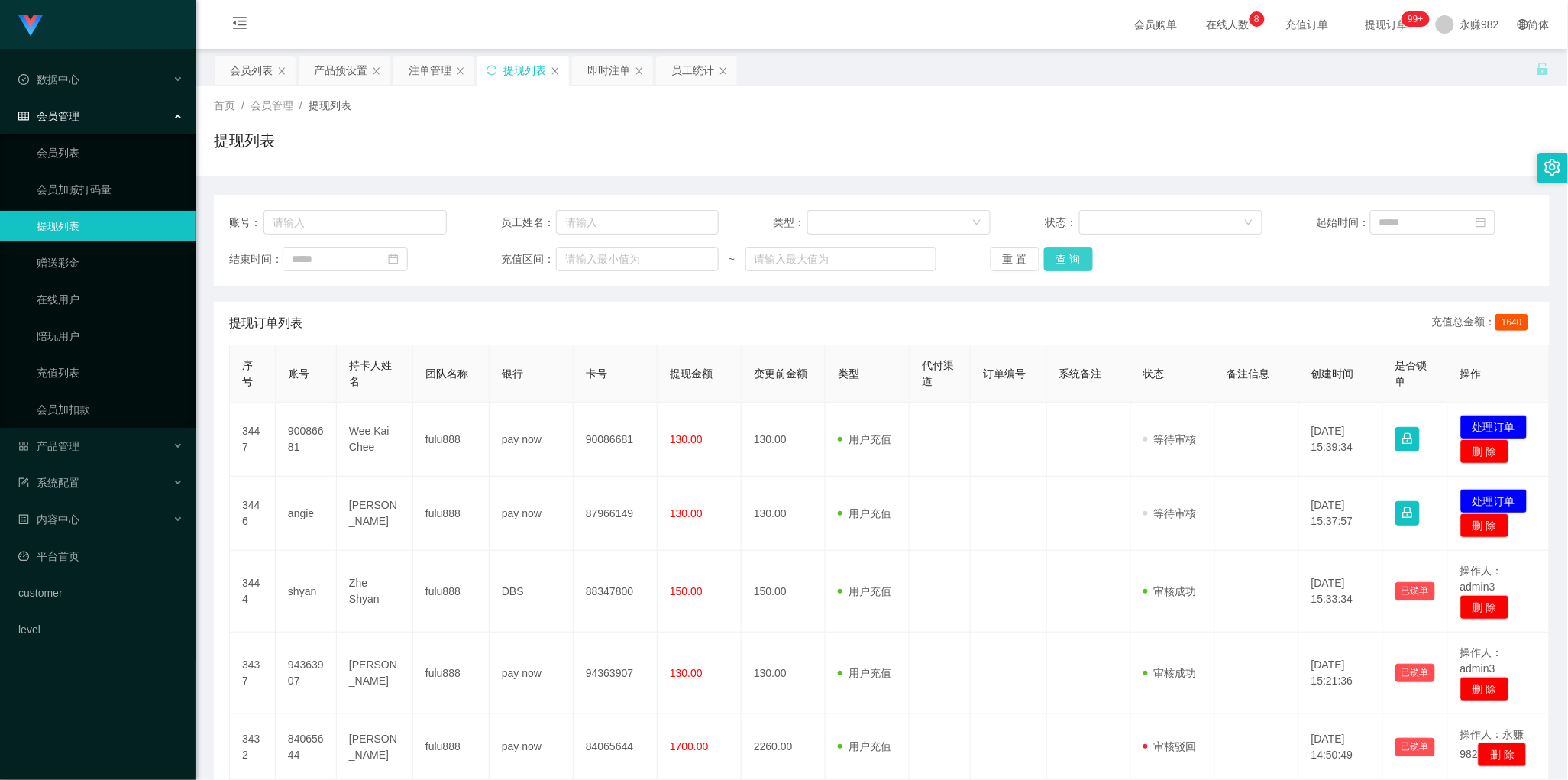
click at [1066, 256] on button "查 询" at bounding box center [1068, 259] width 49 height 25
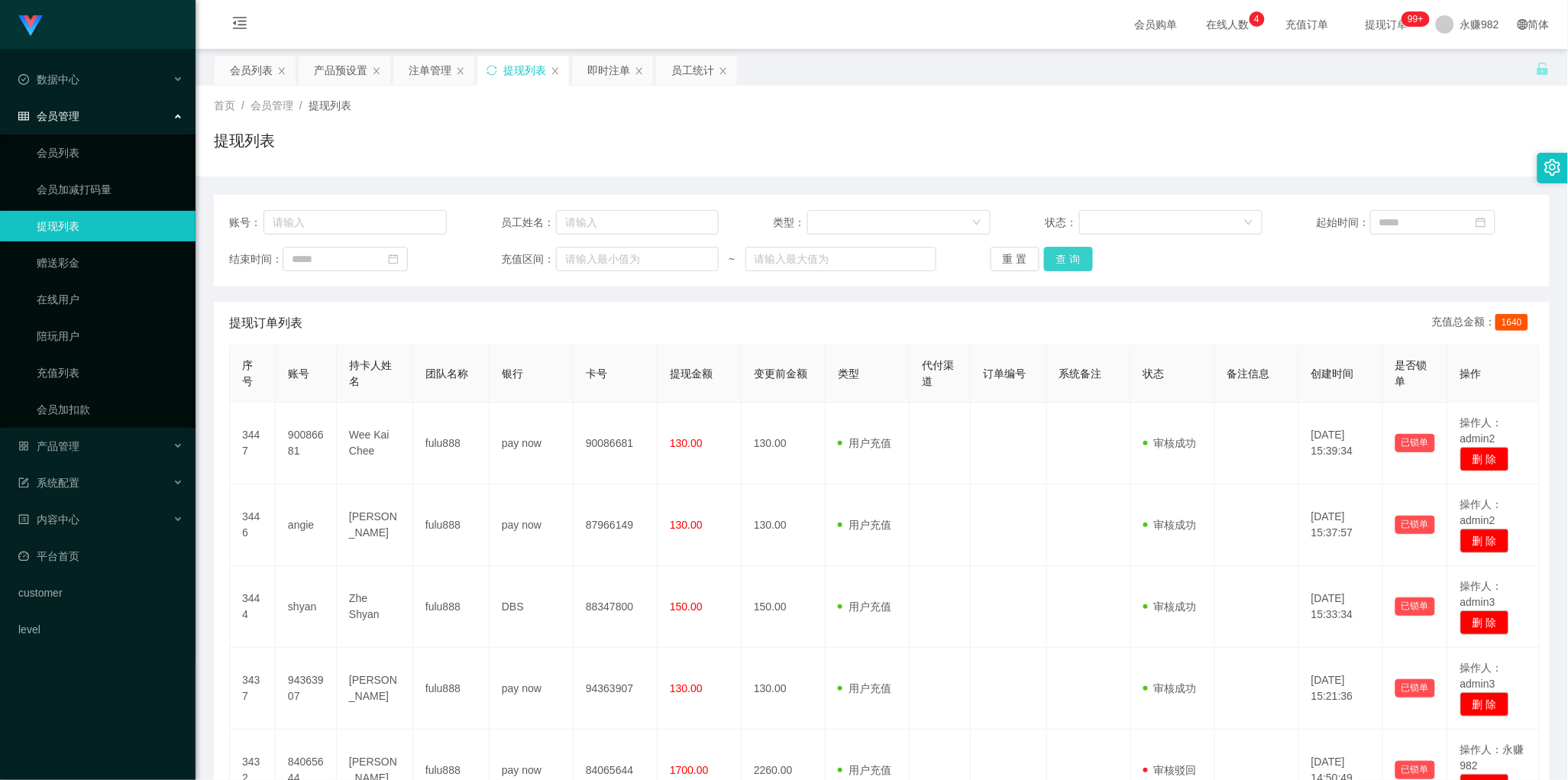
click at [1052, 257] on button "查 询" at bounding box center [1068, 259] width 49 height 25
click at [1061, 260] on button "查 询" at bounding box center [1068, 259] width 49 height 25
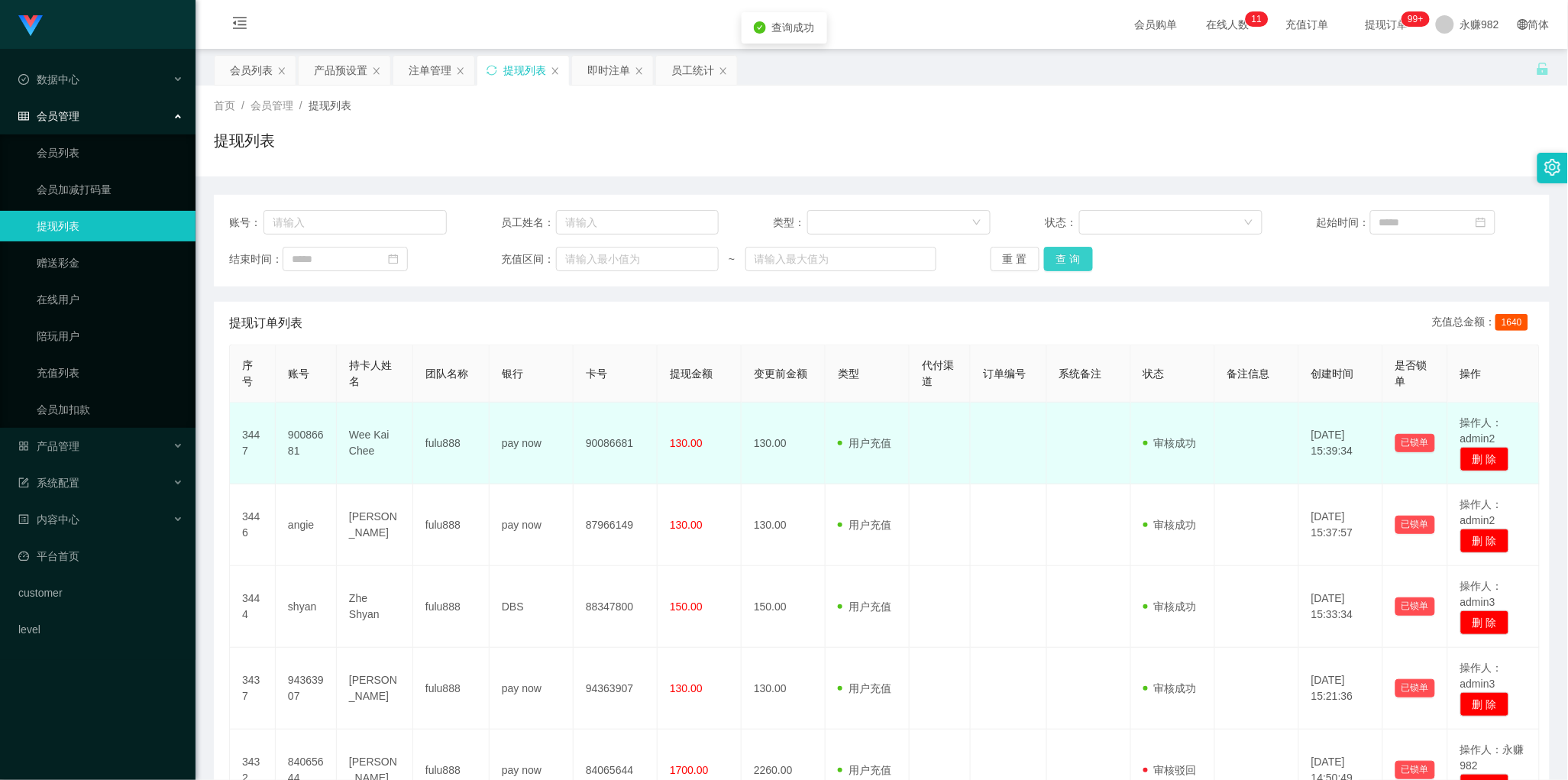
scroll to position [286, 0]
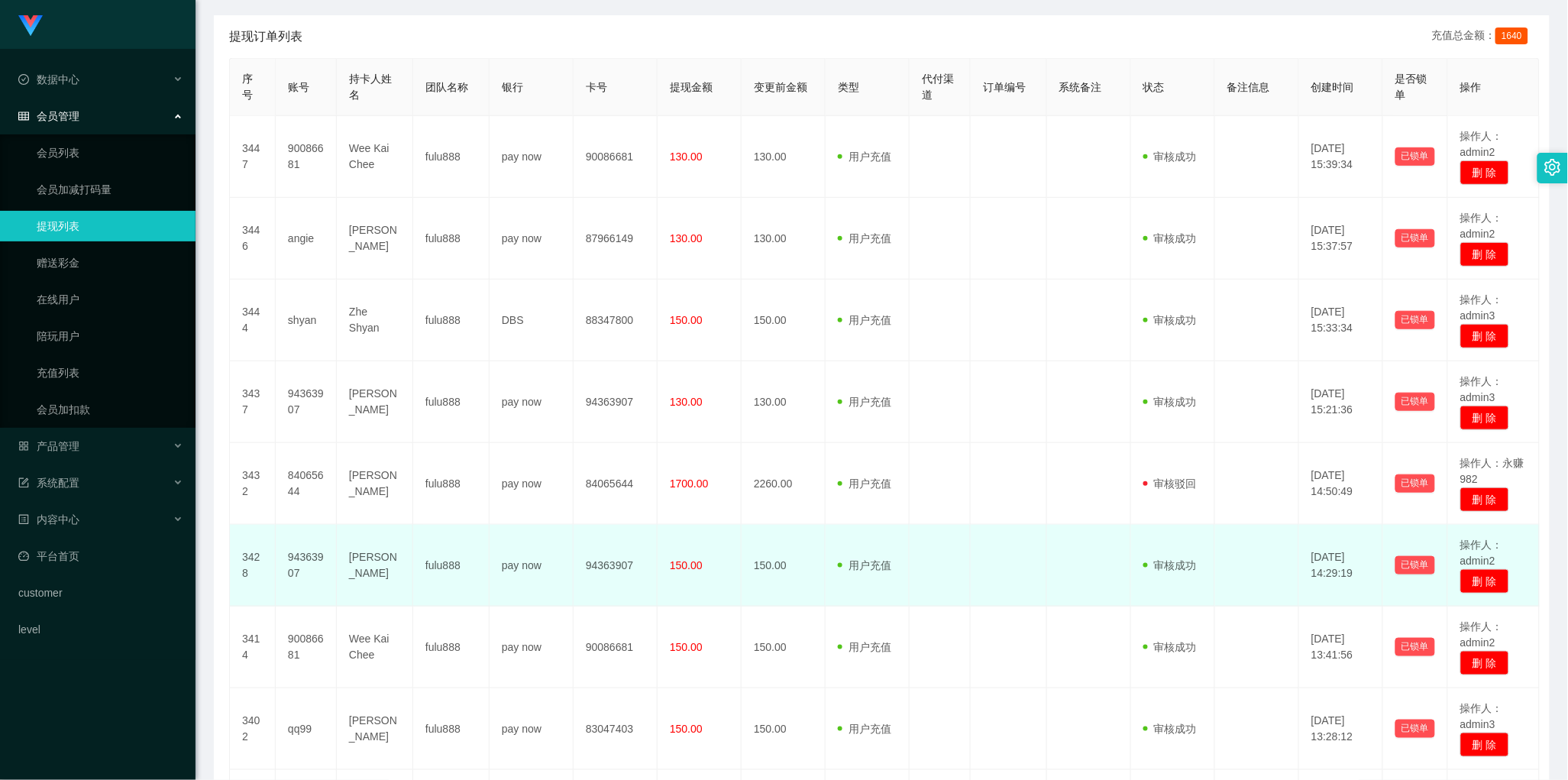
click at [288, 553] on td "94363907" at bounding box center [307, 565] width 61 height 82
copy td "94363907"
click at [378, 559] on td "[PERSON_NAME]" at bounding box center [374, 565] width 76 height 82
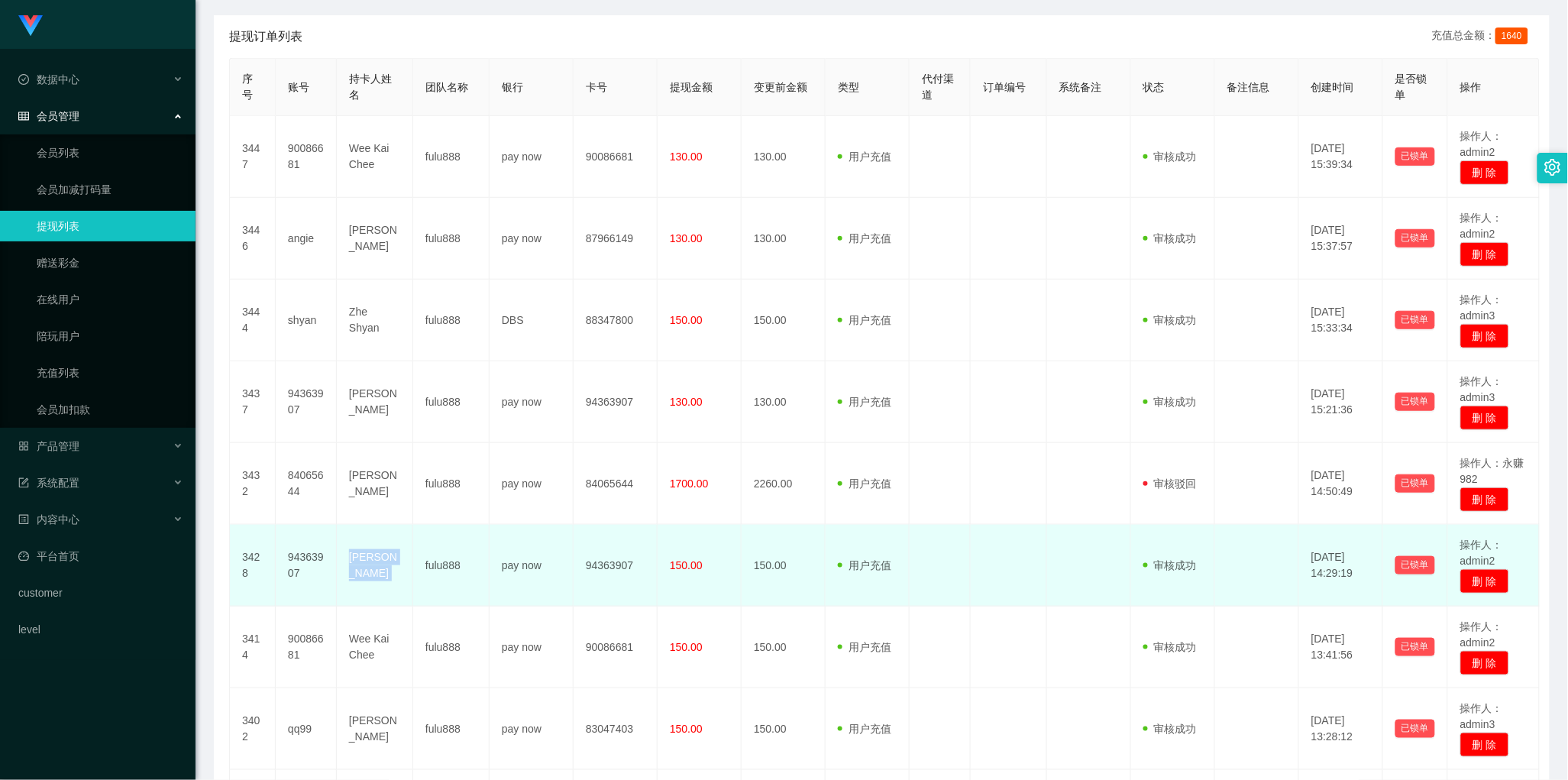
click at [378, 559] on td "[PERSON_NAME]" at bounding box center [374, 565] width 76 height 82
copy td "[PERSON_NAME]"
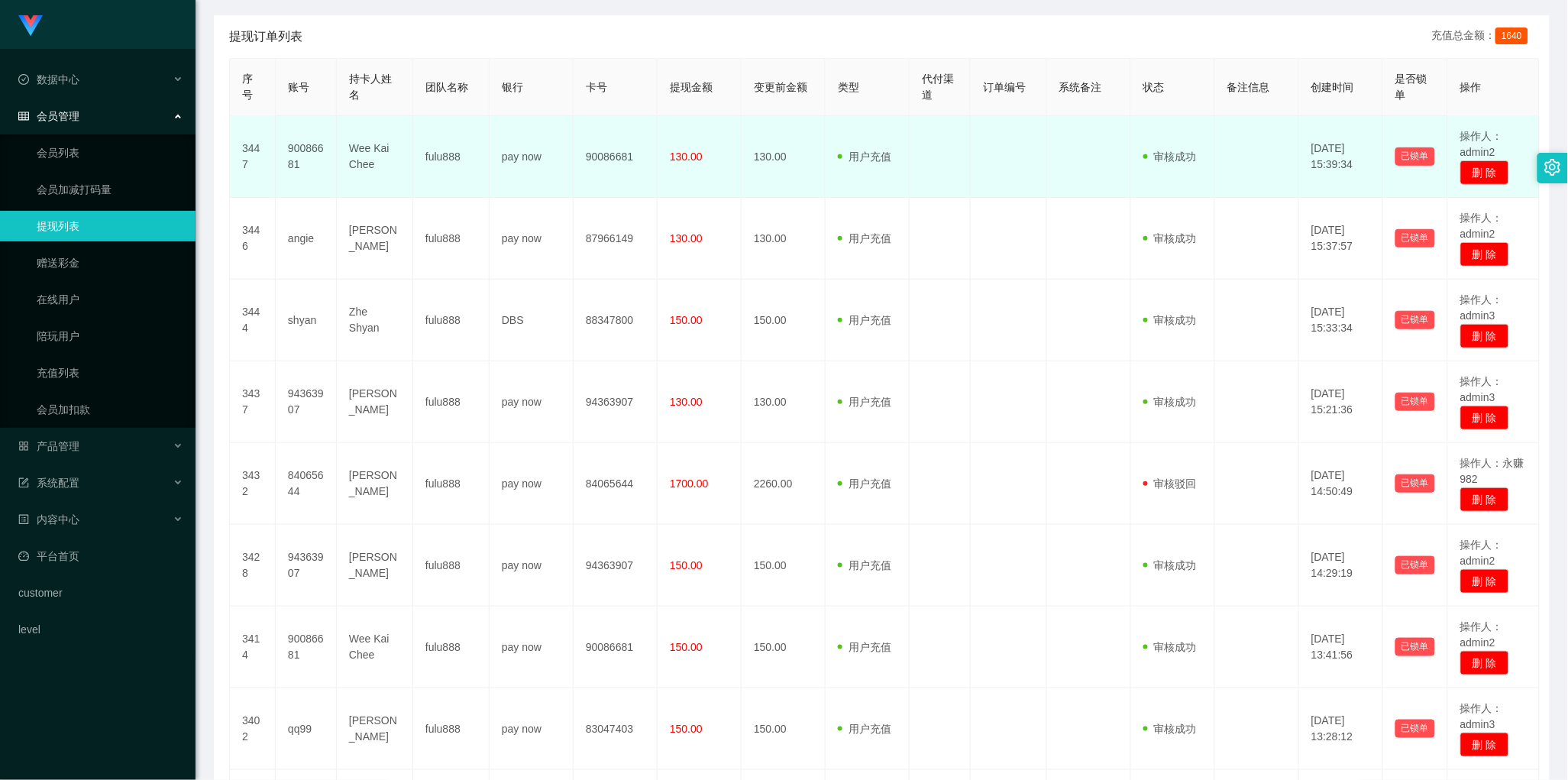
click at [699, 127] on td "130.00" at bounding box center [699, 156] width 84 height 82
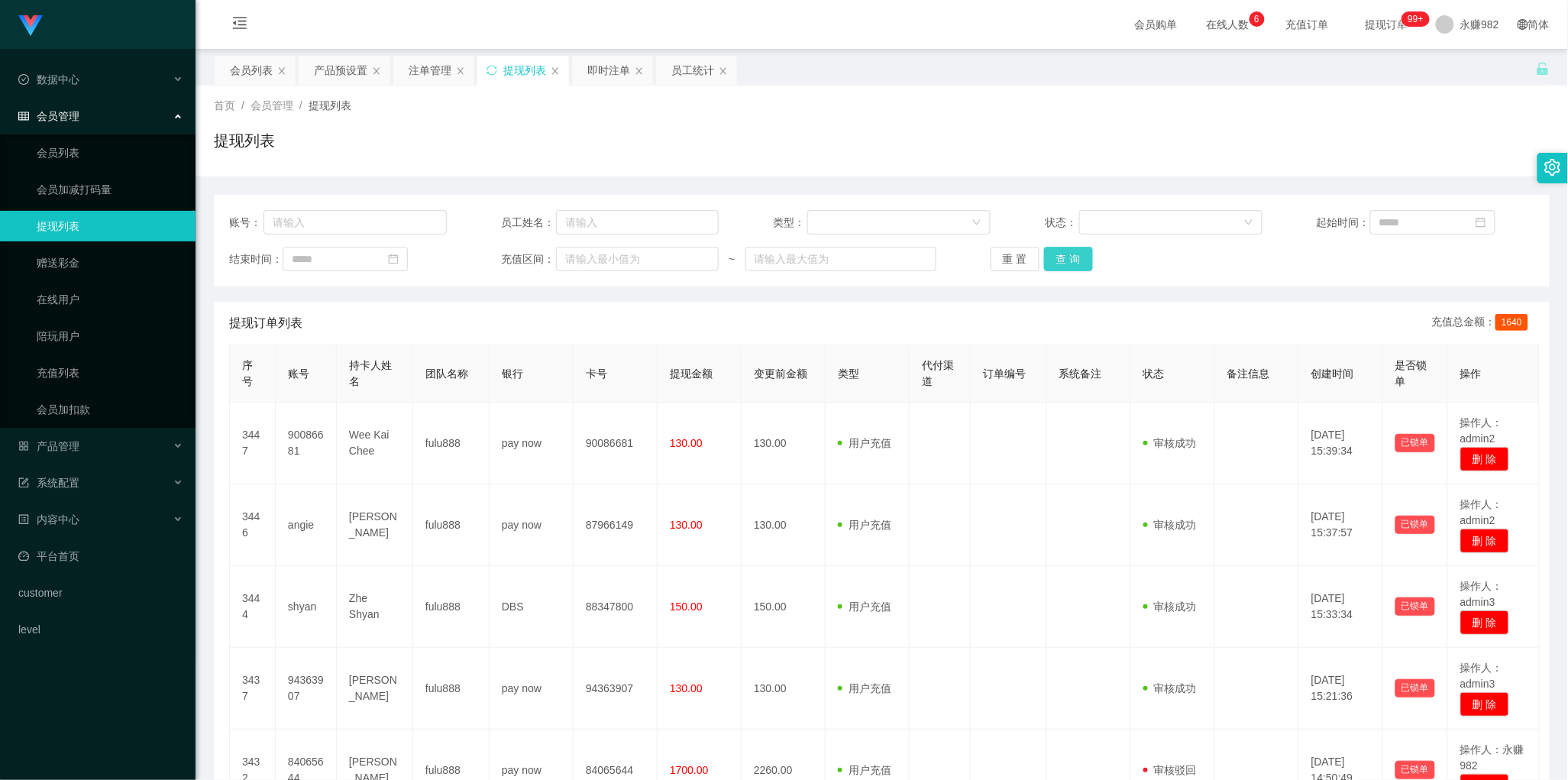
click at [1059, 264] on button "查 询" at bounding box center [1068, 259] width 49 height 25
click at [335, 79] on div "产品预设置" at bounding box center [340, 69] width 54 height 29
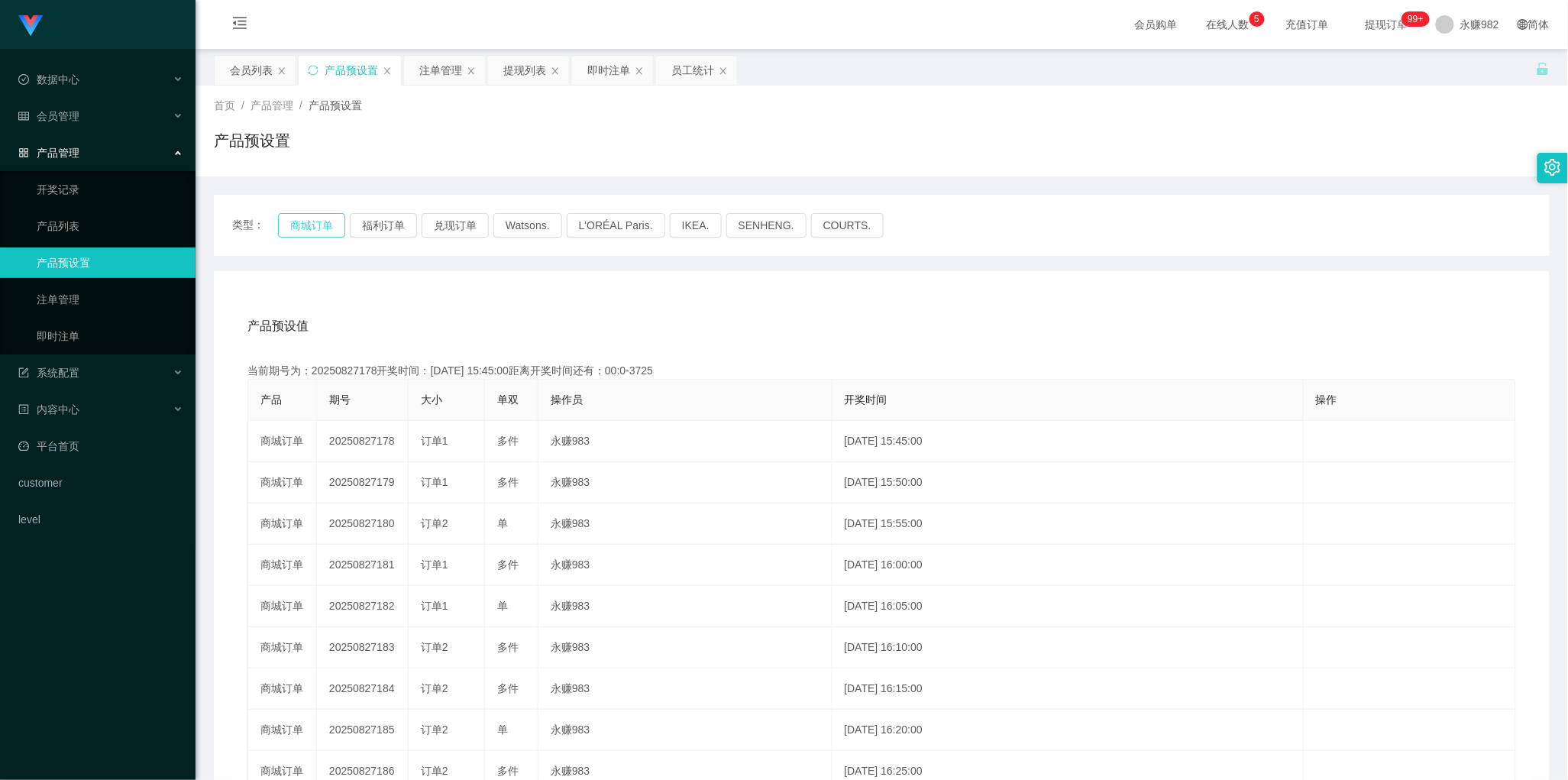
click at [312, 223] on button "商城订单" at bounding box center [311, 226] width 67 height 25
click at [860, 314] on div "产品预设值 添加期号" at bounding box center [882, 326] width 1268 height 43
click at [440, 67] on div "注单管理" at bounding box center [440, 69] width 43 height 29
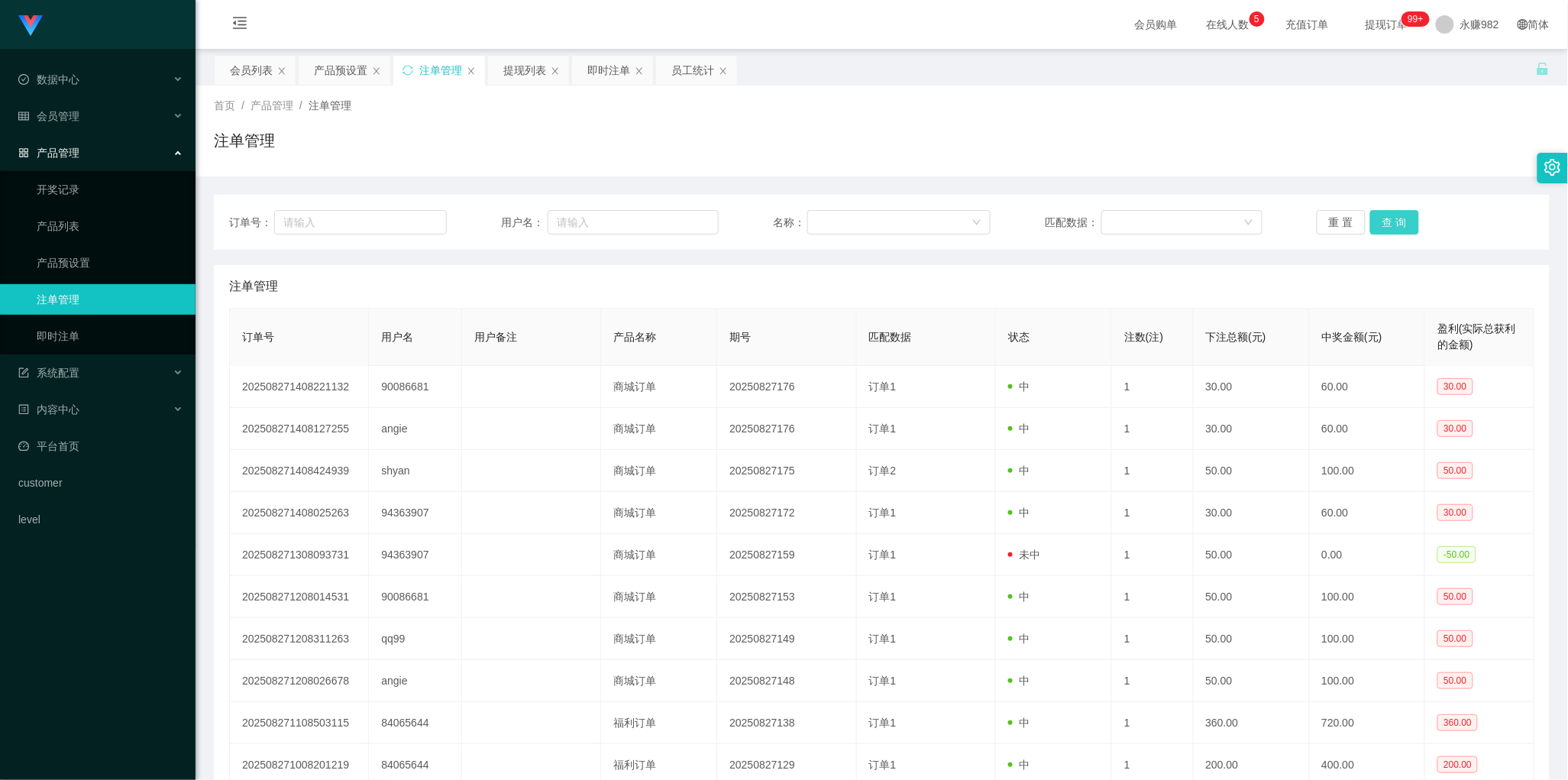
click at [1395, 231] on button "查 询" at bounding box center [1394, 222] width 49 height 25
drag, startPoint x: 734, startPoint y: 279, endPoint x: 995, endPoint y: 241, distance: 263.8
click at [734, 279] on div "注单管理" at bounding box center [882, 286] width 1305 height 43
click at [1379, 212] on button "查 询" at bounding box center [1394, 222] width 49 height 25
click at [531, 73] on div "提现列表" at bounding box center [524, 69] width 43 height 29
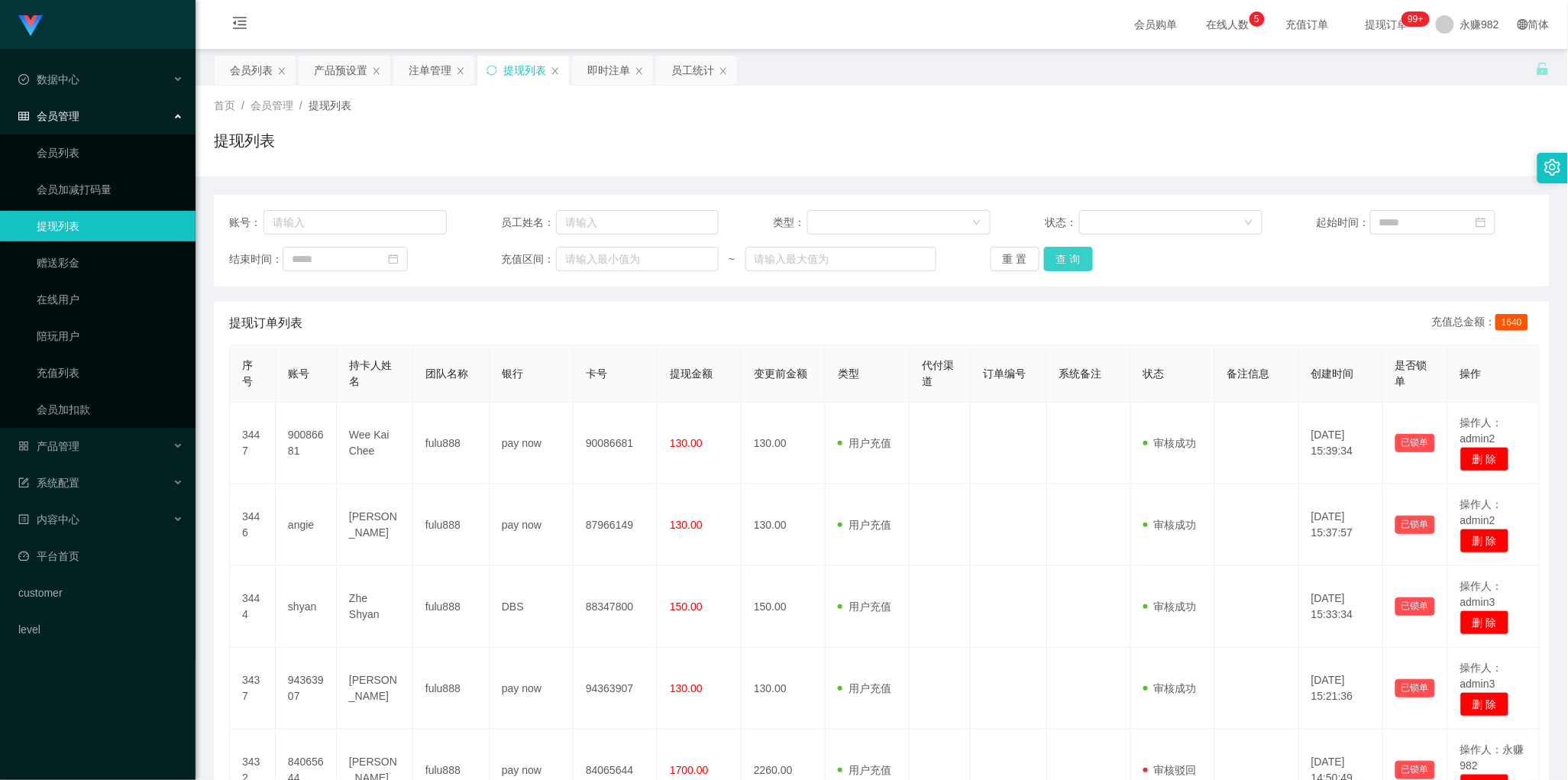
click at [1059, 261] on button "查 询" at bounding box center [1068, 259] width 49 height 25
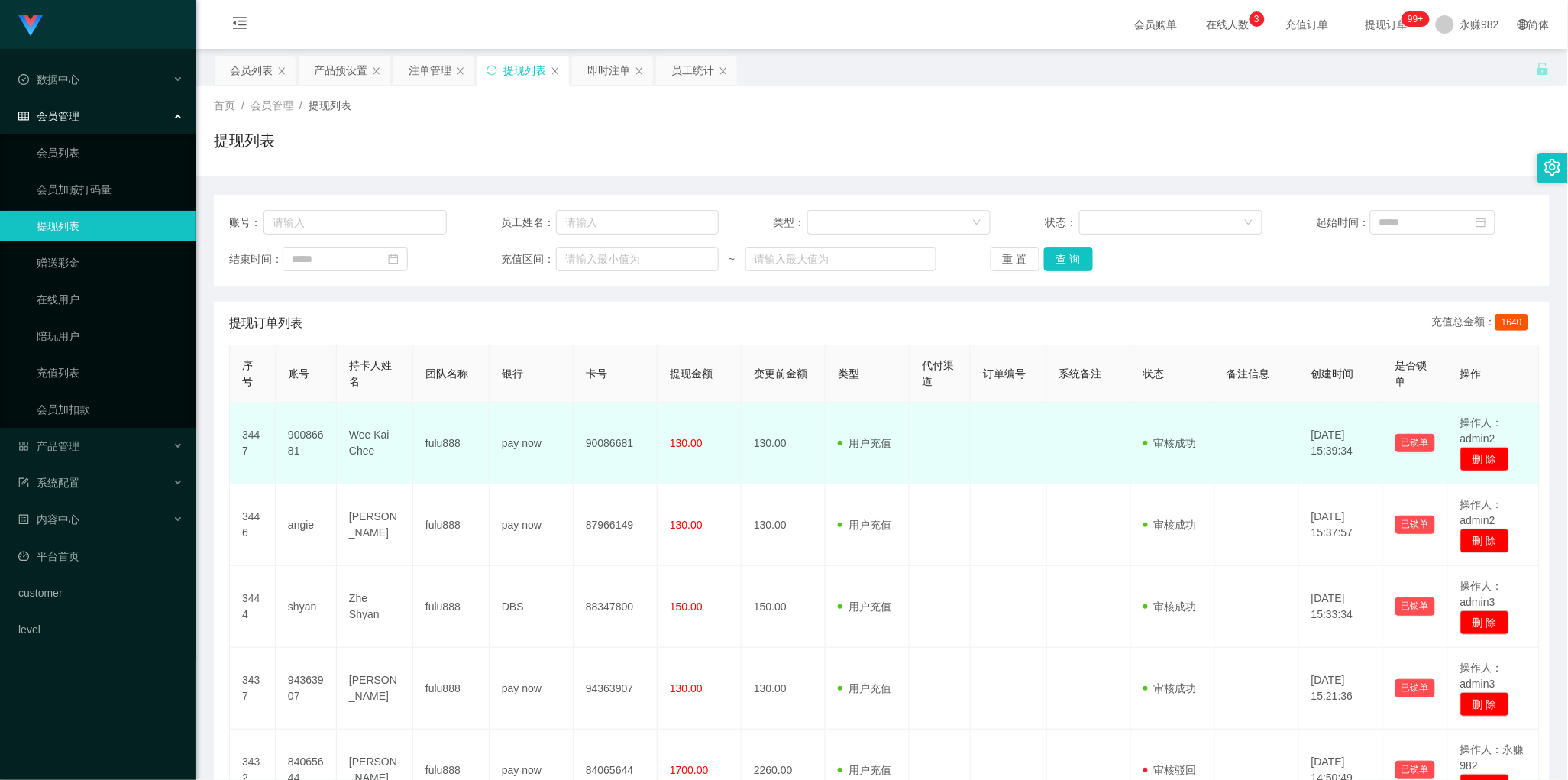
click at [692, 407] on td "130.00" at bounding box center [699, 443] width 84 height 82
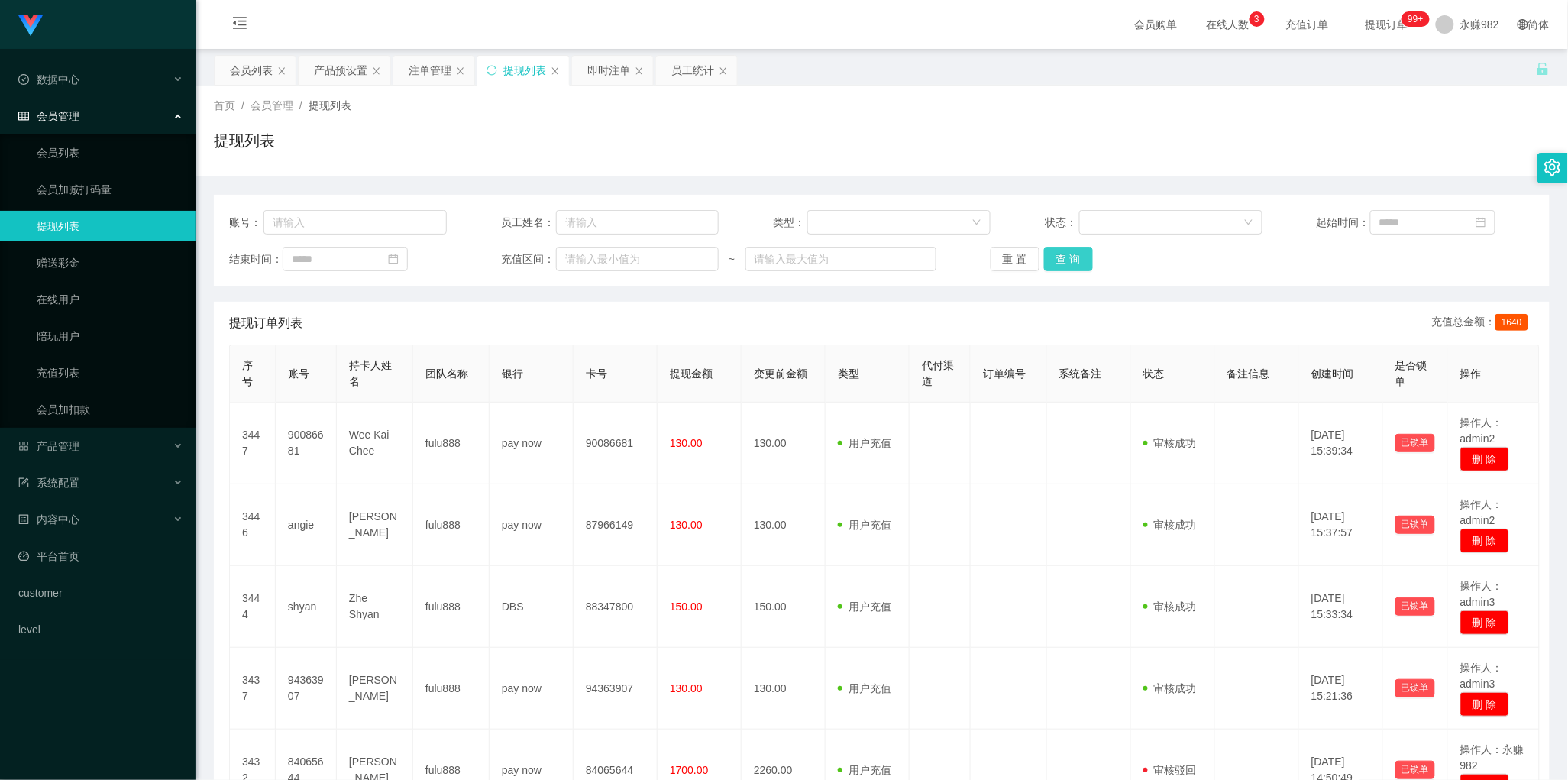
click at [1062, 256] on button "查 询" at bounding box center [1068, 259] width 49 height 25
click at [1060, 258] on button "查 询" at bounding box center [1068, 259] width 49 height 25
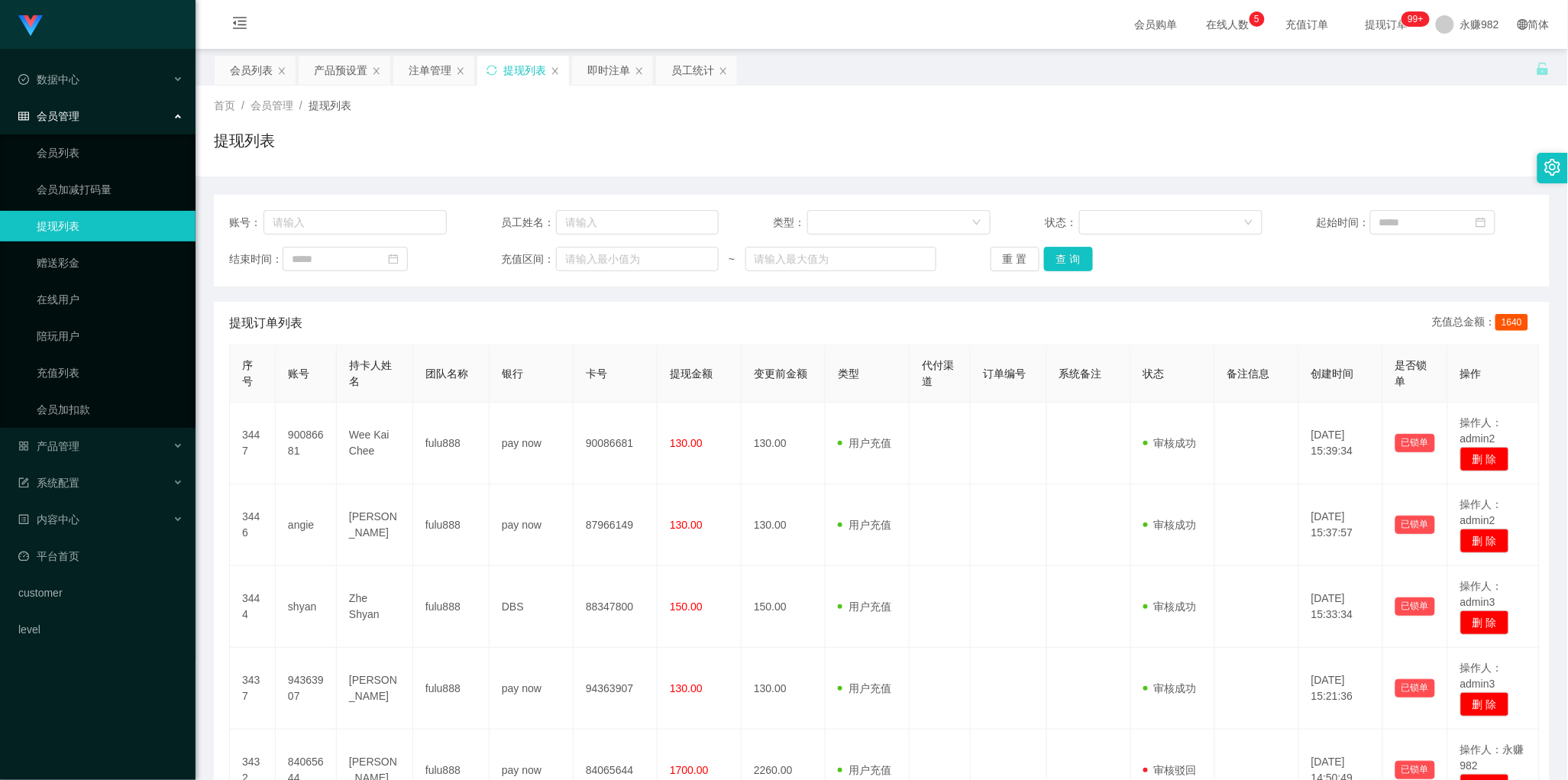
click at [863, 338] on div "提现订单列表 充值总金额： 1640" at bounding box center [882, 322] width 1305 height 43
click at [1071, 249] on button "查 询" at bounding box center [1068, 259] width 49 height 25
drag, startPoint x: 933, startPoint y: 334, endPoint x: 955, endPoint y: 327, distance: 23.1
click at [933, 334] on div "提现订单列表 充值总金额： 1640" at bounding box center [882, 322] width 1305 height 43
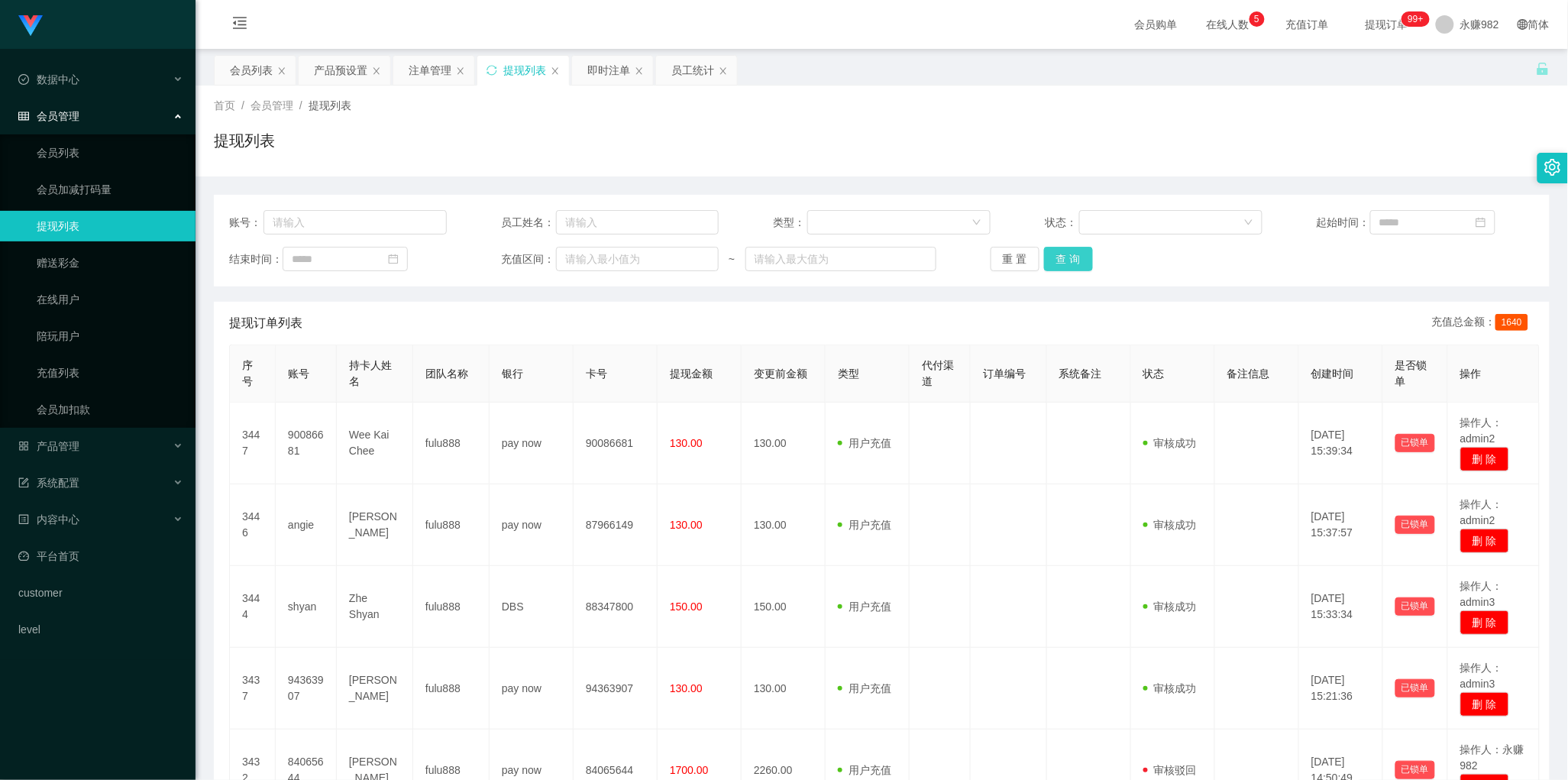
click at [1074, 266] on button "查 询" at bounding box center [1068, 259] width 49 height 25
click at [737, 326] on div "提现订单列表 充值总金额： 1640" at bounding box center [882, 322] width 1305 height 43
click at [1078, 258] on button "查 询" at bounding box center [1068, 259] width 49 height 25
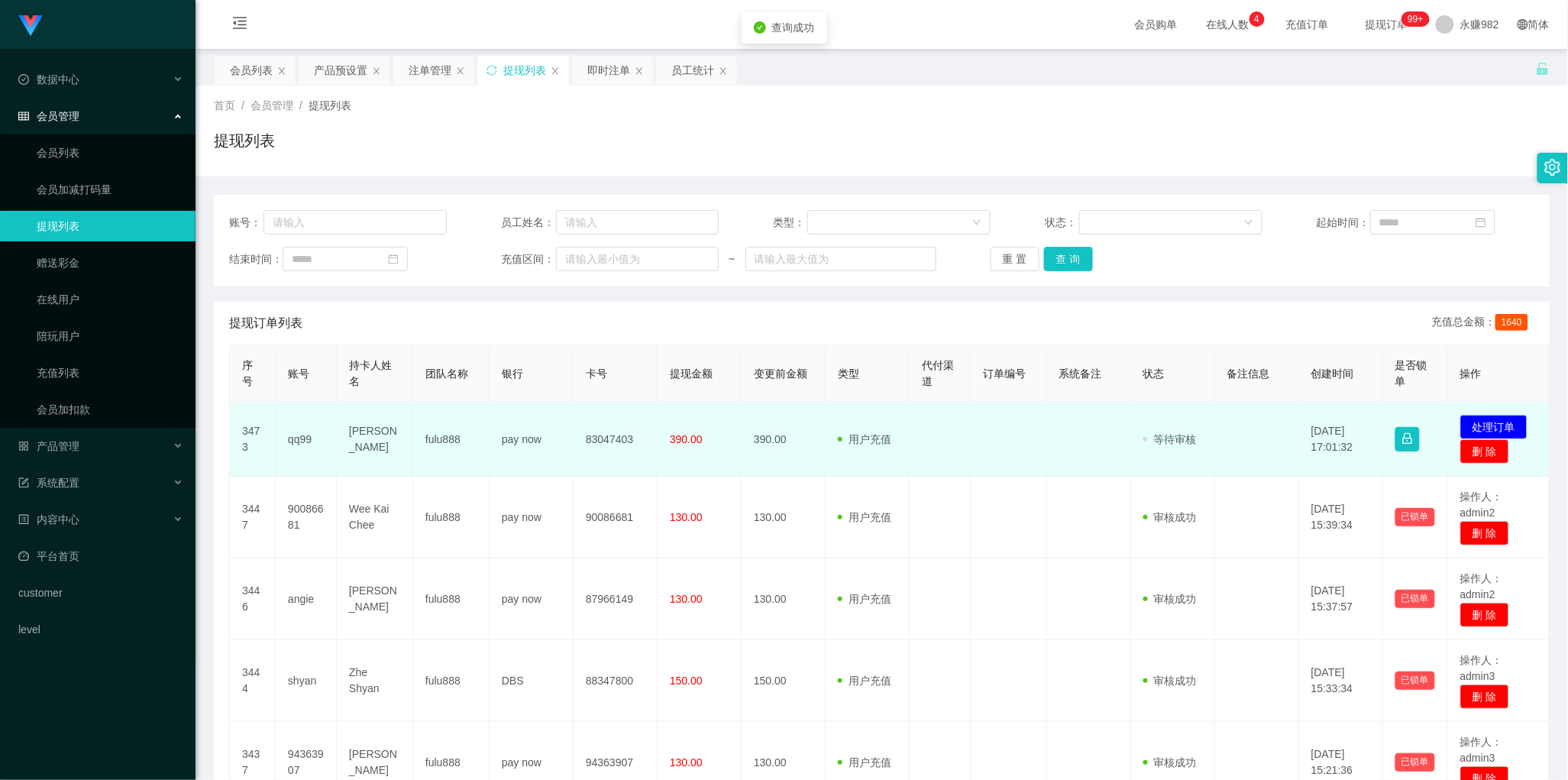
click at [291, 435] on td "qq99" at bounding box center [307, 439] width 61 height 74
copy td "qq99"
click at [951, 475] on td at bounding box center [940, 439] width 61 height 74
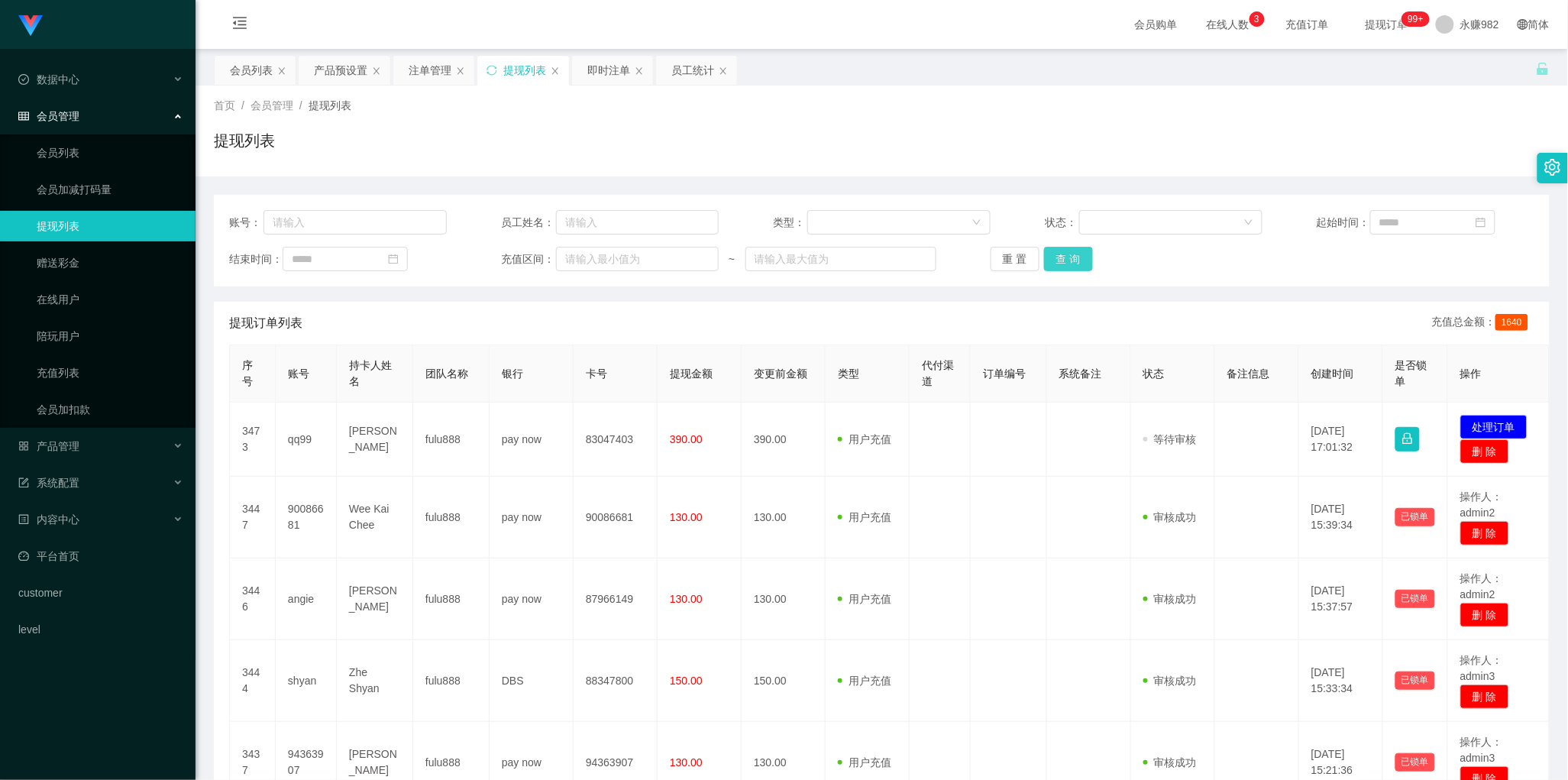
click at [1059, 249] on button "查 询" at bounding box center [1068, 259] width 49 height 25
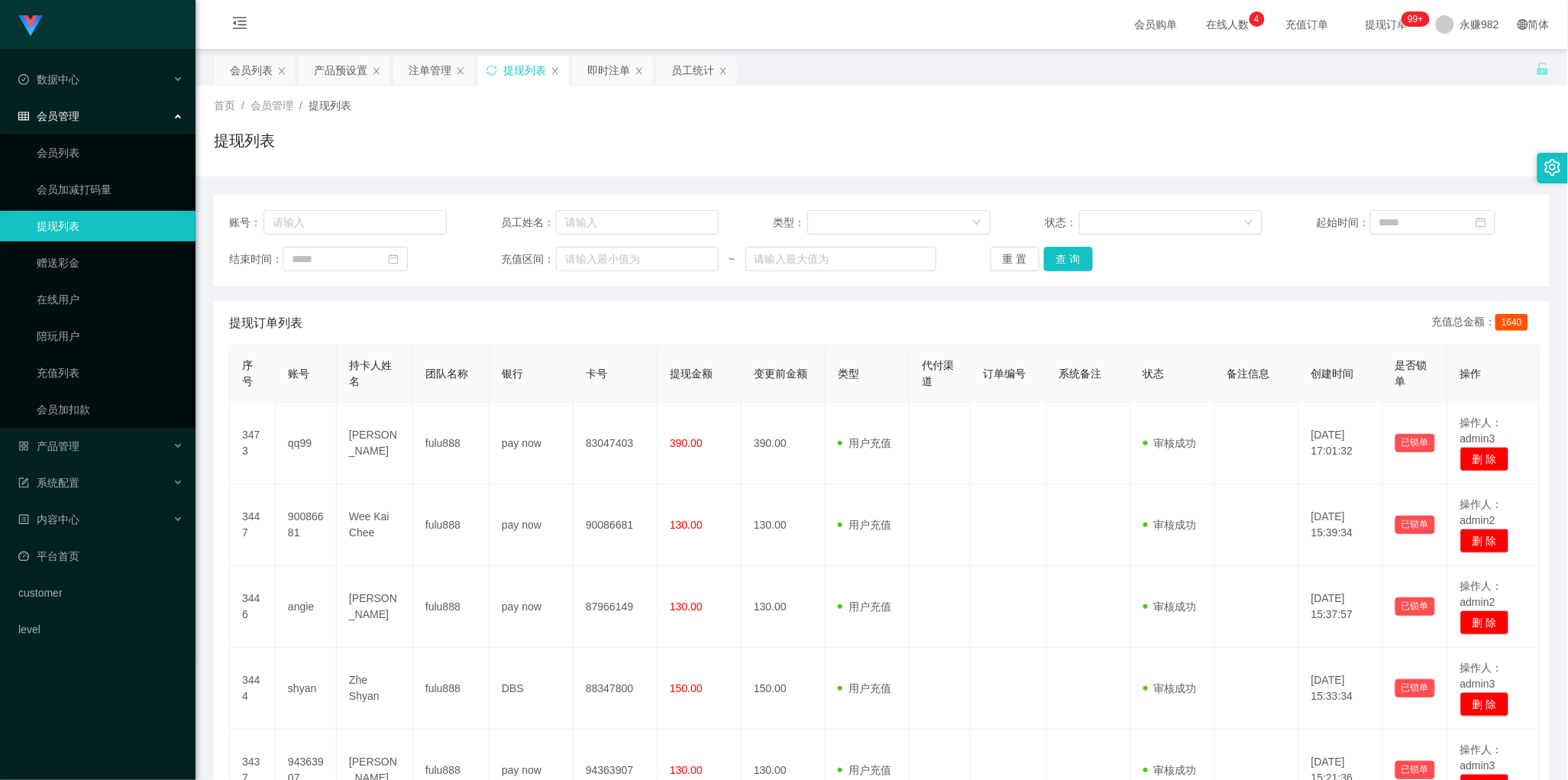
click at [743, 107] on div "首页 / 会员管理 / 提现列表 /" at bounding box center [881, 105] width 1335 height 16
click at [798, 126] on div "首页 / 会员管理 / 提现列表 / 提现列表" at bounding box center [881, 131] width 1335 height 67
click at [1077, 249] on button "查 询" at bounding box center [1068, 259] width 49 height 25
click at [336, 77] on div "产品预设置" at bounding box center [340, 69] width 54 height 29
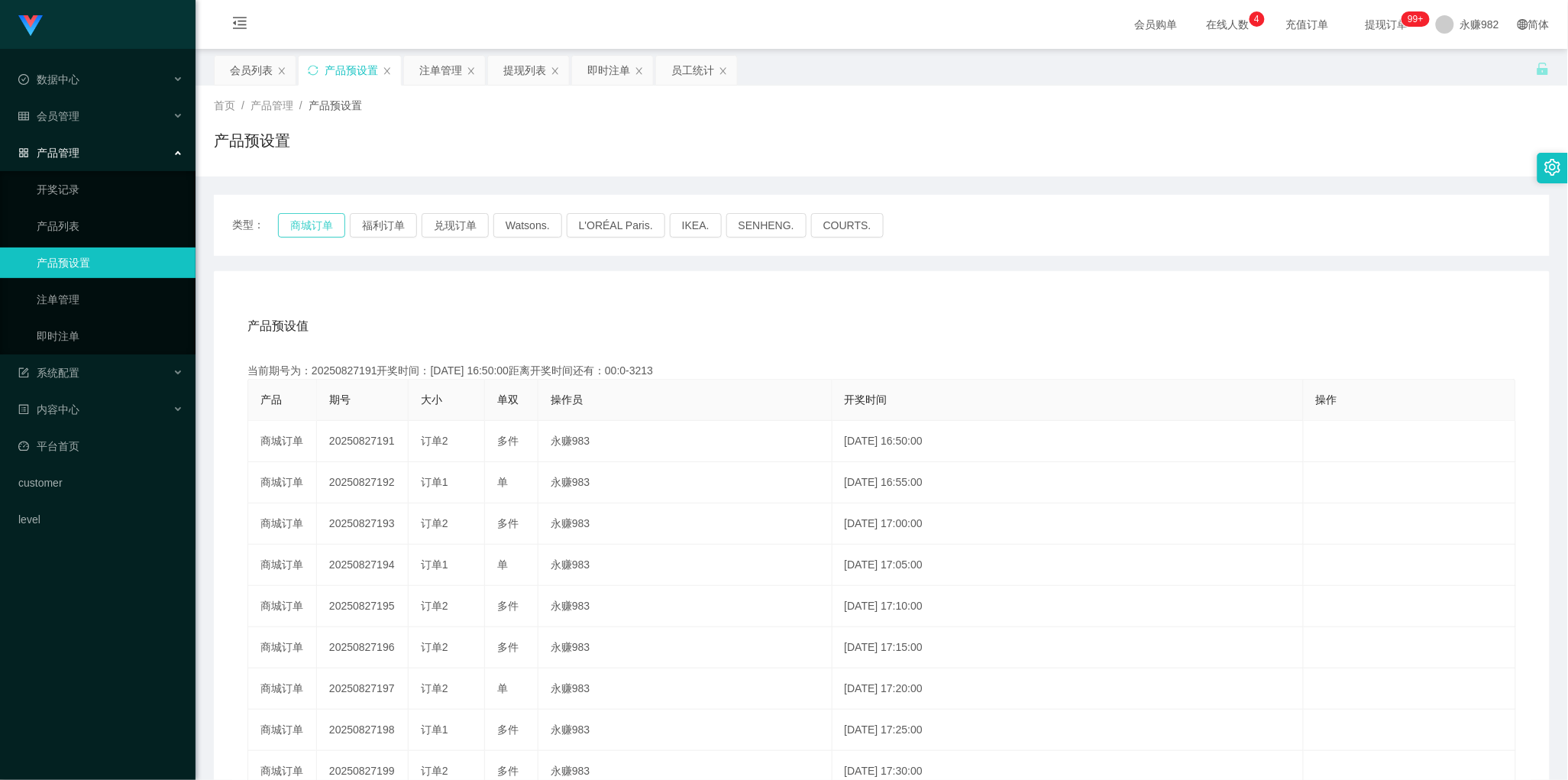
click at [326, 228] on button "商城订单" at bounding box center [311, 226] width 67 height 25
click at [326, 221] on button "商城订单" at bounding box center [311, 226] width 67 height 25
click at [412, 315] on div "产品预设值 添加期号" at bounding box center [882, 326] width 1268 height 43
click at [303, 230] on button "商城订单" at bounding box center [311, 226] width 67 height 25
click at [440, 78] on div "注单管理" at bounding box center [440, 69] width 43 height 29
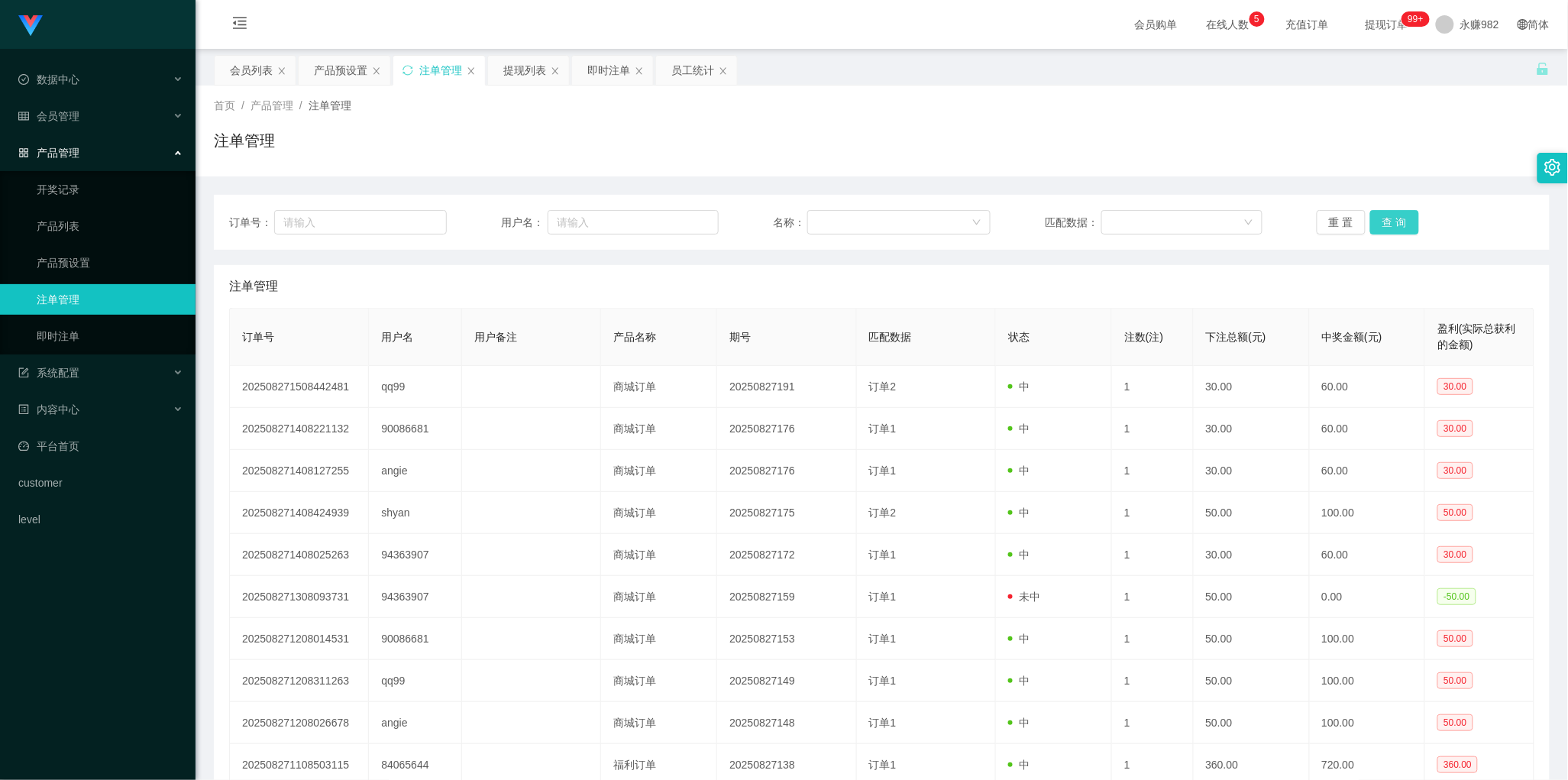
click at [1383, 222] on button "查 询" at bounding box center [1394, 222] width 49 height 25
click at [922, 78] on div "会员列表 产品预设置 注单管理 提现列表 即时注单 员工统计" at bounding box center [874, 82] width 1322 height 53
click at [1391, 230] on button "查 询" at bounding box center [1394, 222] width 49 height 25
click at [1386, 221] on button "查 询" at bounding box center [1394, 222] width 49 height 25
click at [811, 16] on div "会员购单 在线人数 0 1 2 3 4 5 6 7 8 9 0 1 2 3 4 5 6 7 8 9 0 1 2 3 4 5 6 7 8 9 充值订单 提现订单…" at bounding box center [882, 25] width 1372 height 50
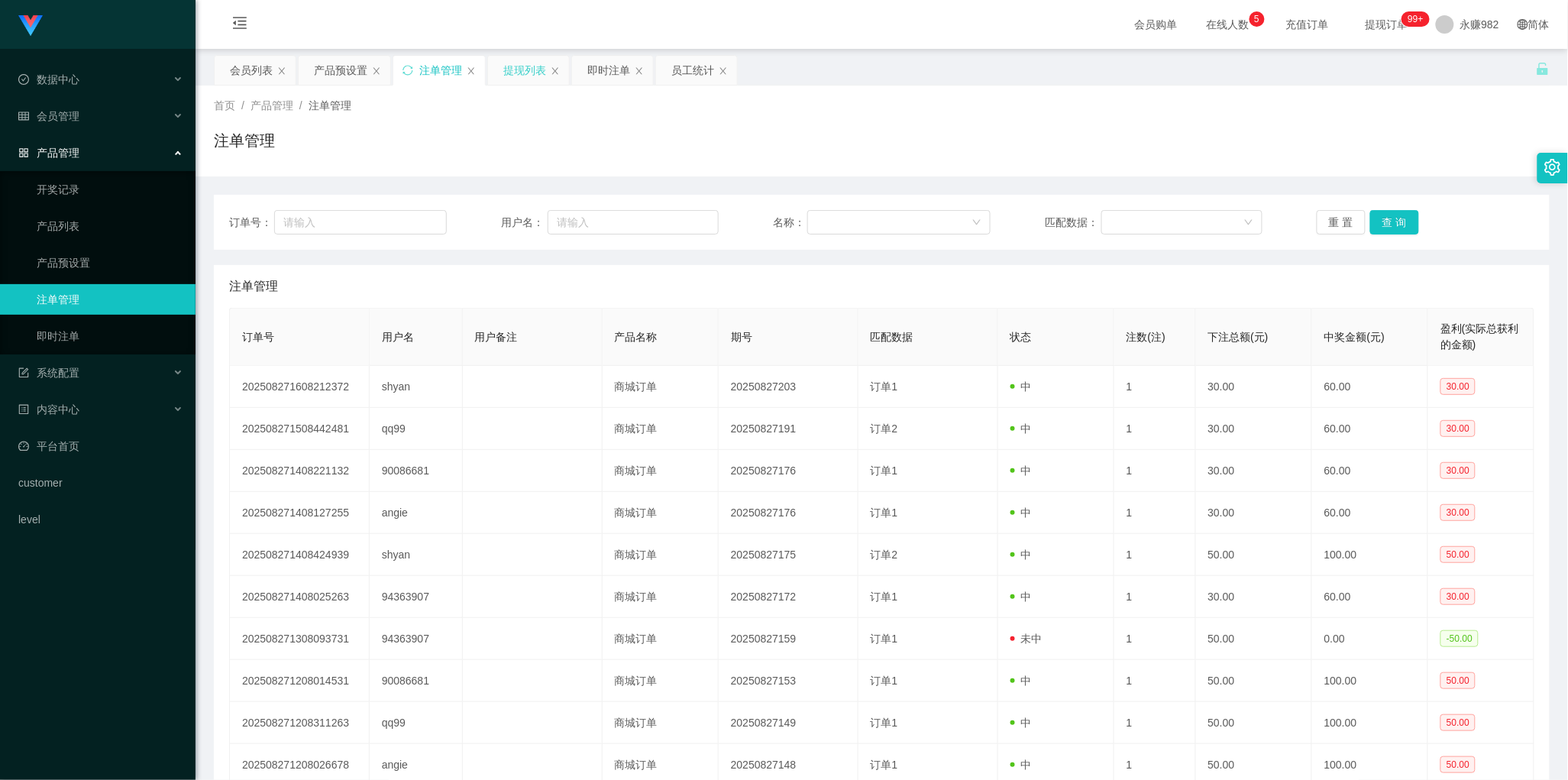
click at [523, 67] on div "提现列表" at bounding box center [524, 69] width 43 height 29
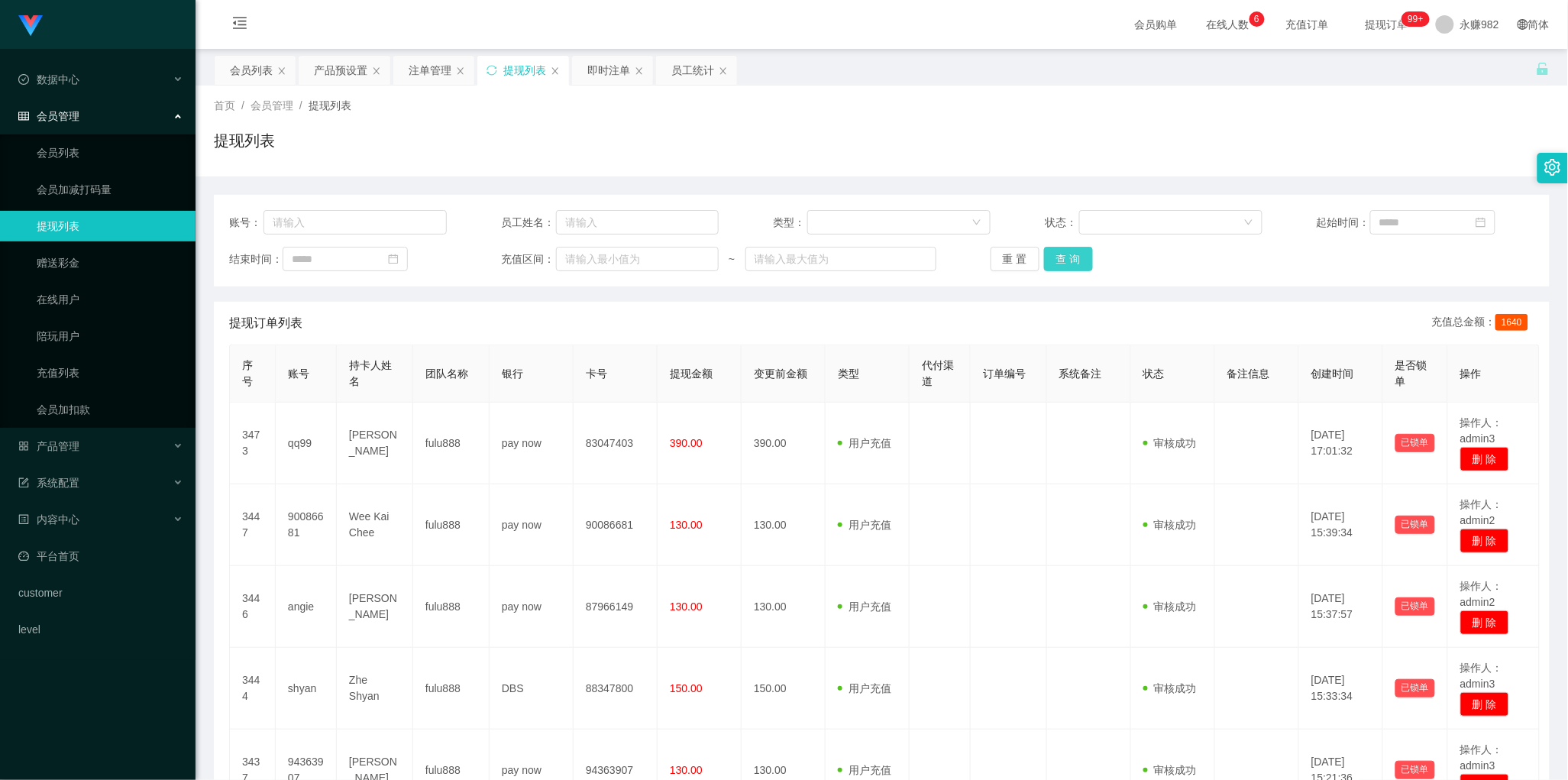
click at [1069, 261] on button "查 询" at bounding box center [1068, 259] width 49 height 25
click at [1066, 261] on button "查 询" at bounding box center [1068, 259] width 49 height 25
